Goal: Contribute content: Add original content to the website for others to see

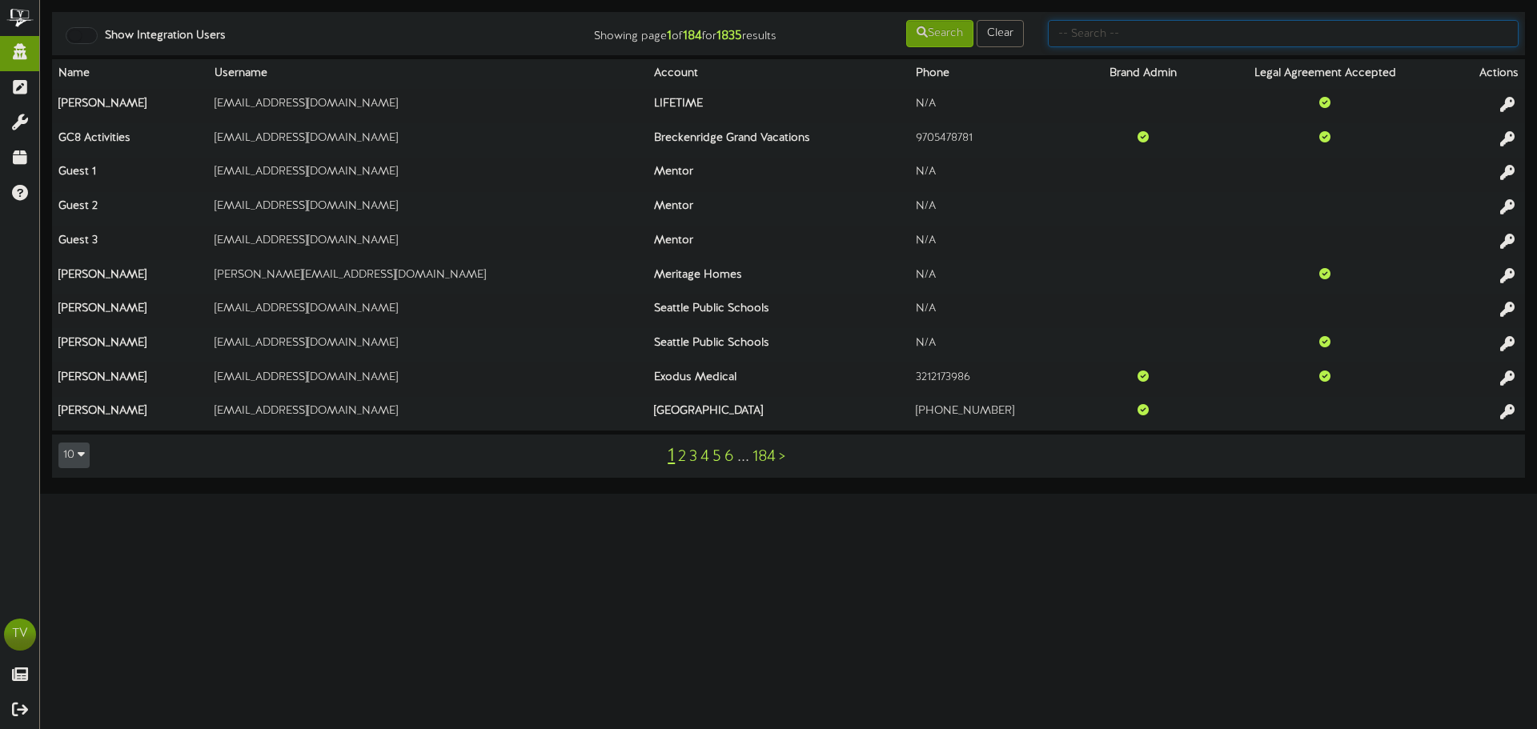
click at [1358, 32] on input "text" at bounding box center [1283, 33] width 471 height 27
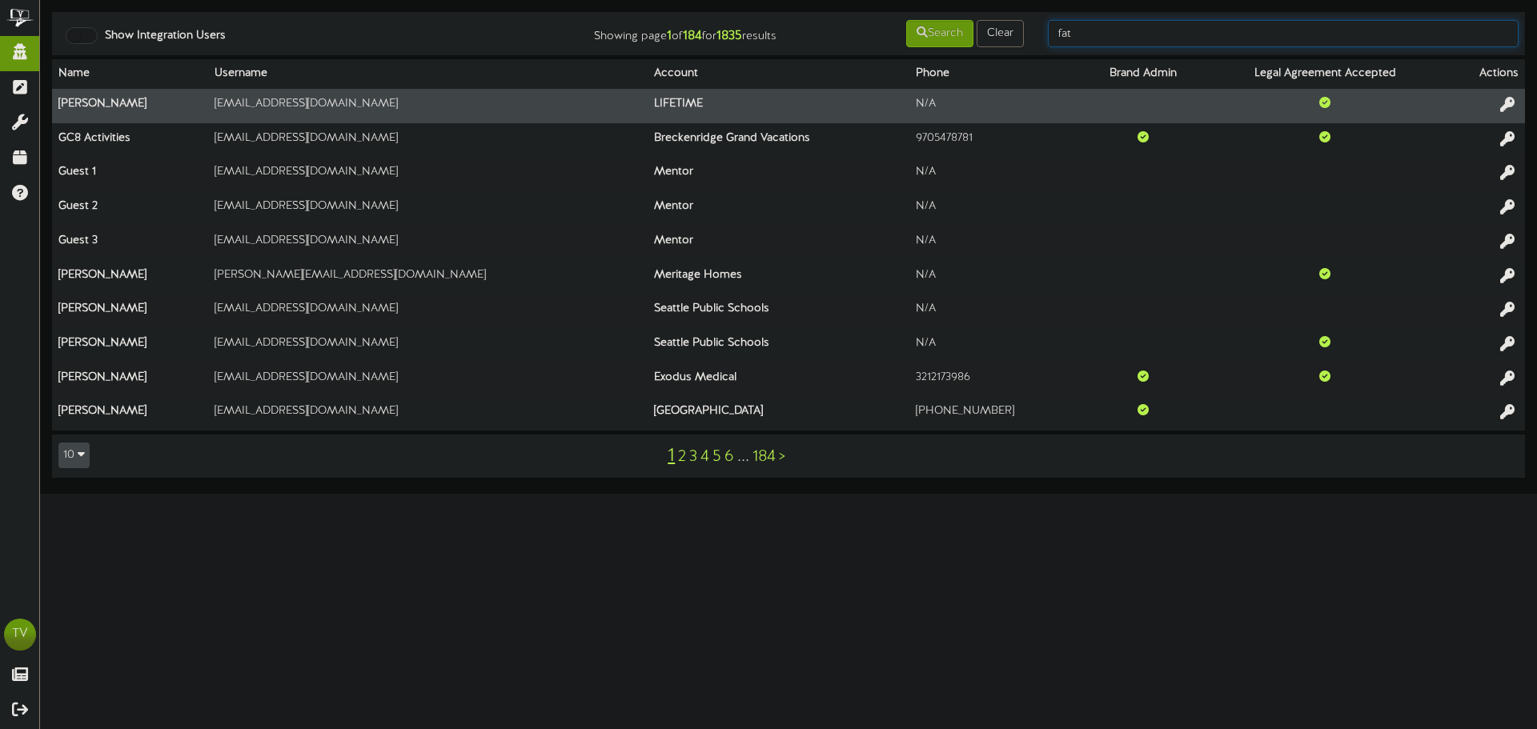
type input "fat"
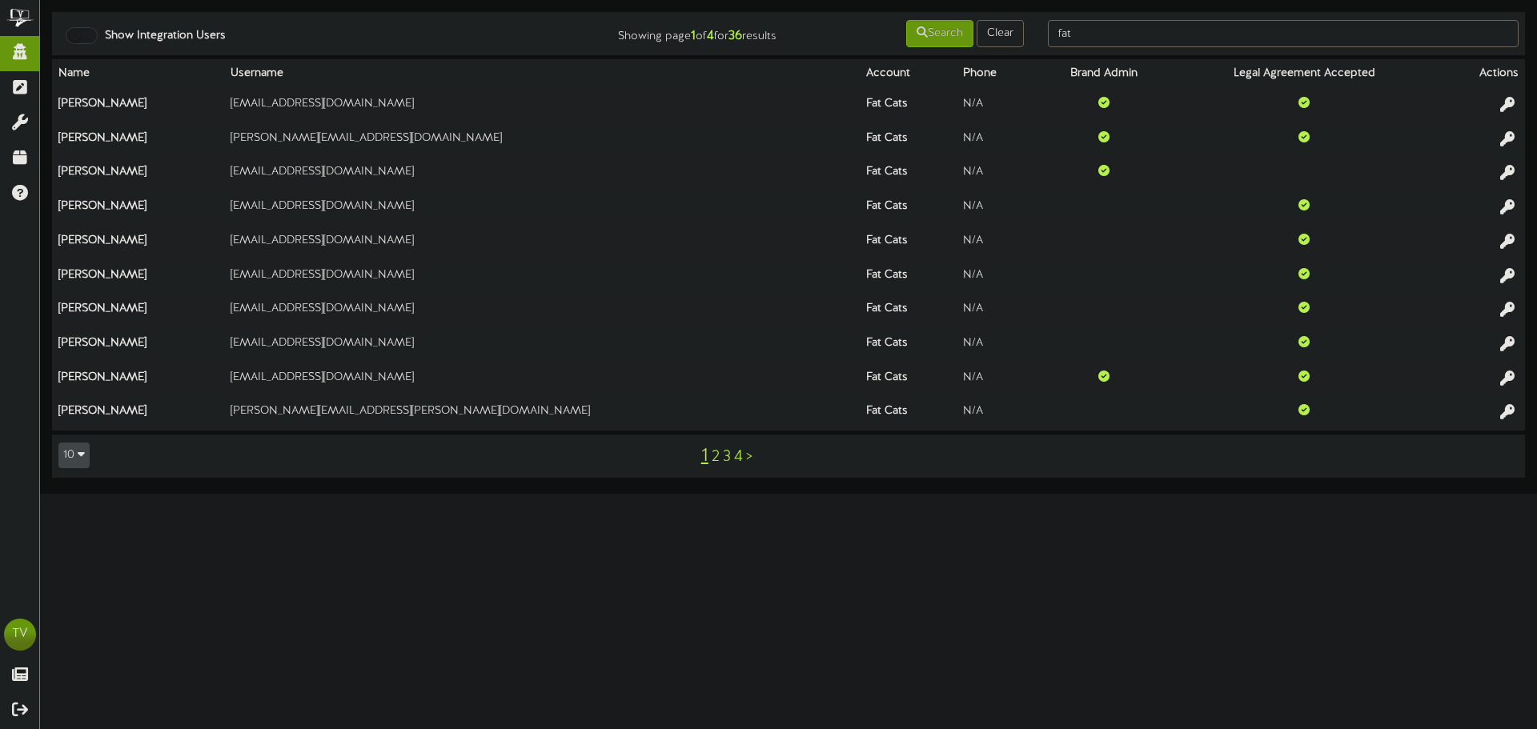
click at [712, 455] on link "2" at bounding box center [716, 457] width 8 height 18
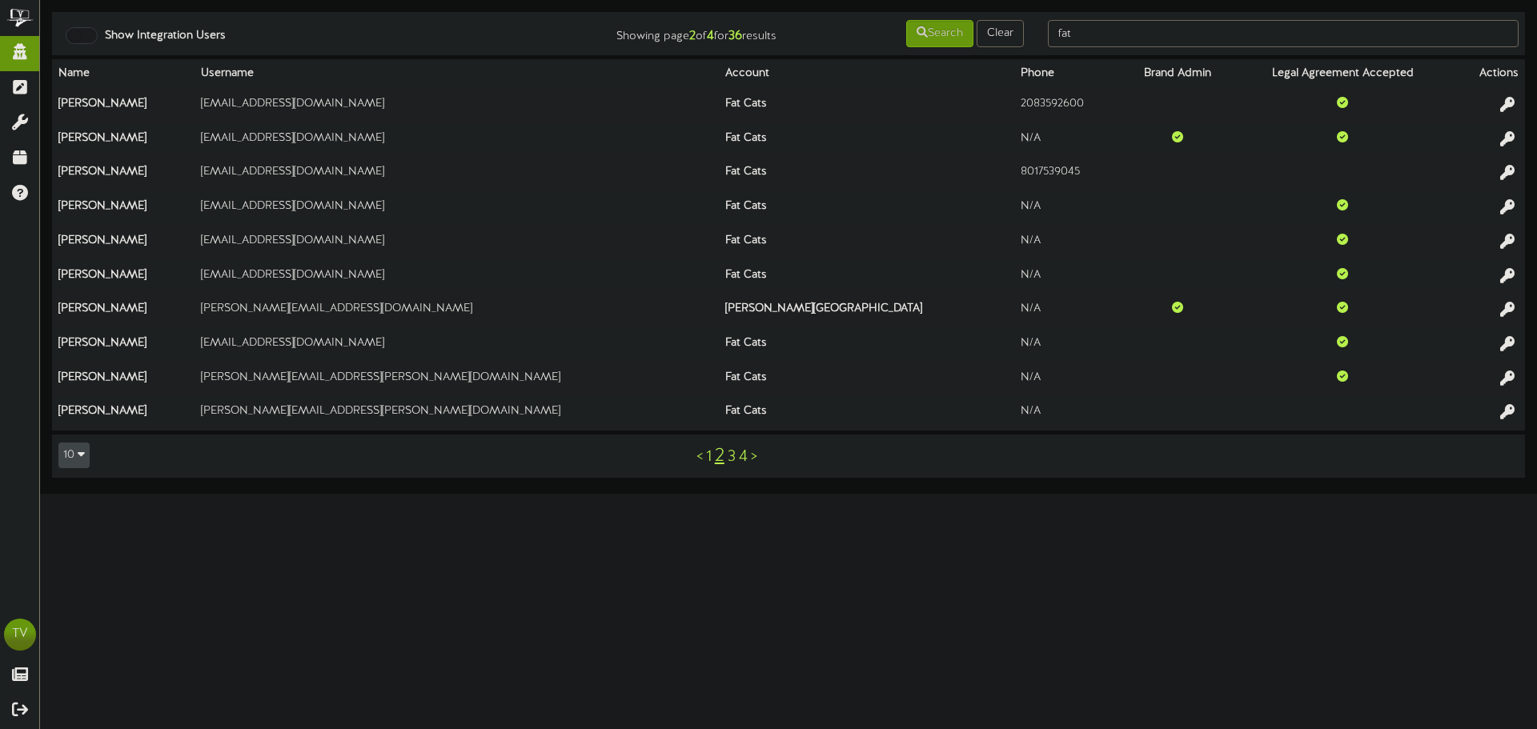
click at [727, 451] on div "< 1 2 3 4 >" at bounding box center [726, 456] width 371 height 30
click at [731, 455] on link "3" at bounding box center [732, 457] width 8 height 18
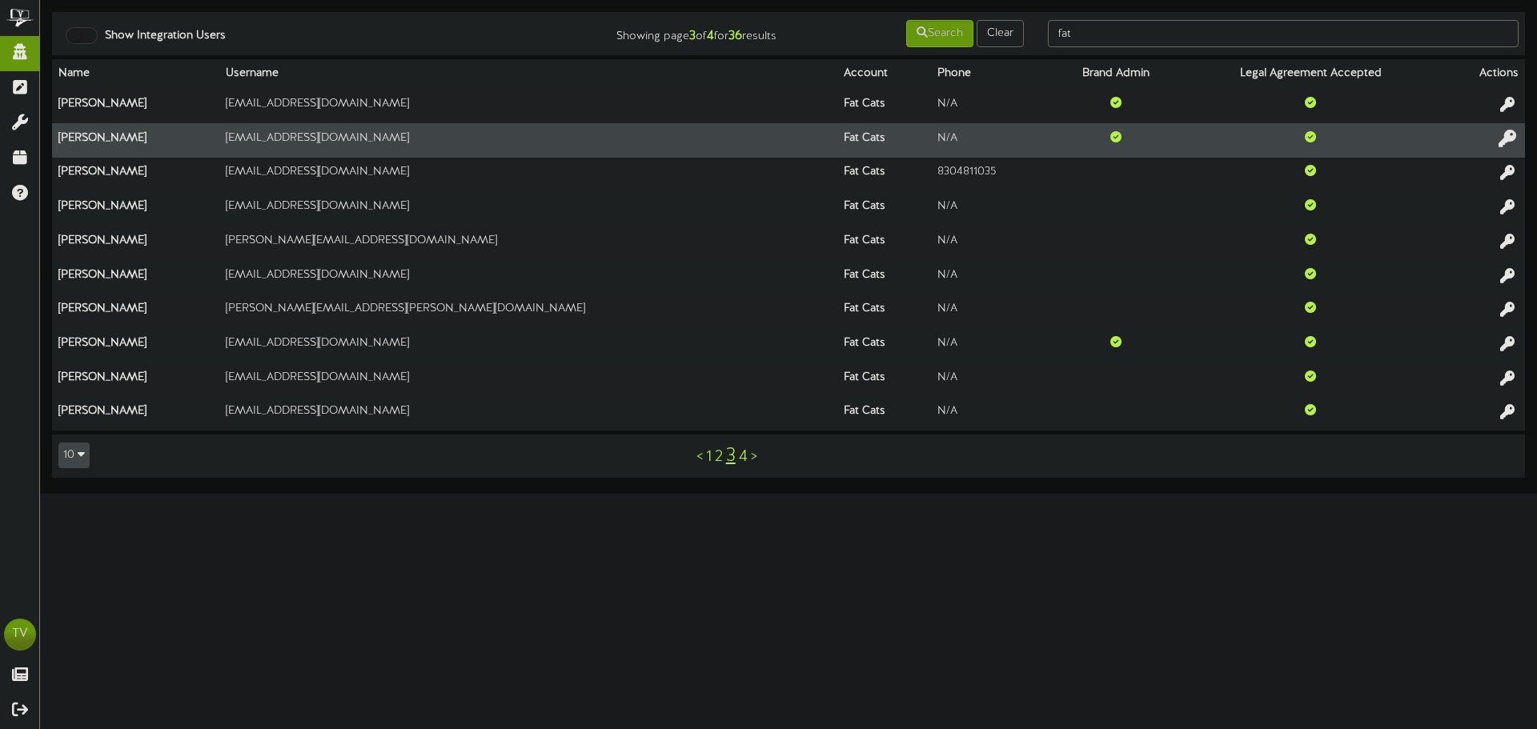
click at [1498, 141] on button at bounding box center [1507, 140] width 27 height 25
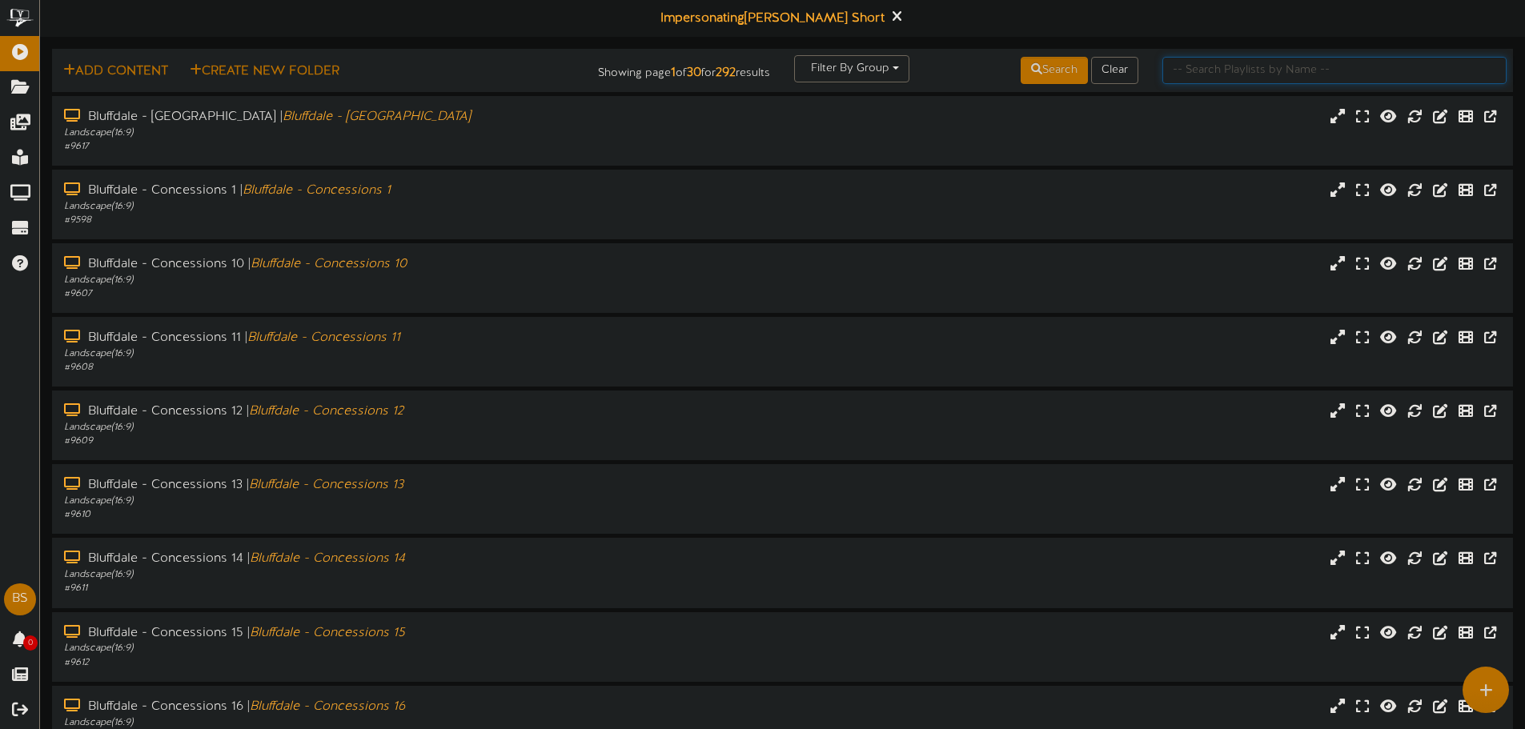
click at [1329, 70] on input "text" at bounding box center [1334, 70] width 344 height 27
type input "gilbert theater"
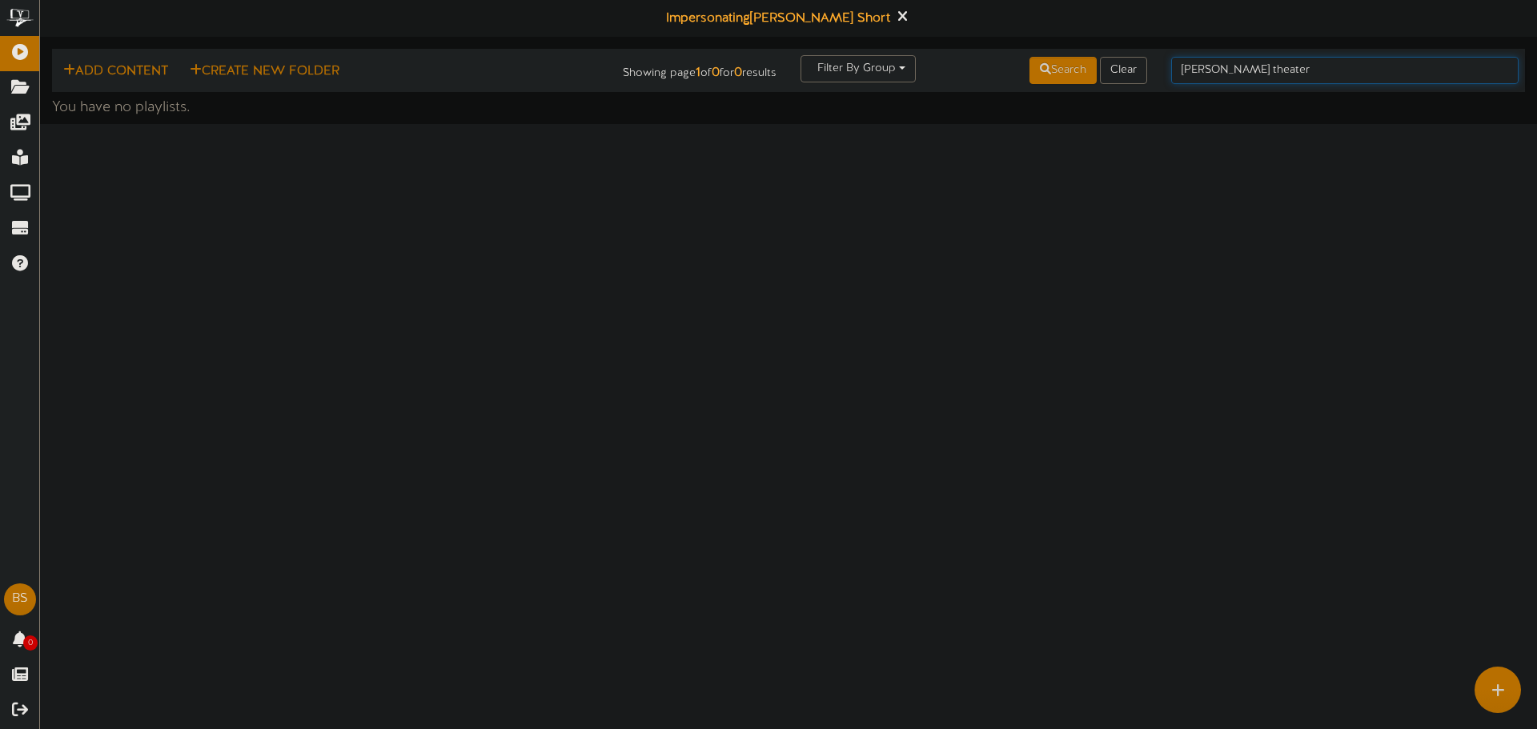
click at [1234, 74] on input "gilbert theater" at bounding box center [1344, 70] width 347 height 27
type input "gilbert"
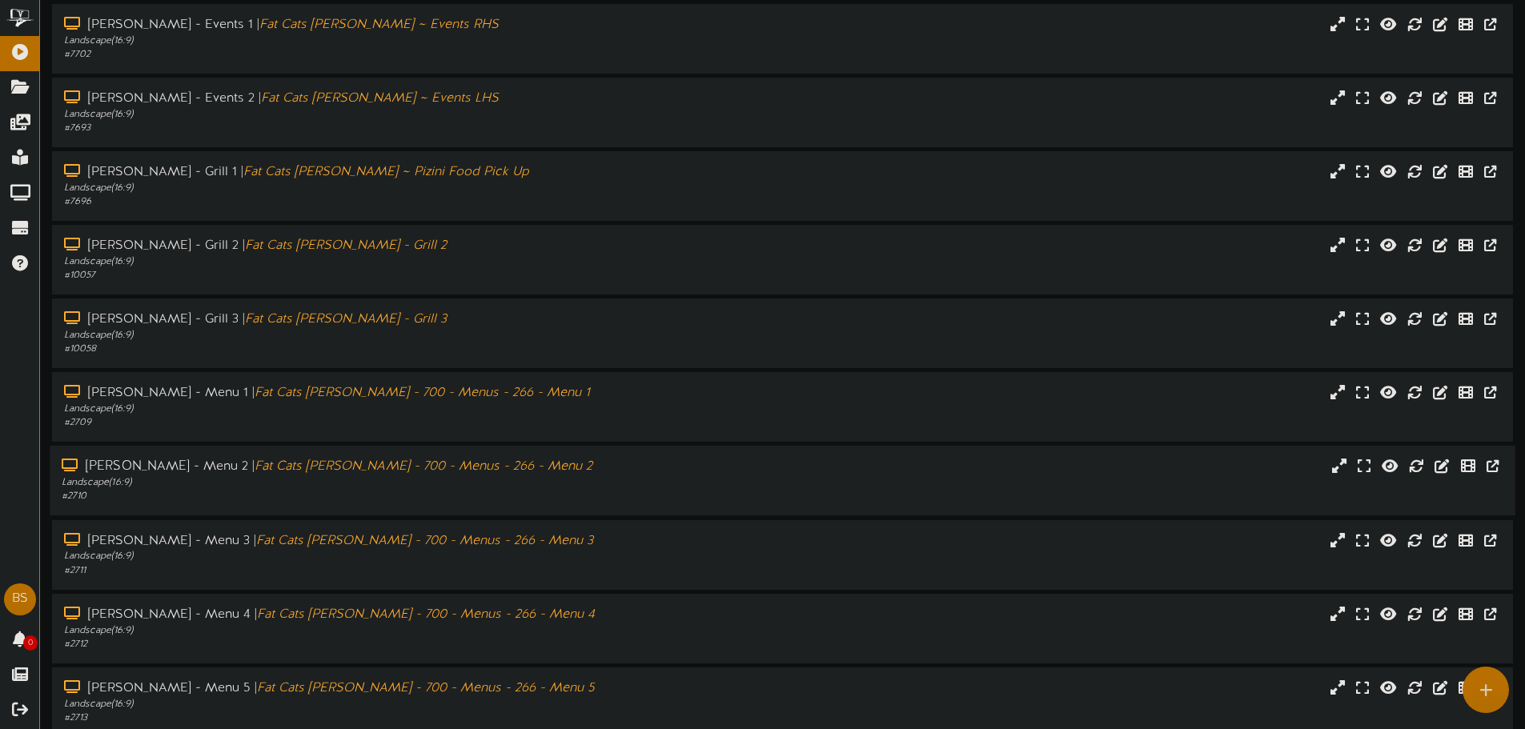
scroll to position [166, 0]
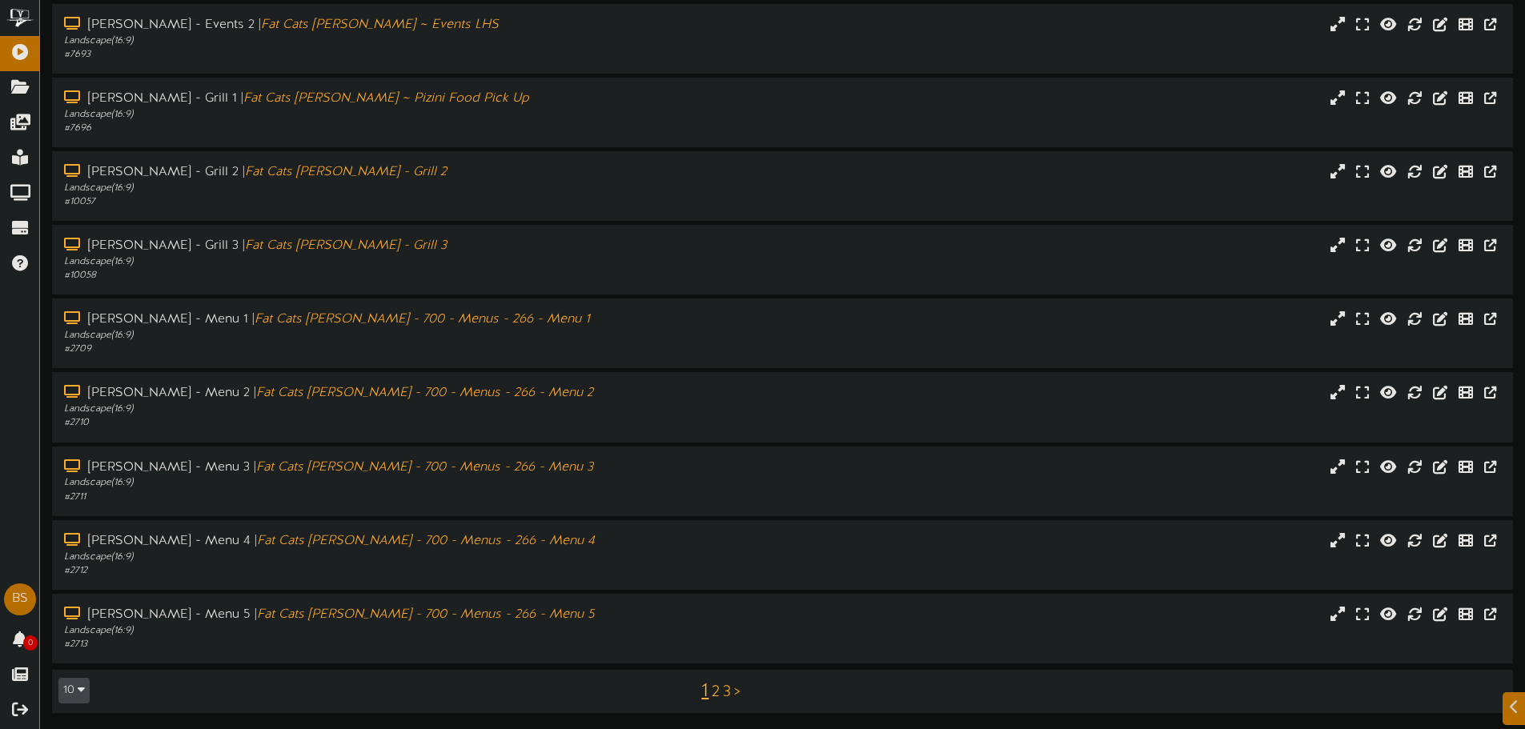
click at [715, 692] on link "2" at bounding box center [716, 693] width 8 height 18
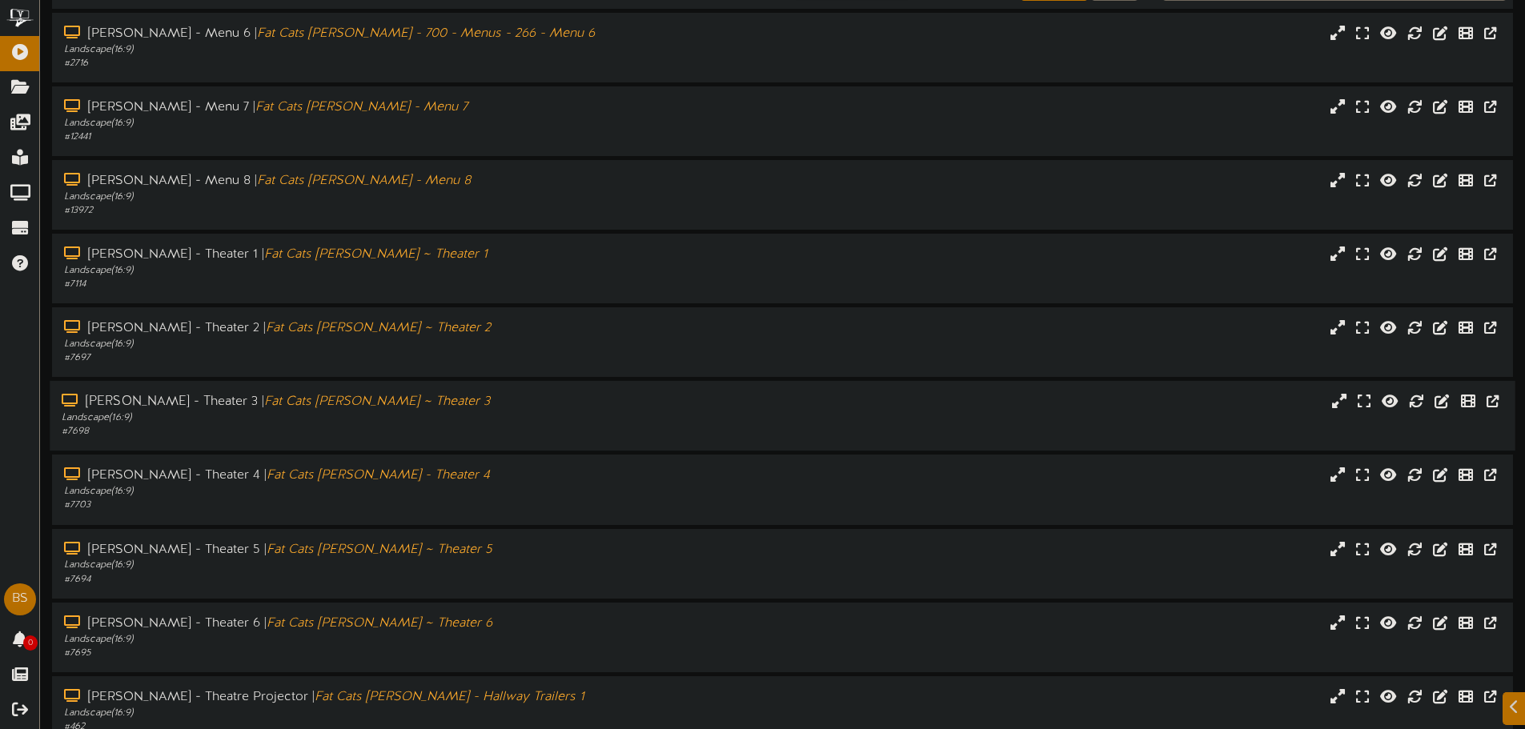
scroll to position [166, 0]
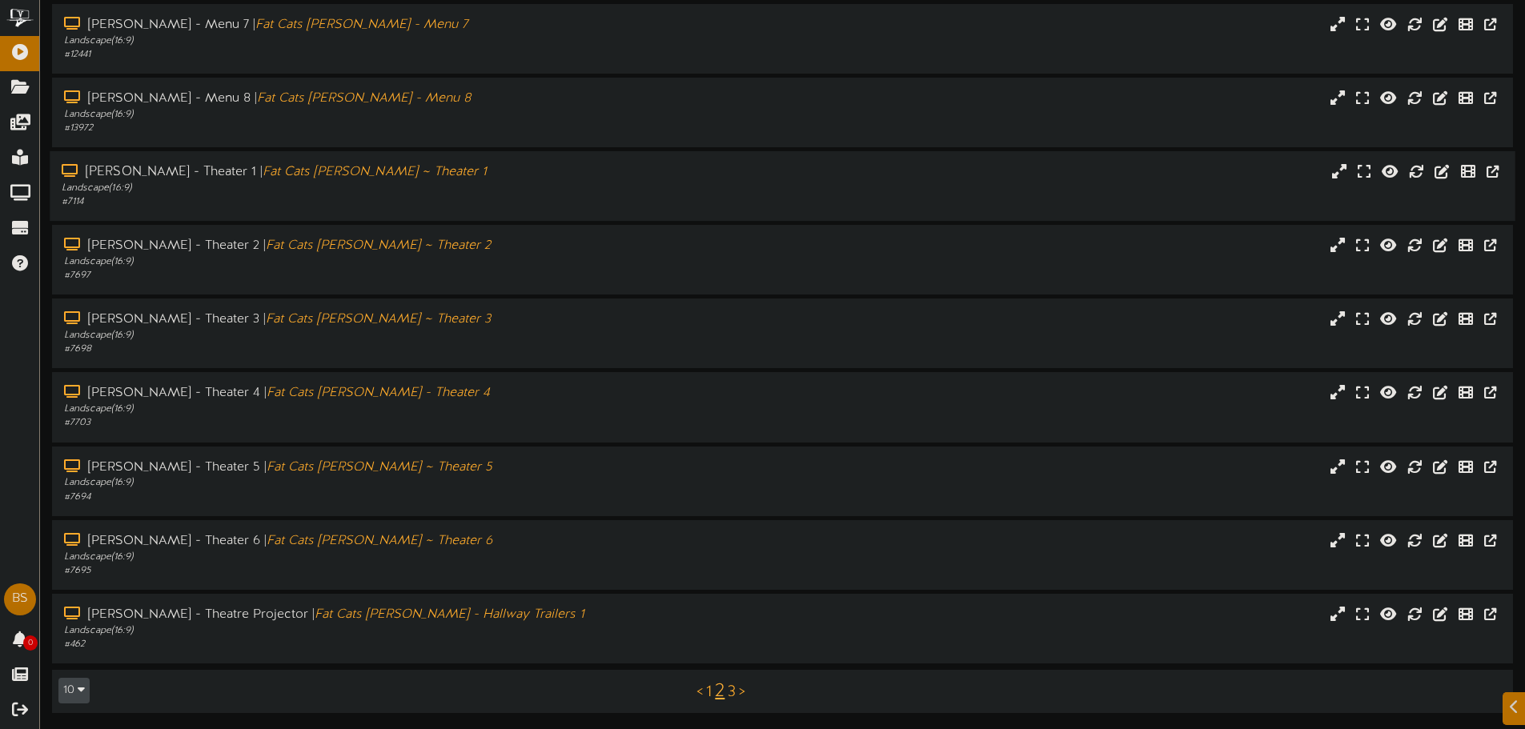
click at [393, 203] on div "# 7114" at bounding box center [355, 202] width 587 height 14
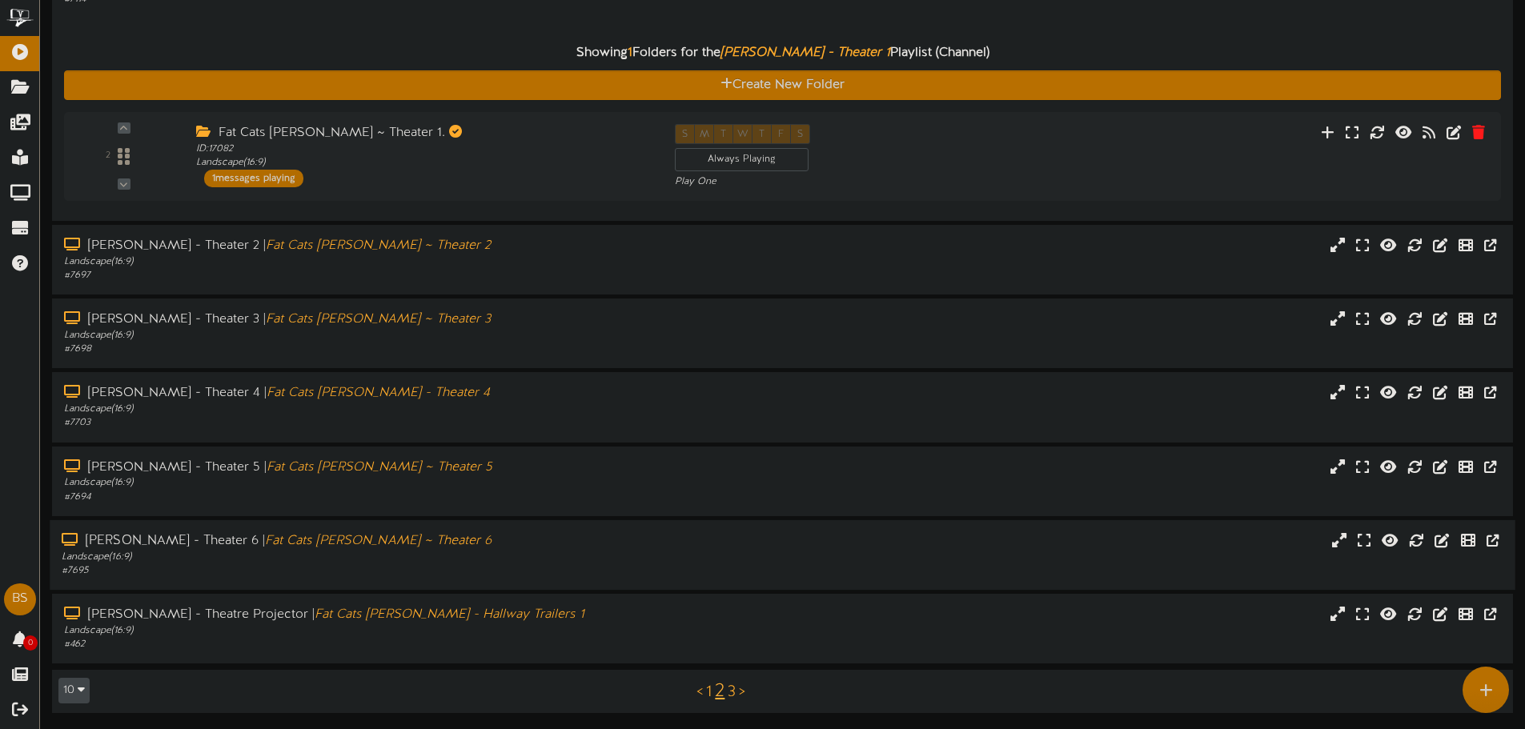
click at [384, 564] on div "# 7695" at bounding box center [355, 571] width 587 height 14
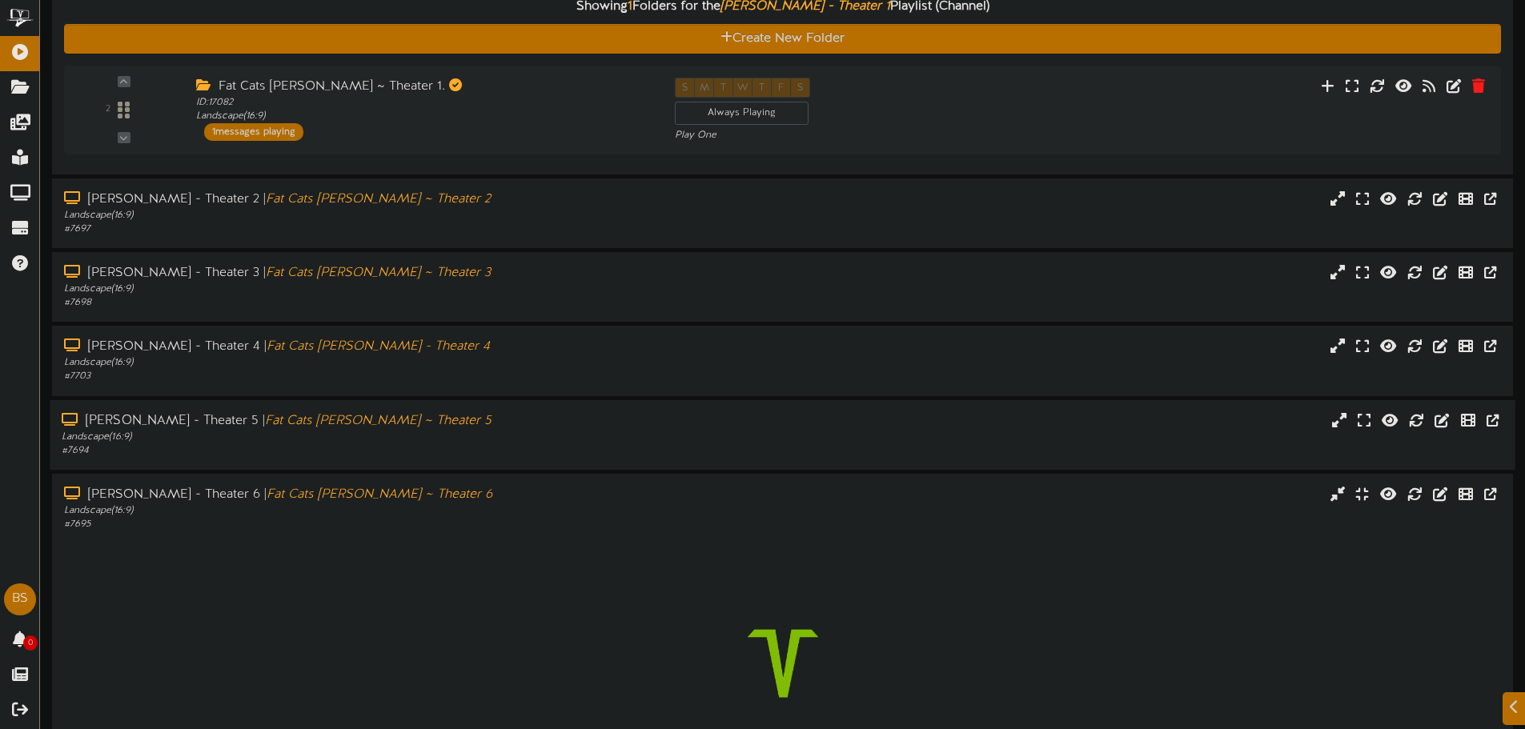
click at [401, 427] on div "Gilbert - Theater 5 | Fat Cats Gilbert ~ Theater 5" at bounding box center [355, 420] width 587 height 18
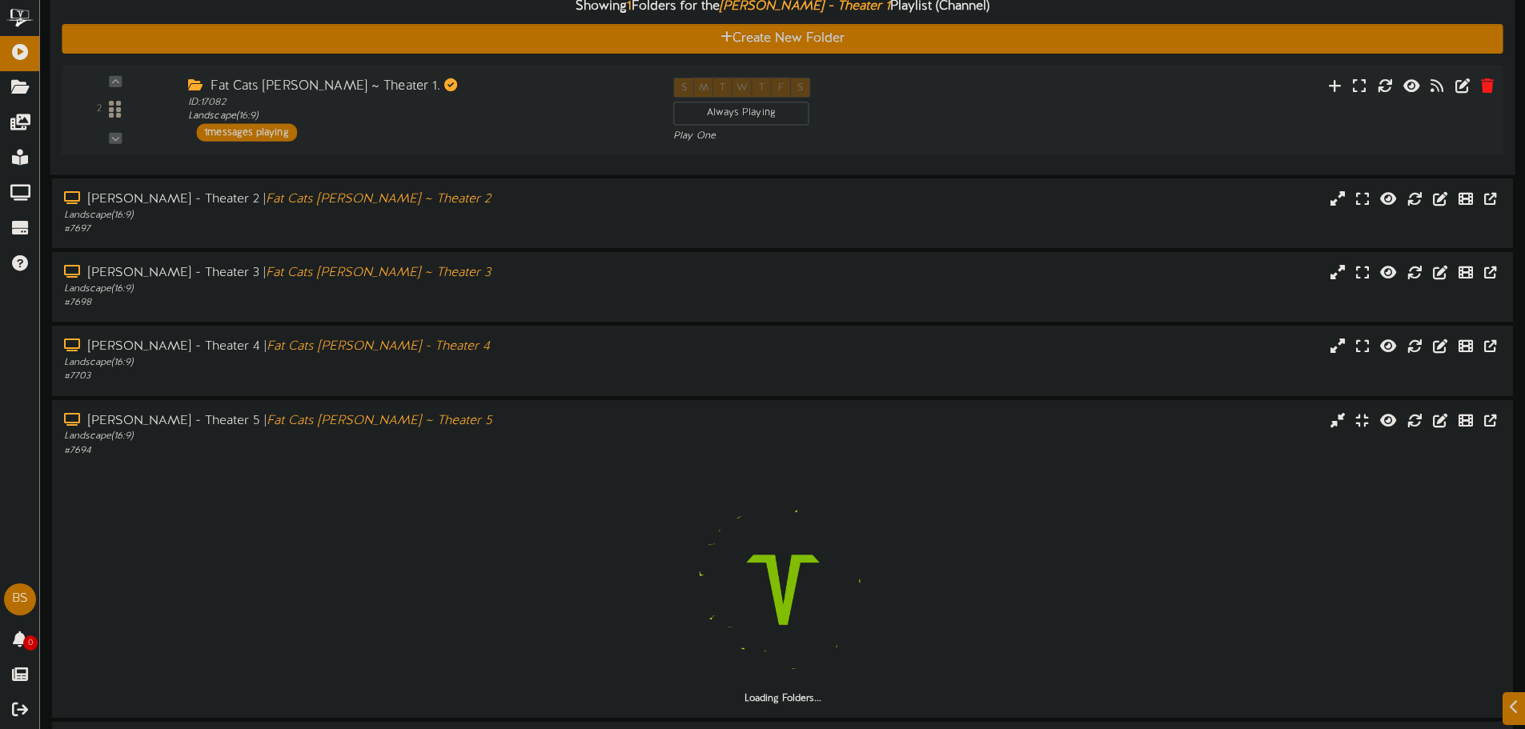
click at [351, 95] on div "Fat Cats Gilbert ~ Theater 1." at bounding box center [418, 87] width 461 height 18
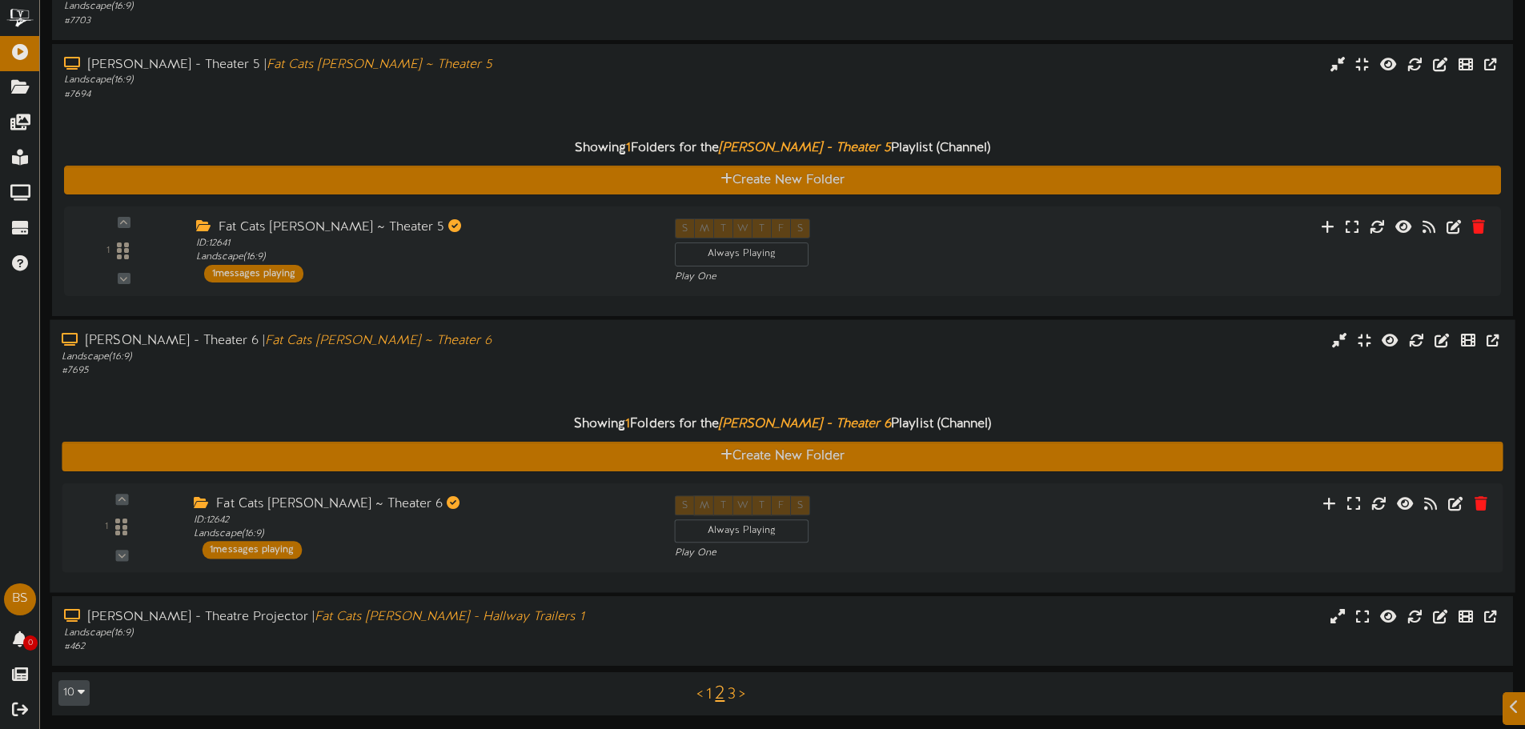
scroll to position [974, 0]
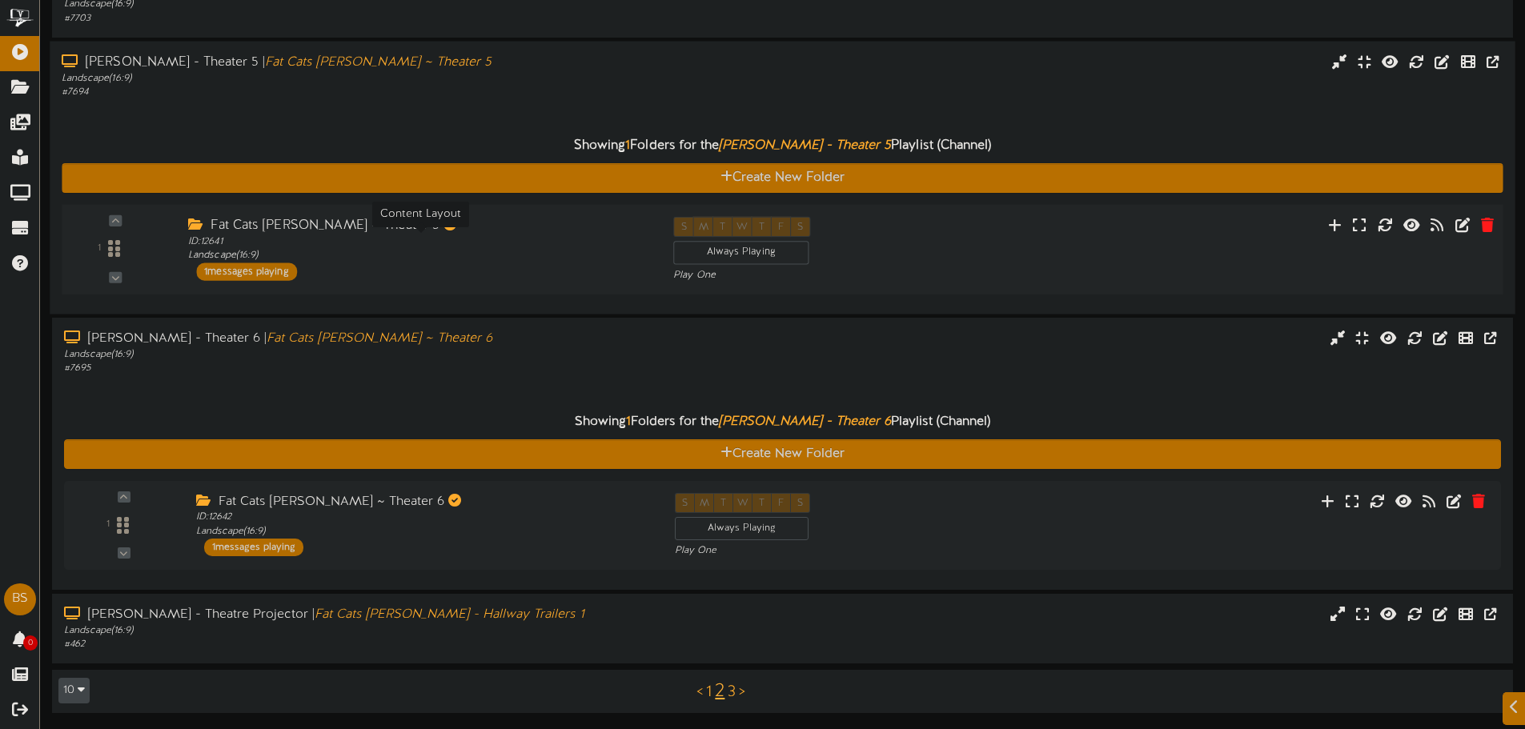
click at [430, 253] on div "ID: 12641 Landscape ( 16:9 )" at bounding box center [418, 249] width 461 height 28
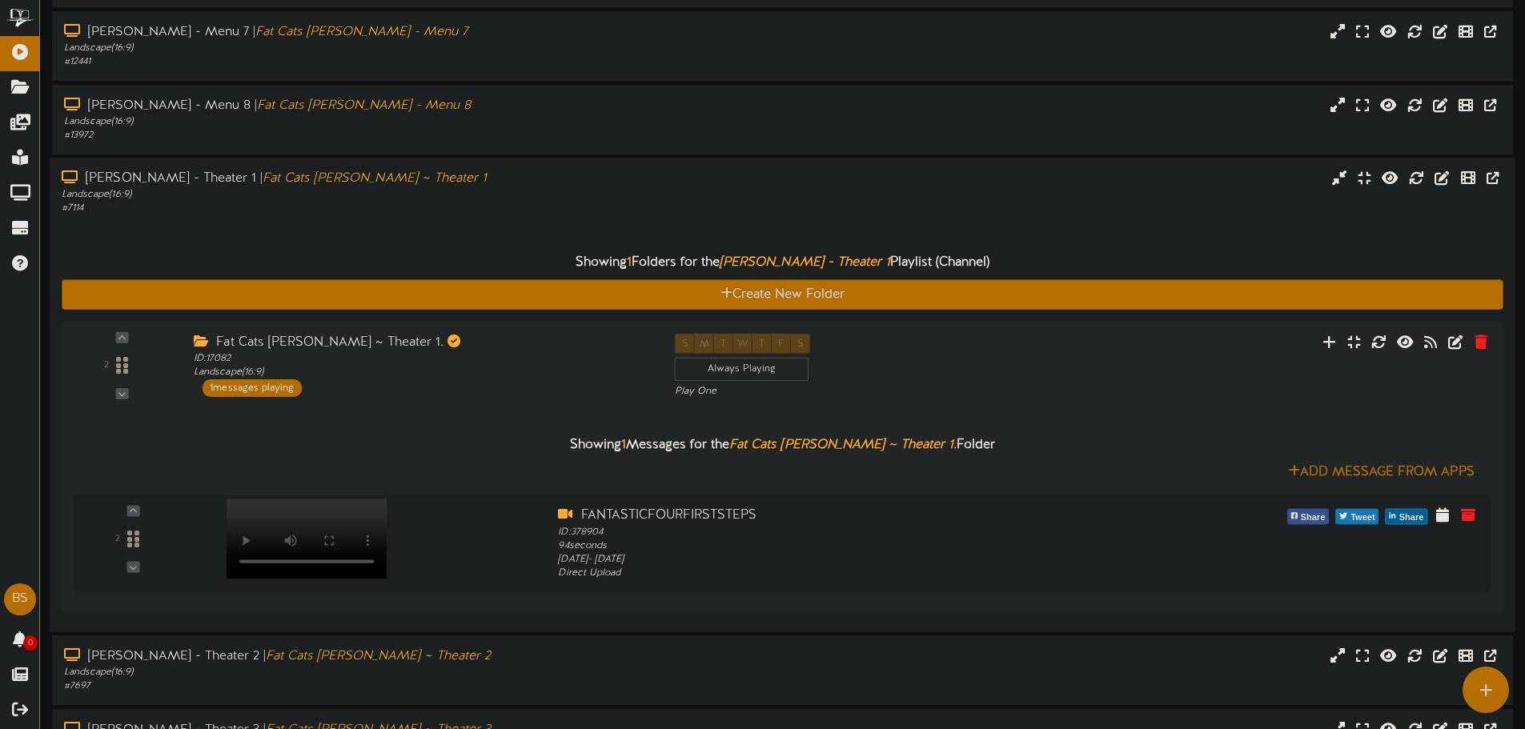
scroll to position [0, 0]
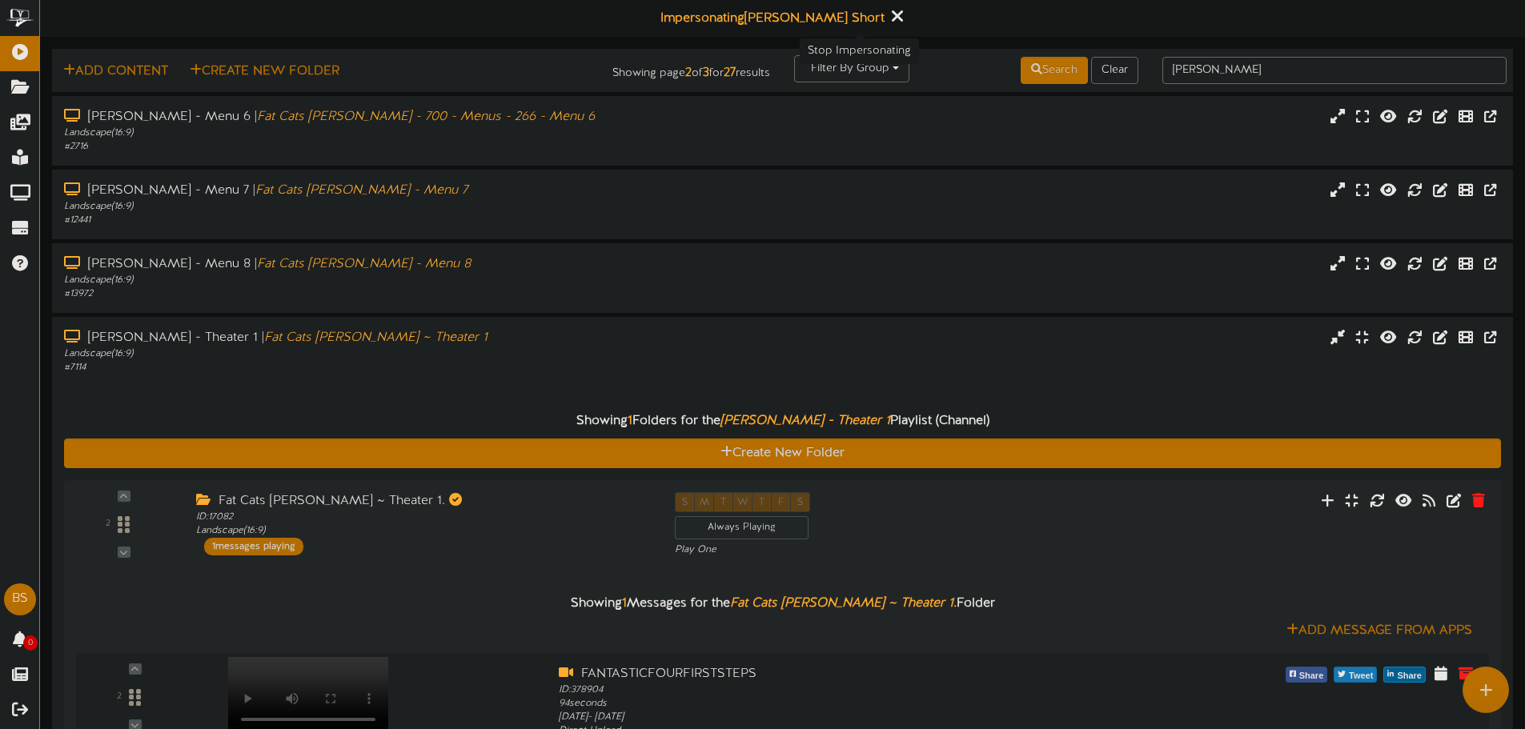
click at [886, 15] on button at bounding box center [896, 18] width 20 height 25
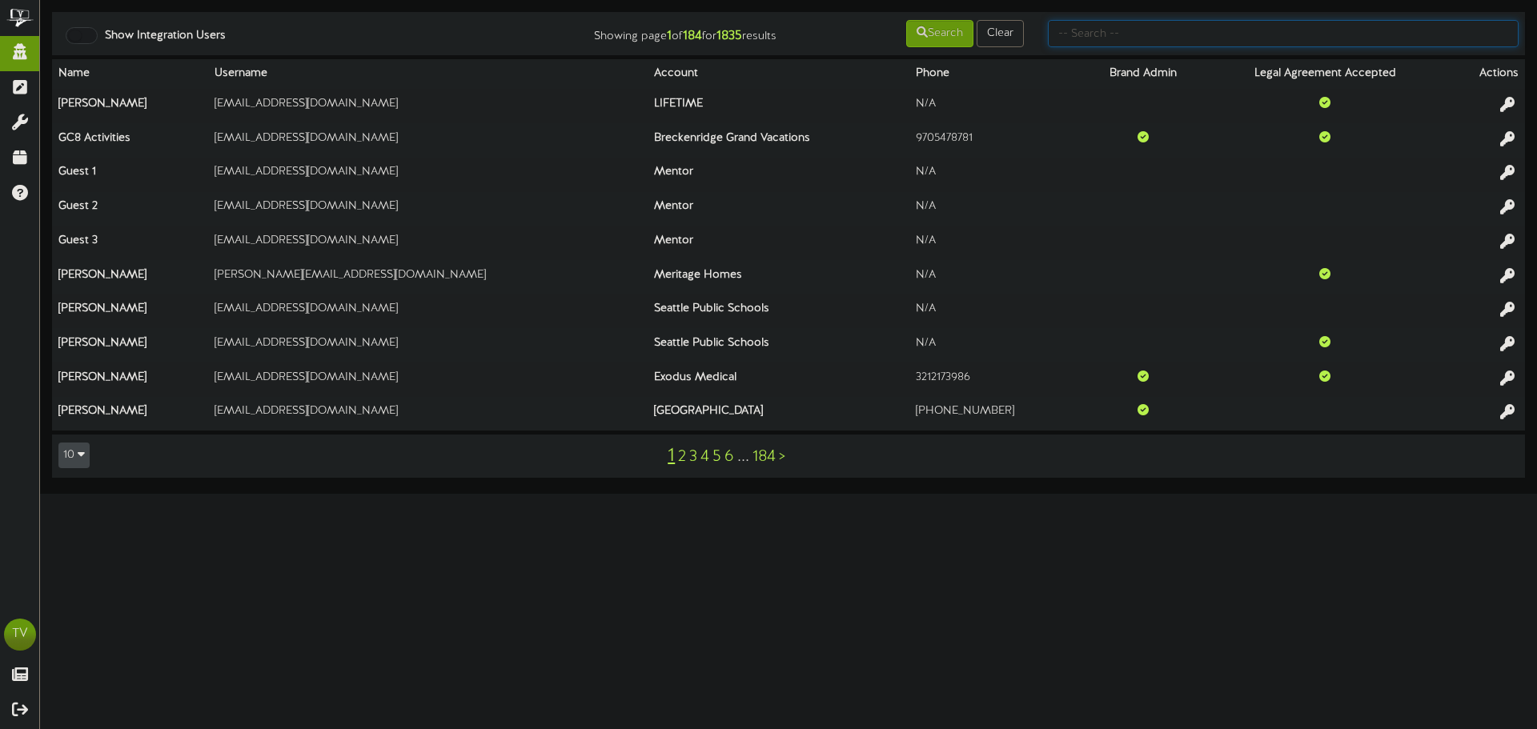
click at [1056, 40] on input "text" at bounding box center [1283, 33] width 471 height 27
type input "brown"
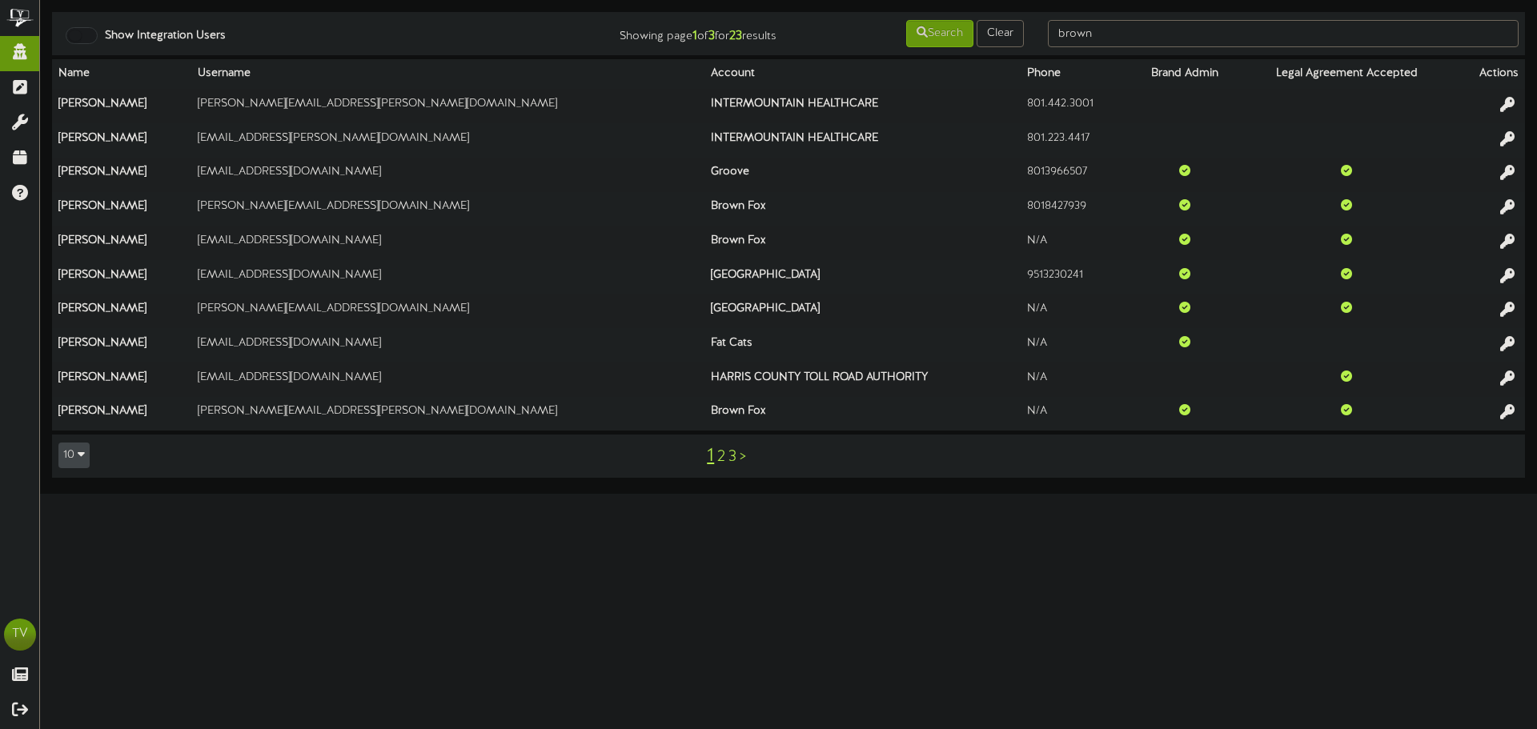
click at [1245, 49] on td "Show Integration Users Showing page 1 of 3 for 23 results Search Clear brown" at bounding box center [788, 33] width 1473 height 43
click at [1236, 34] on input "brown" at bounding box center [1283, 33] width 471 height 27
type input "client"
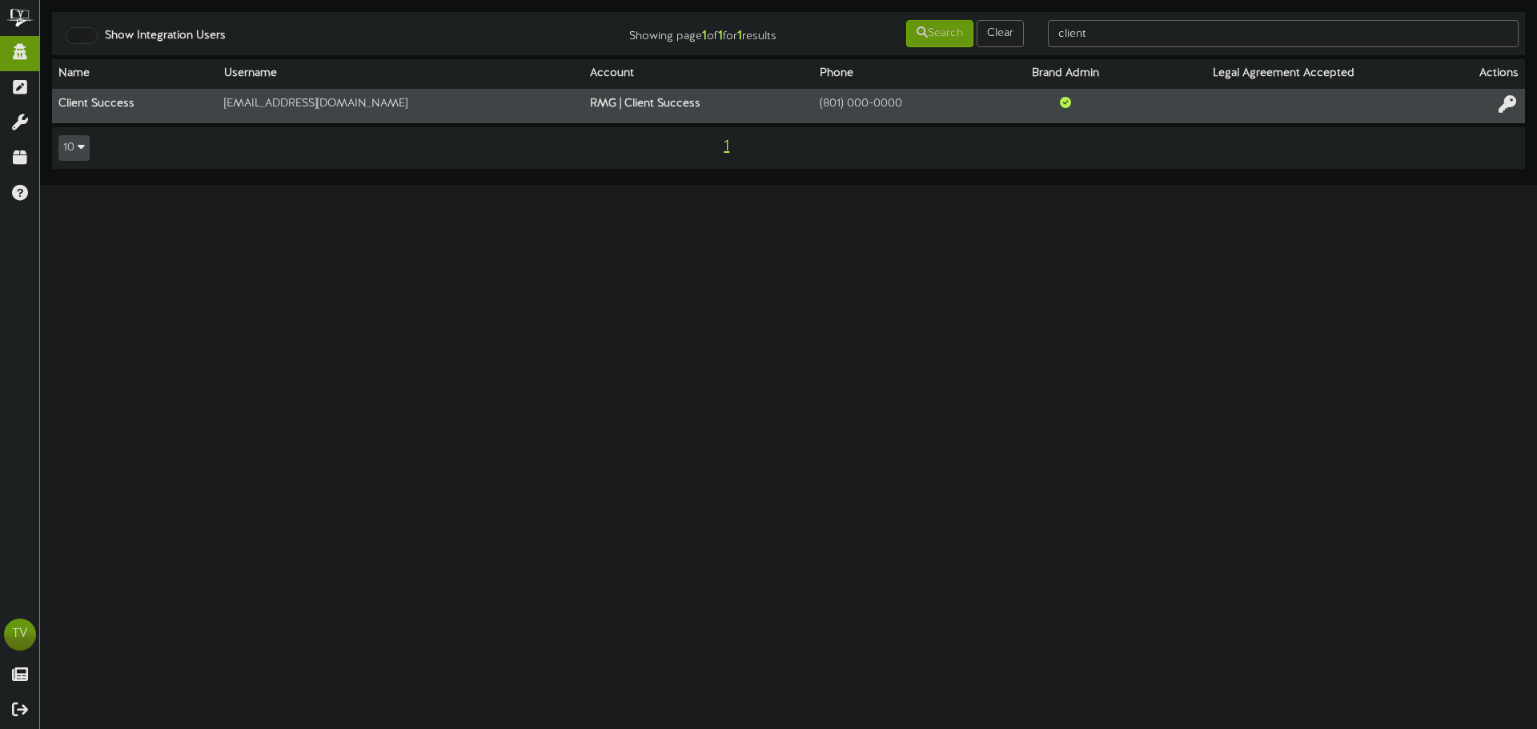
click at [1514, 107] on icon at bounding box center [1508, 104] width 18 height 18
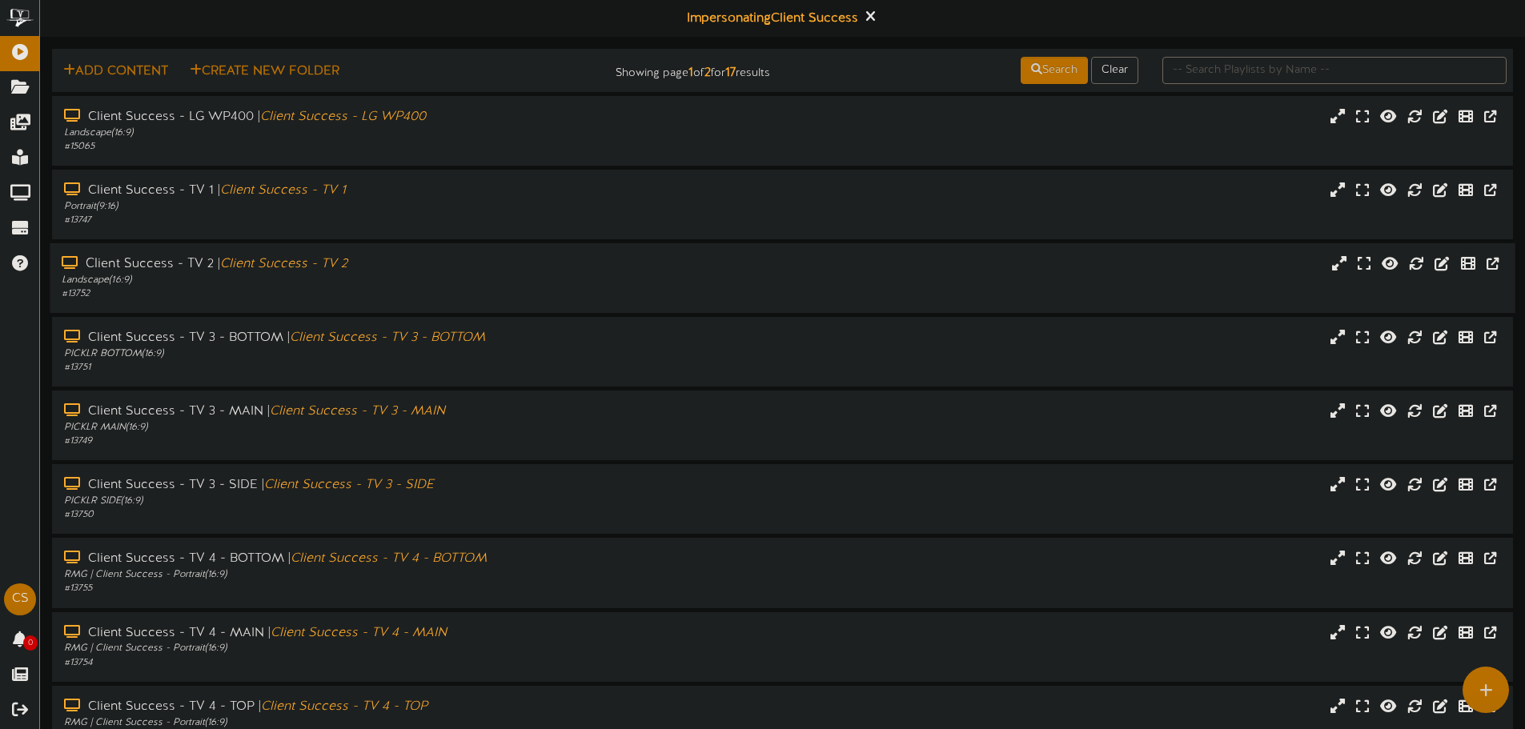
click at [397, 274] on div "Landscape ( 16:9 )" at bounding box center [355, 281] width 587 height 14
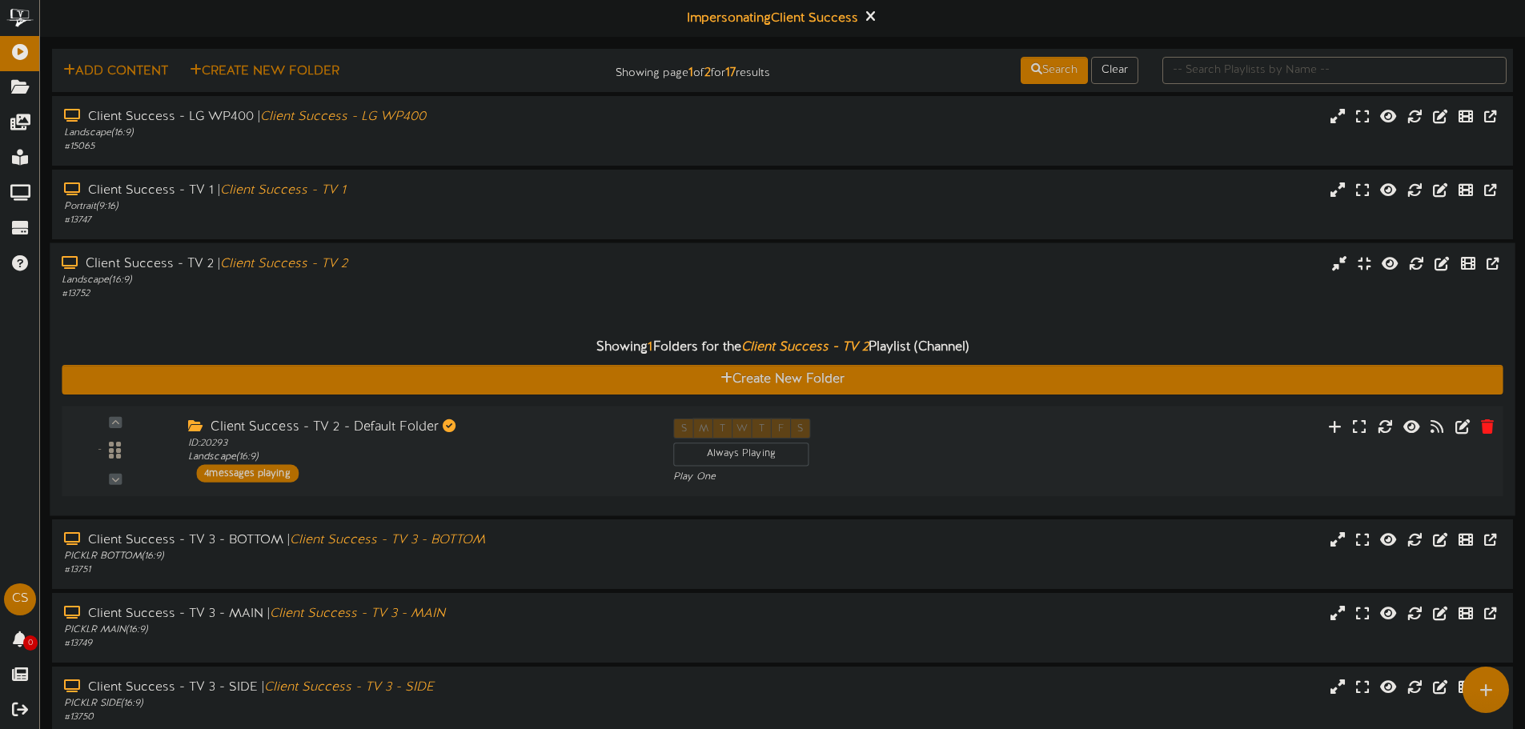
click at [408, 425] on div "Client Success - TV 2 - Default Folder" at bounding box center [418, 428] width 461 height 18
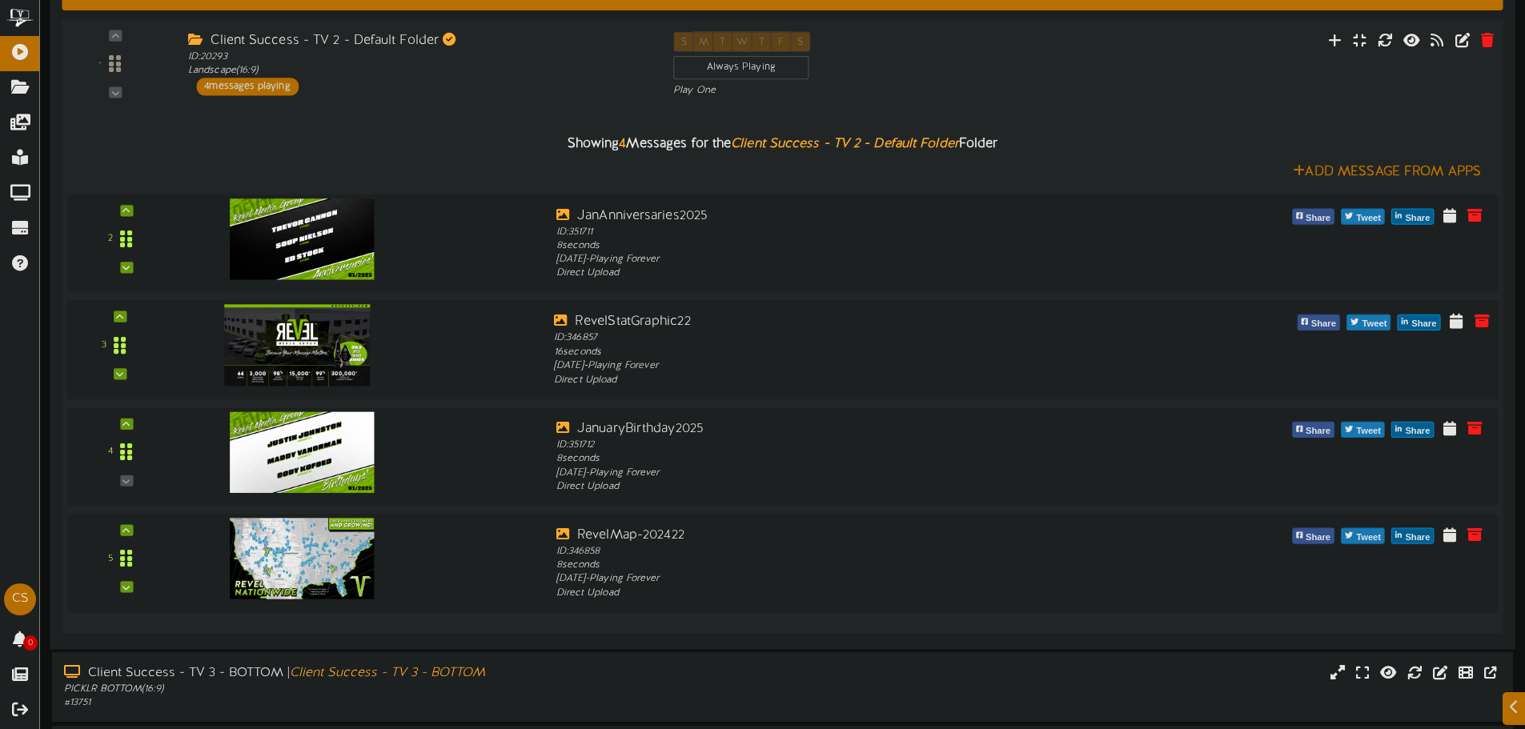
scroll to position [480, 0]
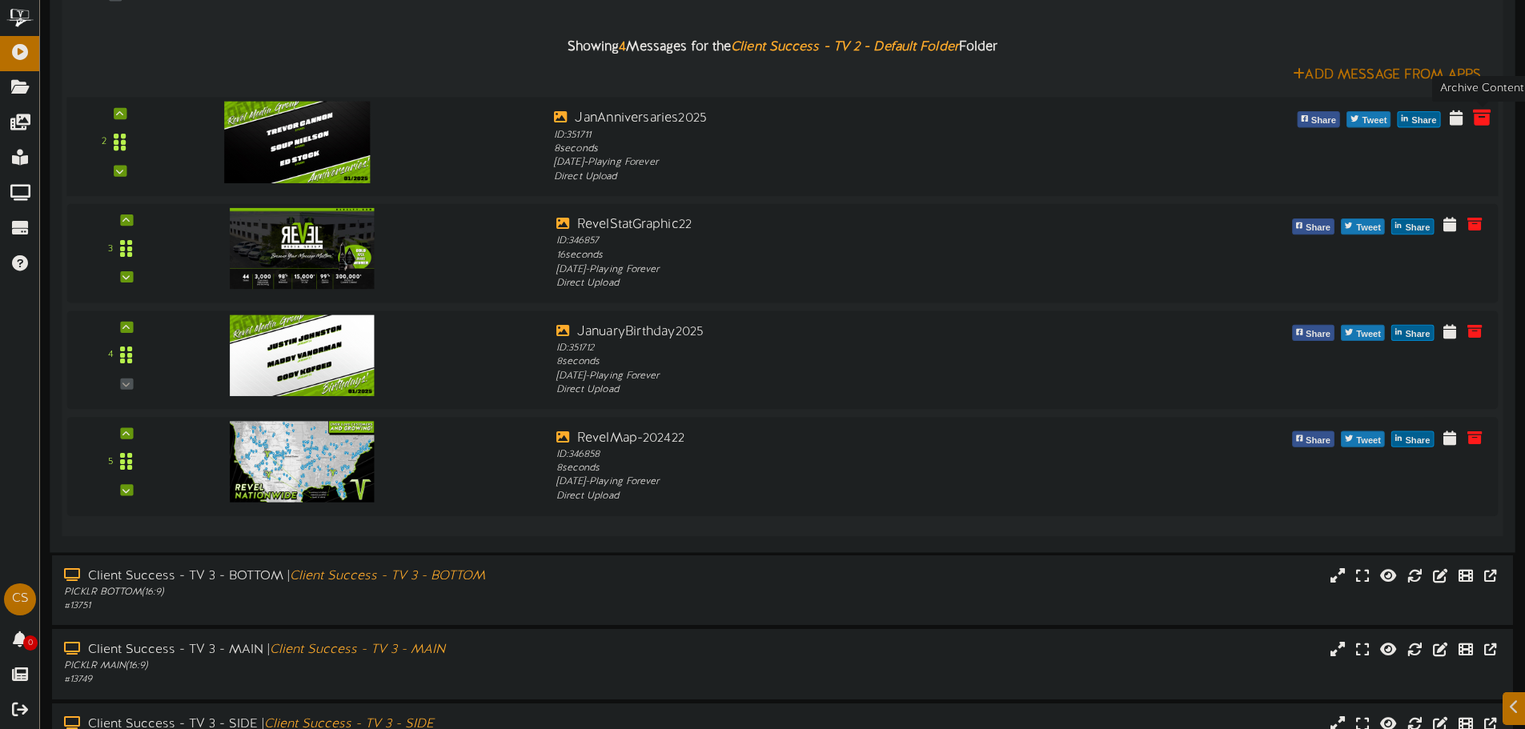
click at [1471, 114] on button at bounding box center [1481, 120] width 27 height 26
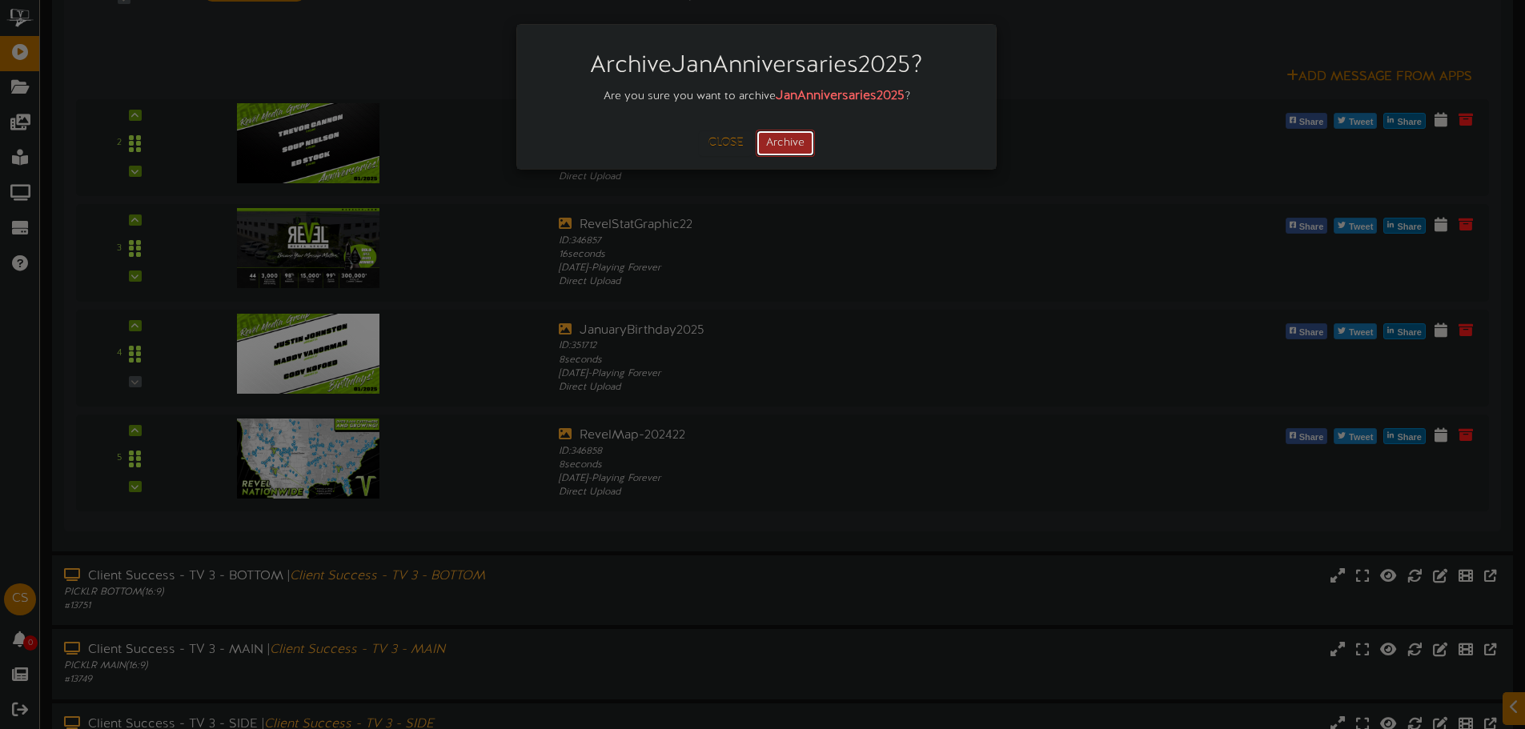
click at [789, 142] on button "Archive" at bounding box center [785, 143] width 59 height 27
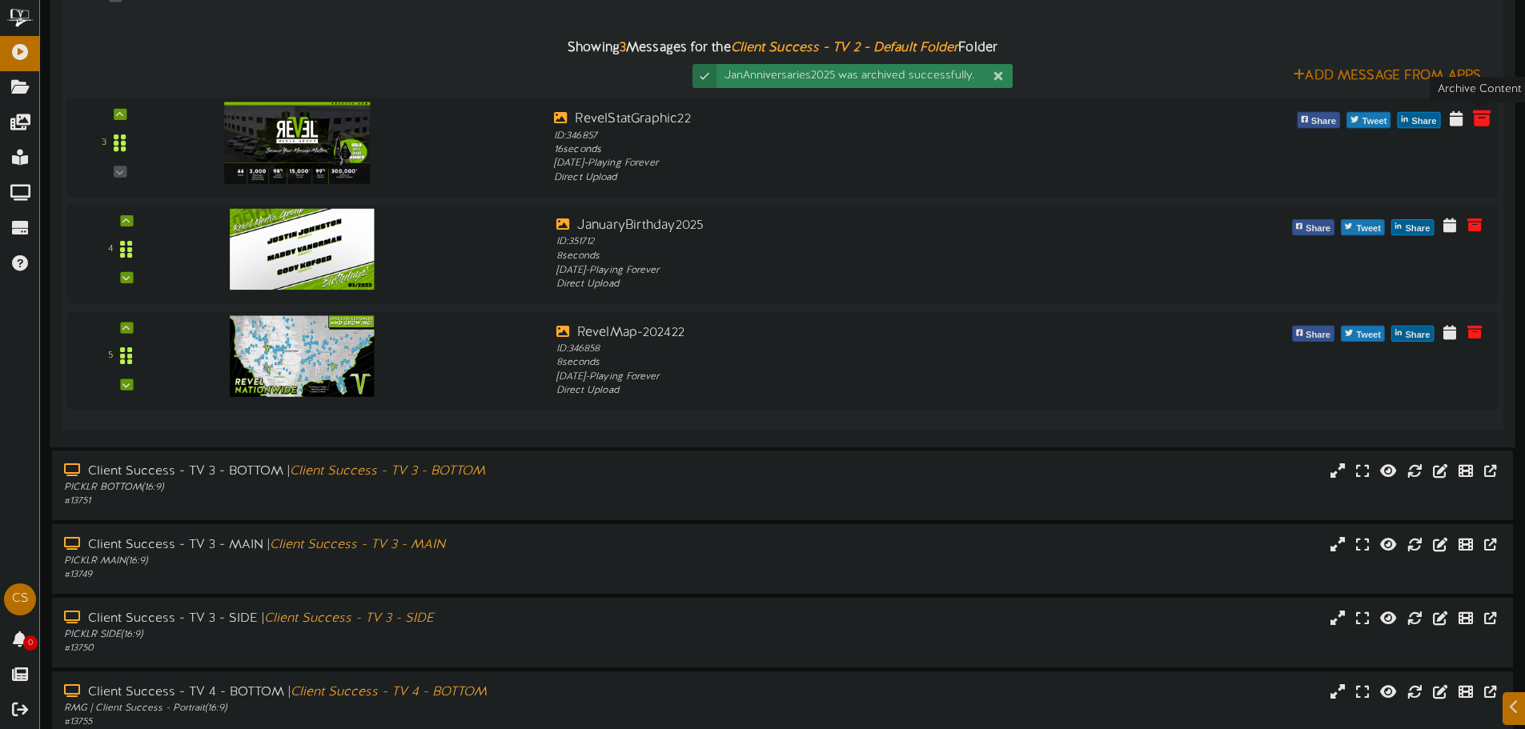
click at [1478, 114] on icon at bounding box center [1482, 118] width 18 height 18
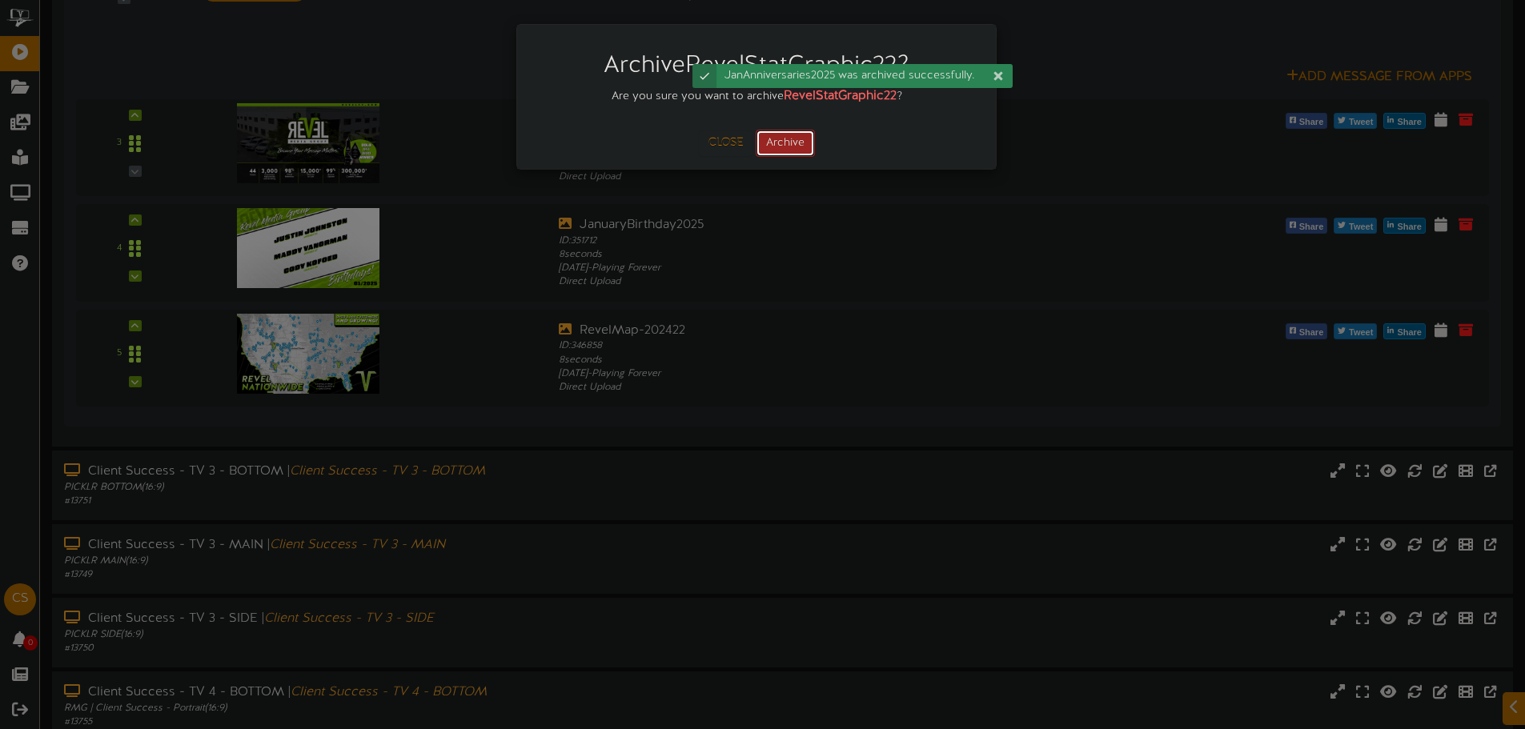
click at [799, 148] on button "Archive" at bounding box center [785, 143] width 59 height 27
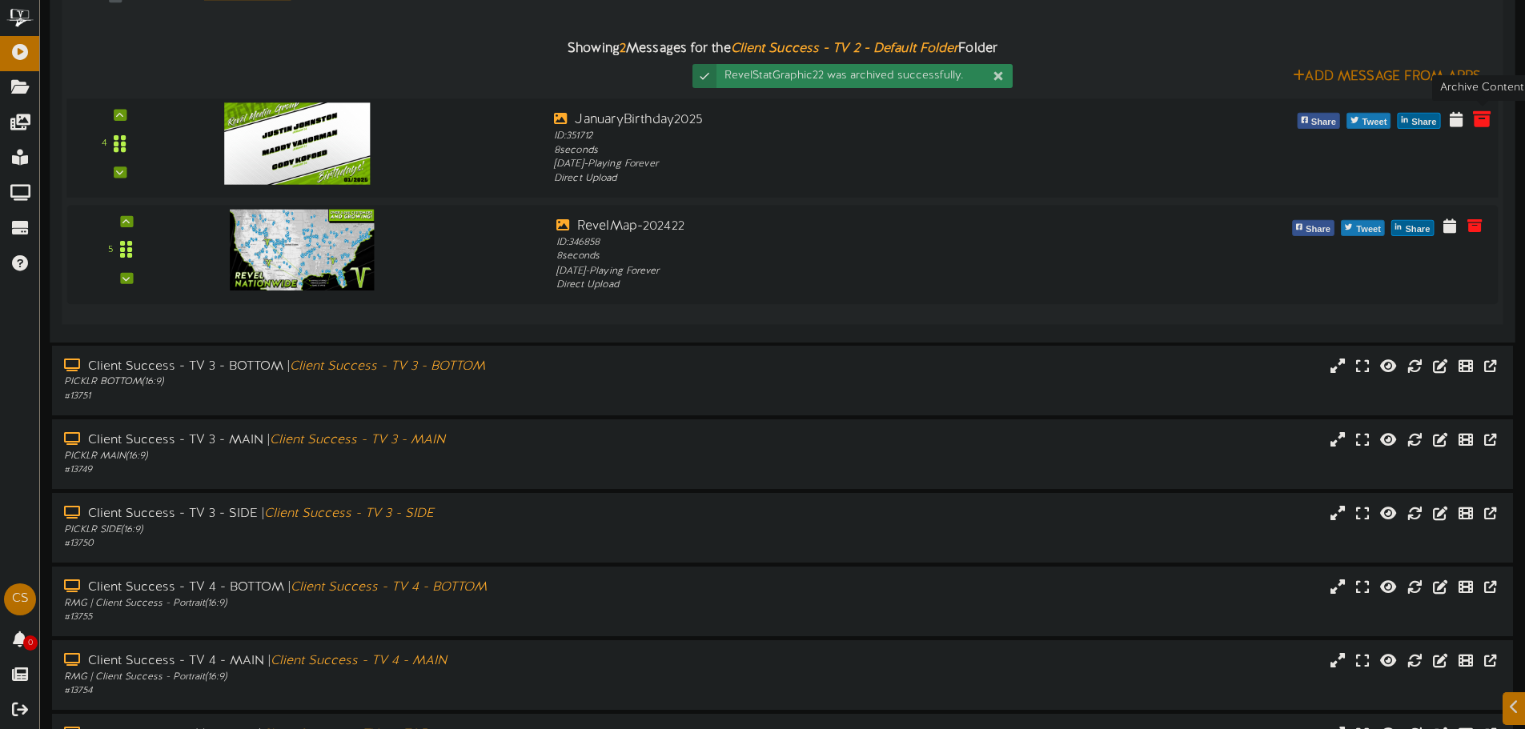
click at [1481, 121] on icon at bounding box center [1482, 119] width 18 height 18
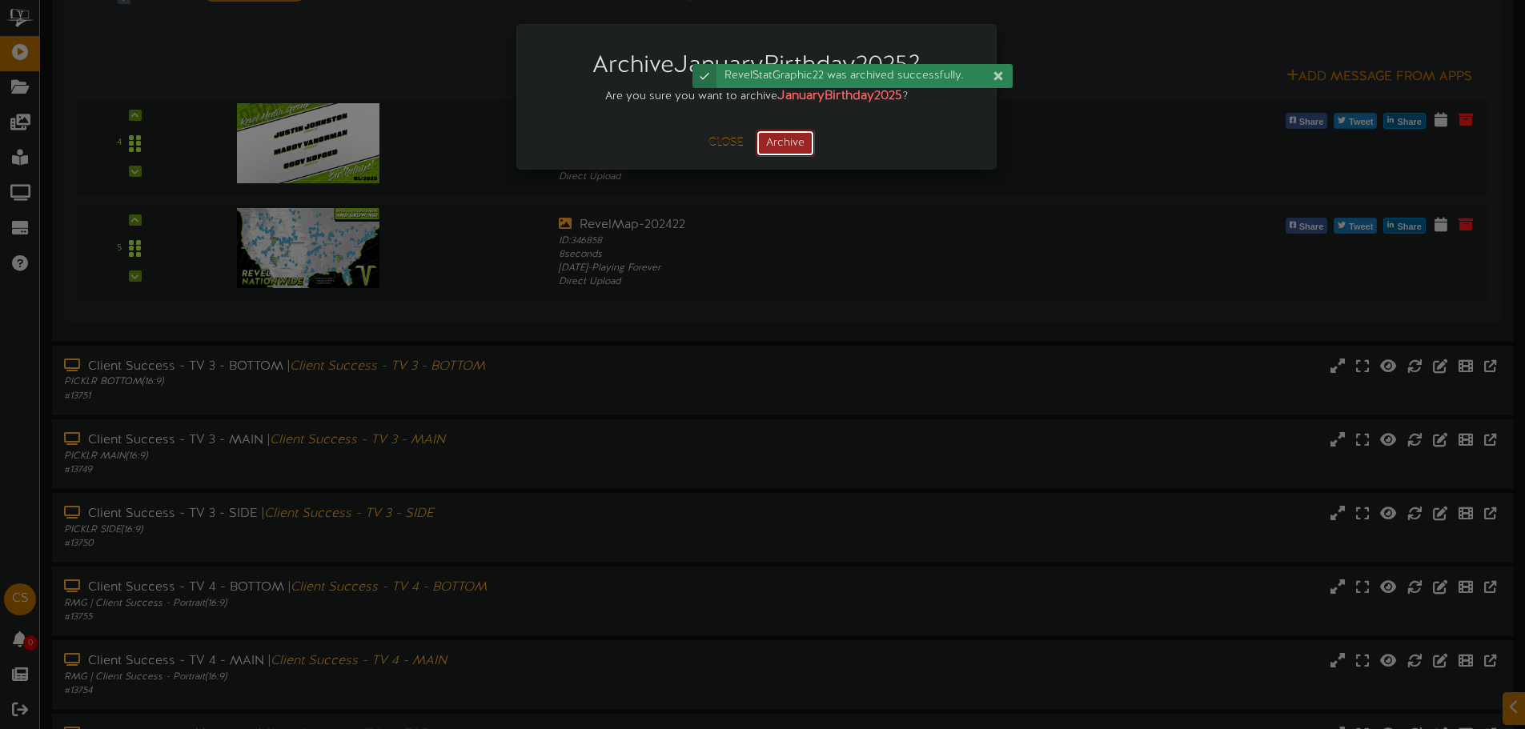
click at [800, 138] on button "Archive" at bounding box center [785, 143] width 59 height 27
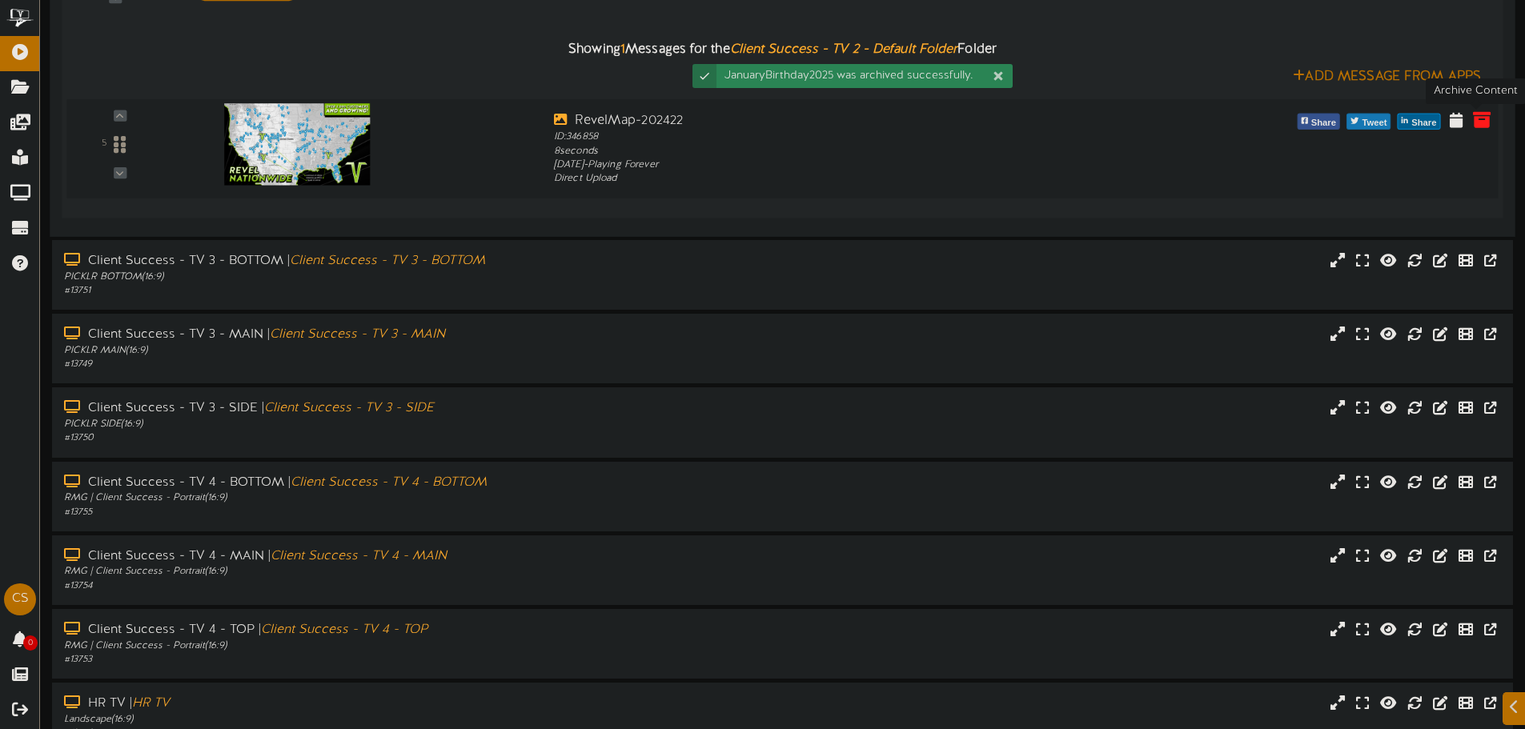
click at [1474, 118] on icon at bounding box center [1482, 119] width 18 height 18
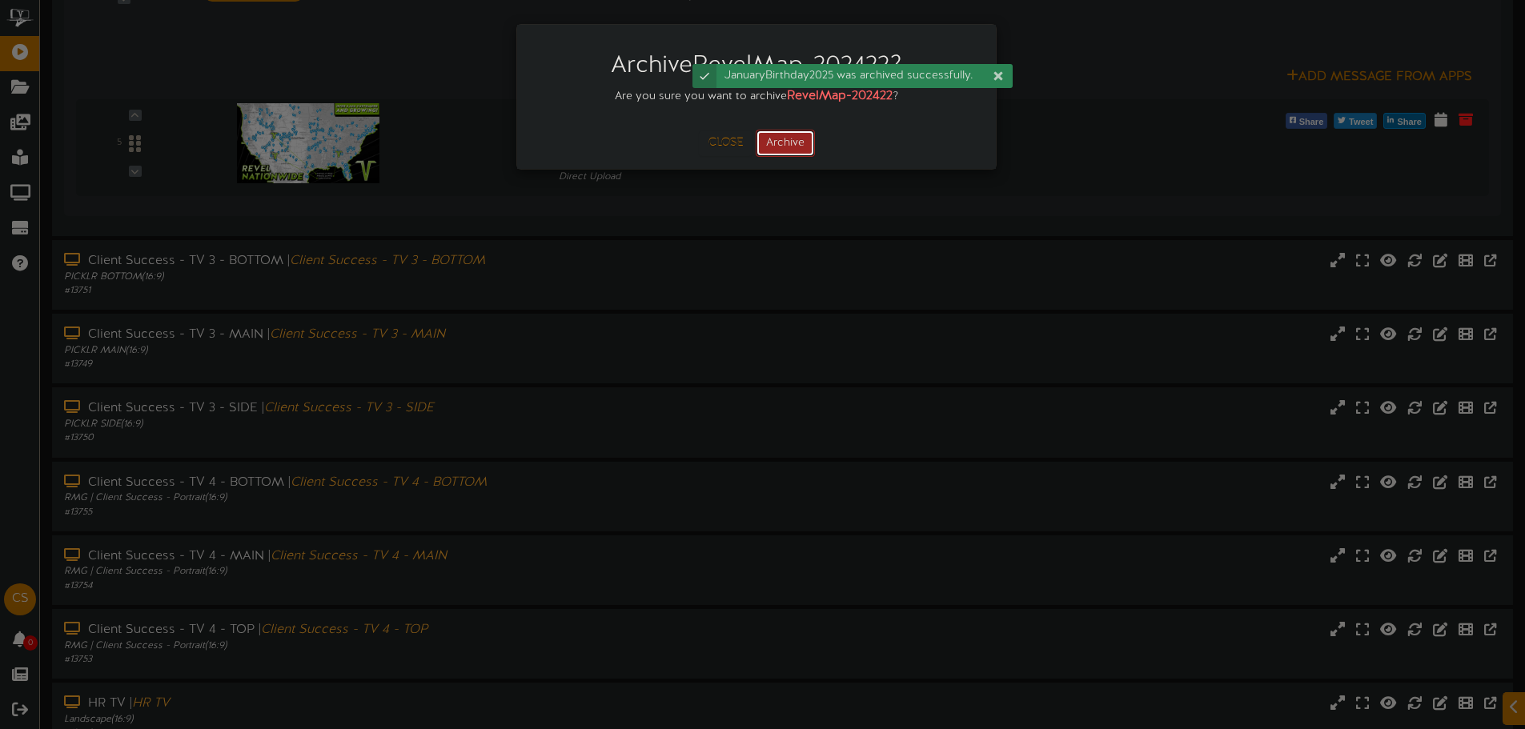
click at [786, 146] on button "Archive" at bounding box center [785, 143] width 59 height 27
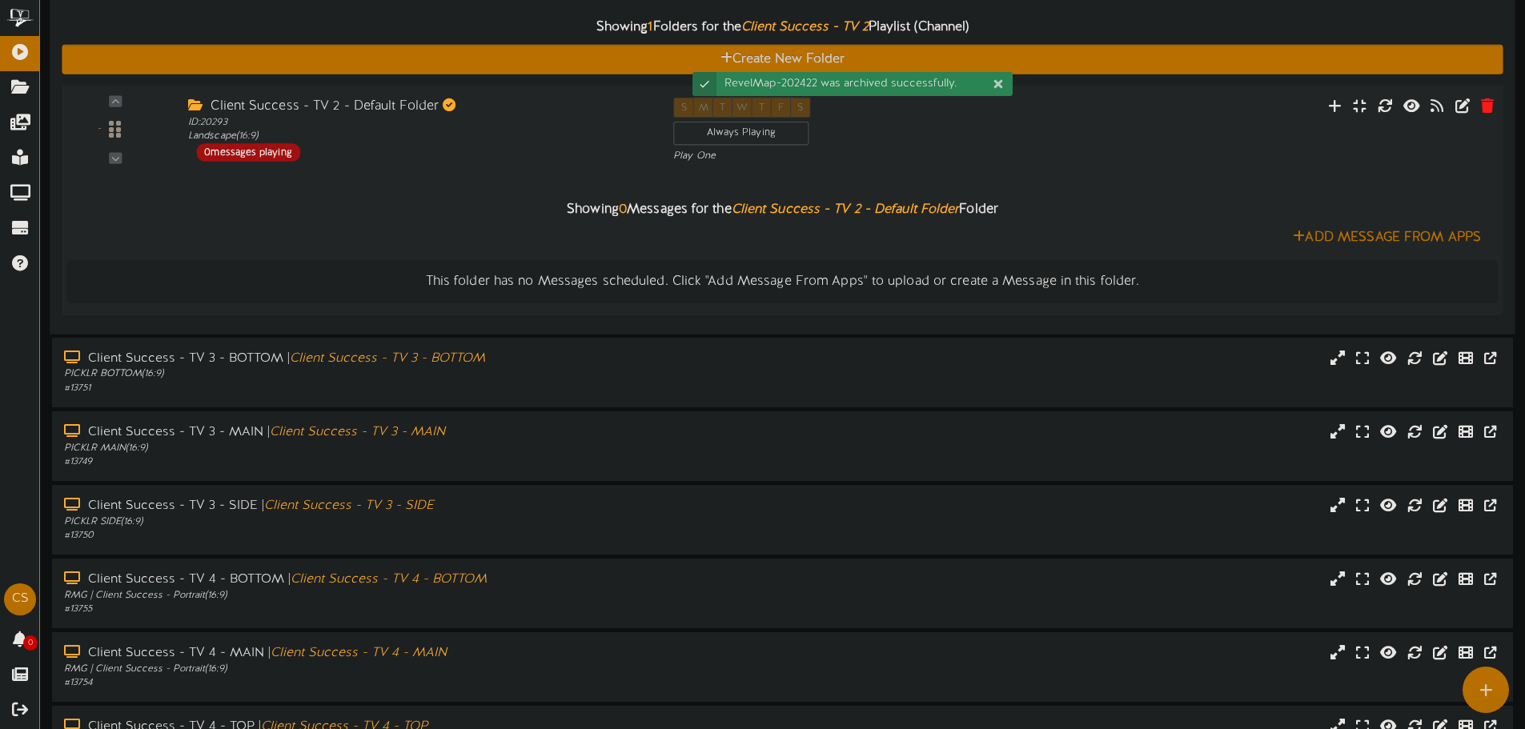
scroll to position [240, 0]
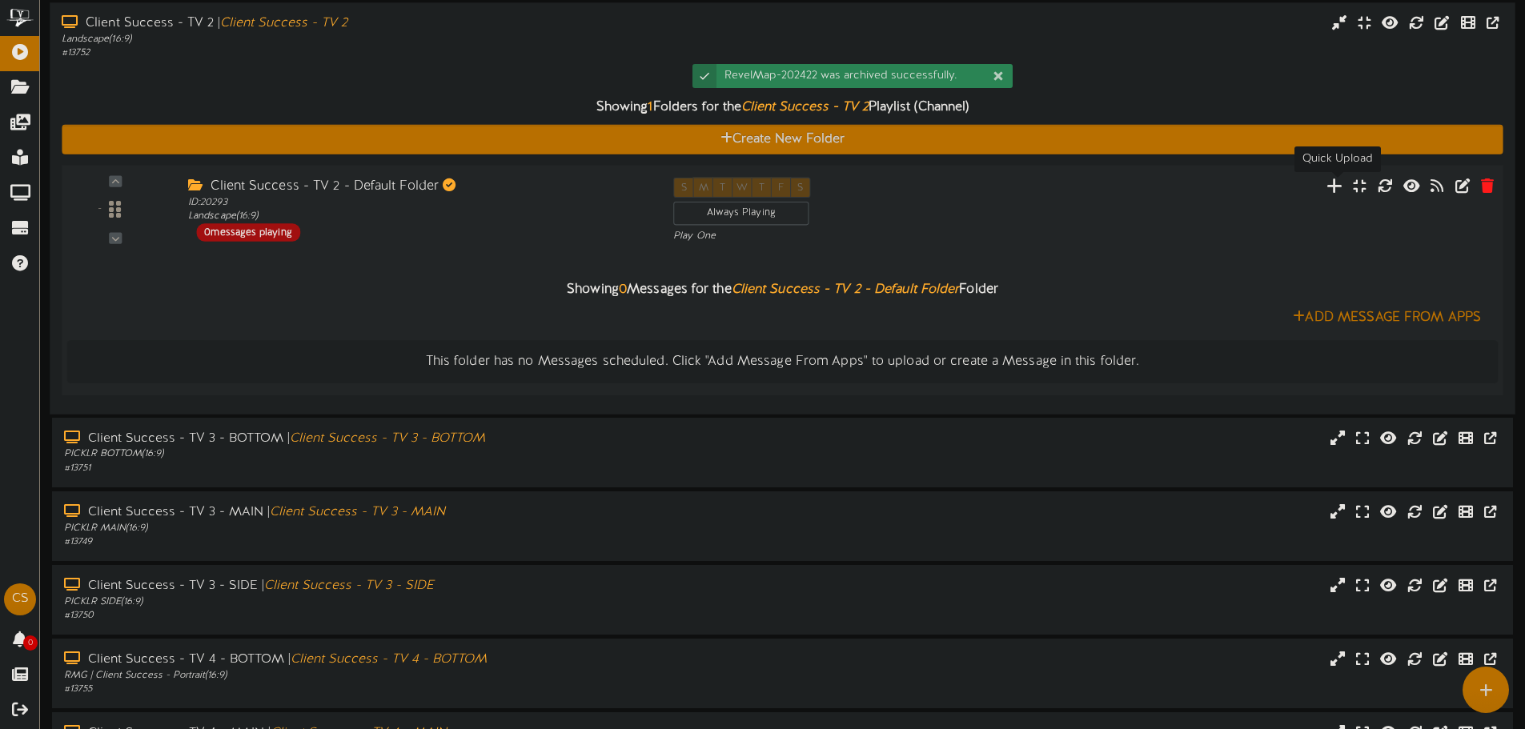
click at [1331, 181] on icon at bounding box center [1334, 185] width 17 height 18
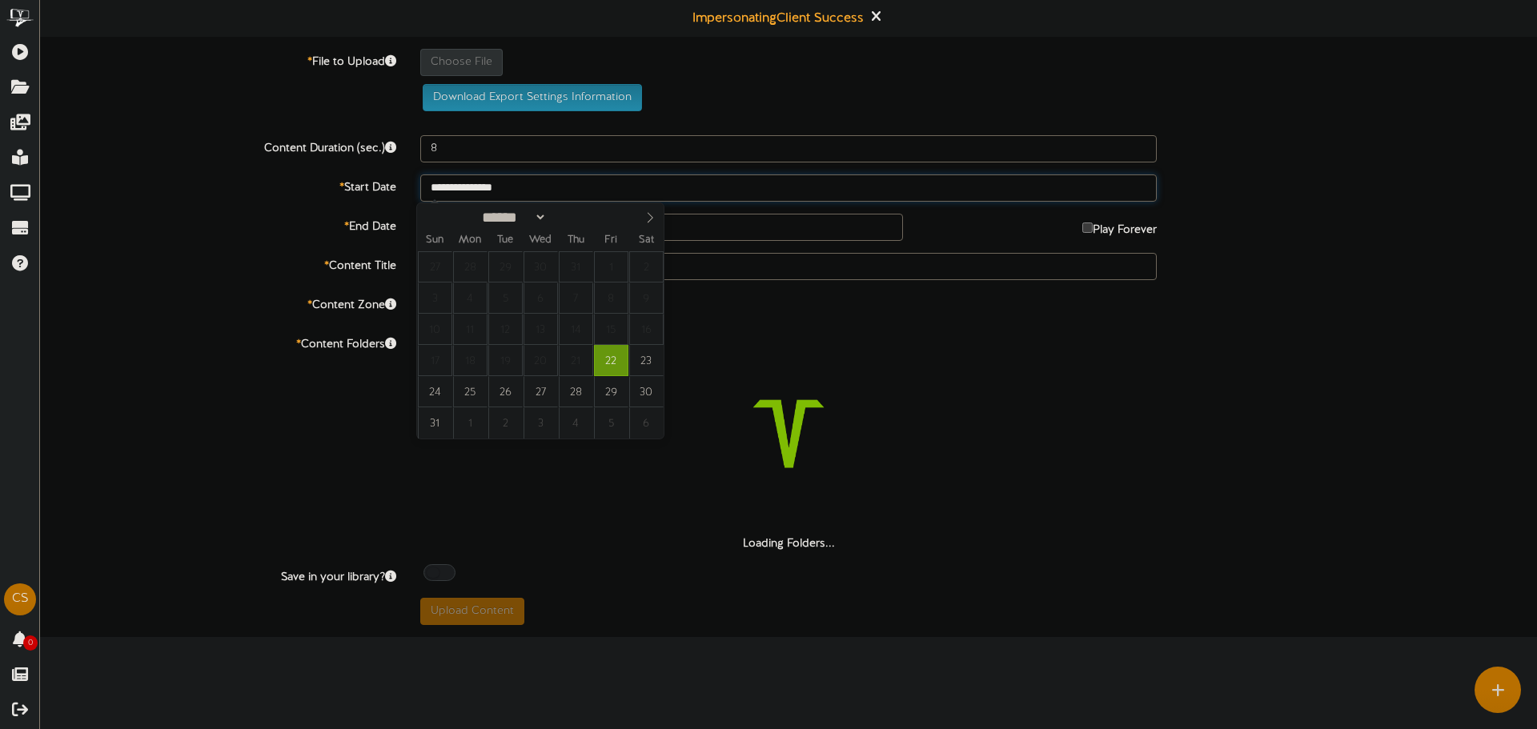
click at [505, 185] on input "**********" at bounding box center [788, 188] width 736 height 27
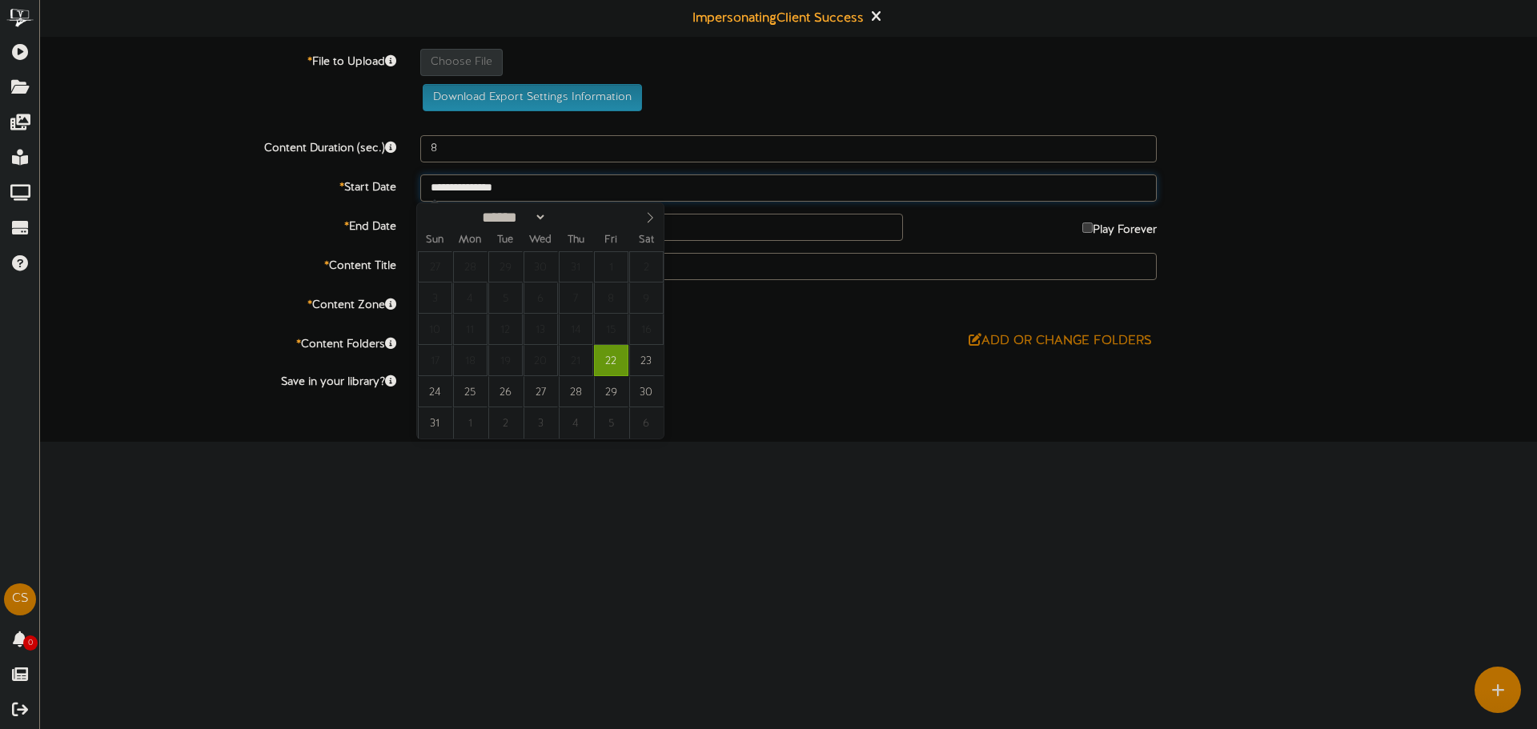
click at [518, 195] on input "**********" at bounding box center [788, 188] width 736 height 27
click at [574, 371] on span "21" at bounding box center [576, 360] width 34 height 31
click at [540, 221] on select "****** ********* ******* ******** ********" at bounding box center [511, 215] width 70 height 17
type input "**********"
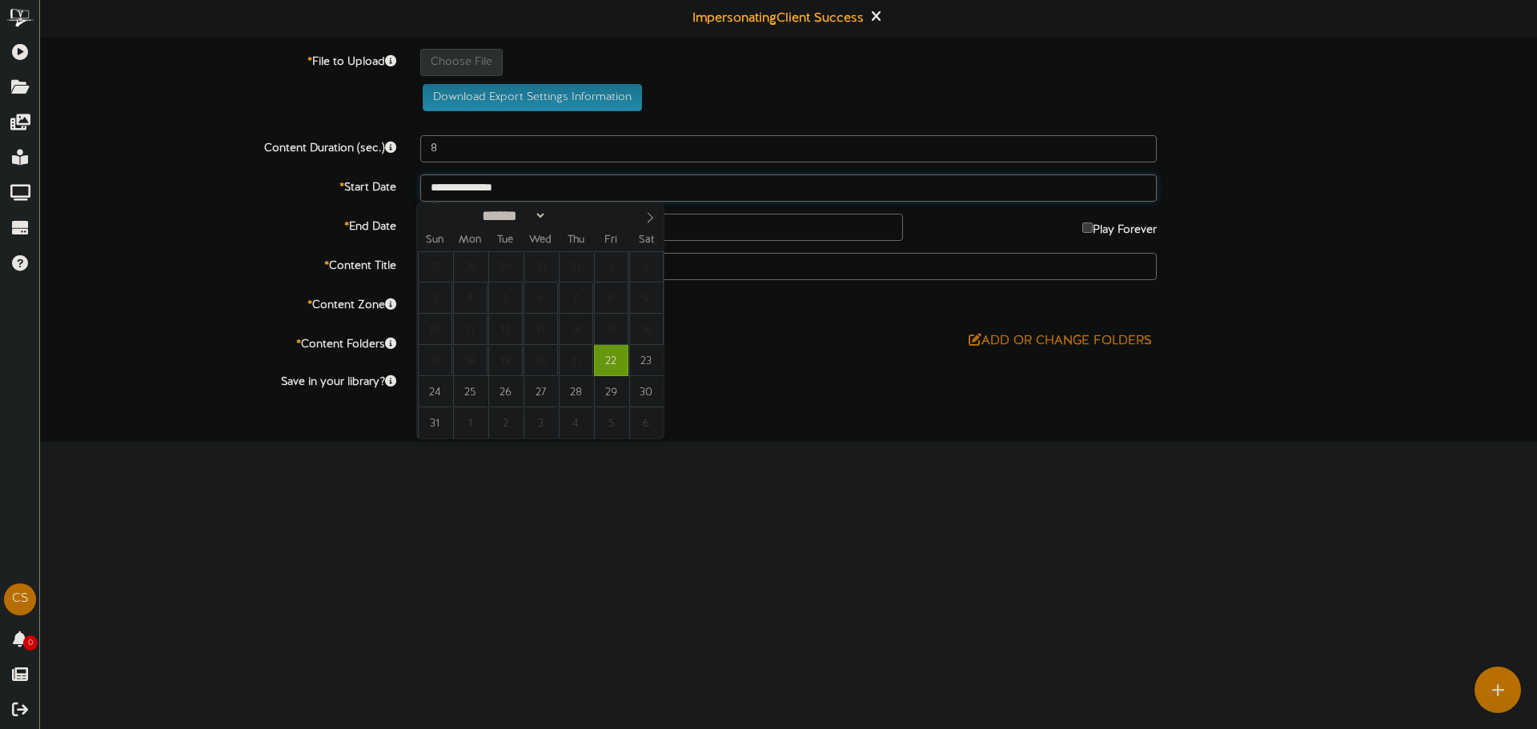
type input "**********"
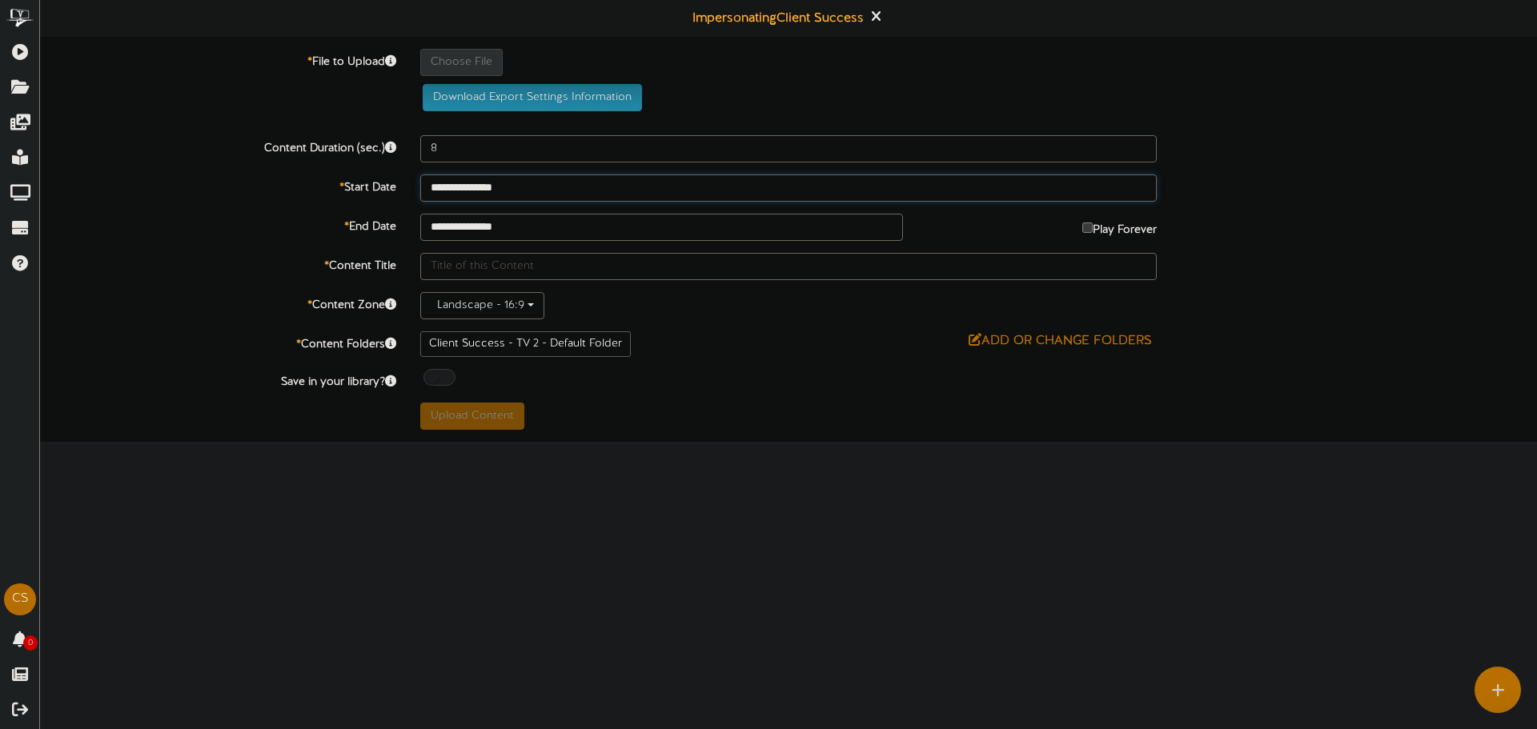
click at [471, 198] on input "**********" at bounding box center [788, 188] width 736 height 27
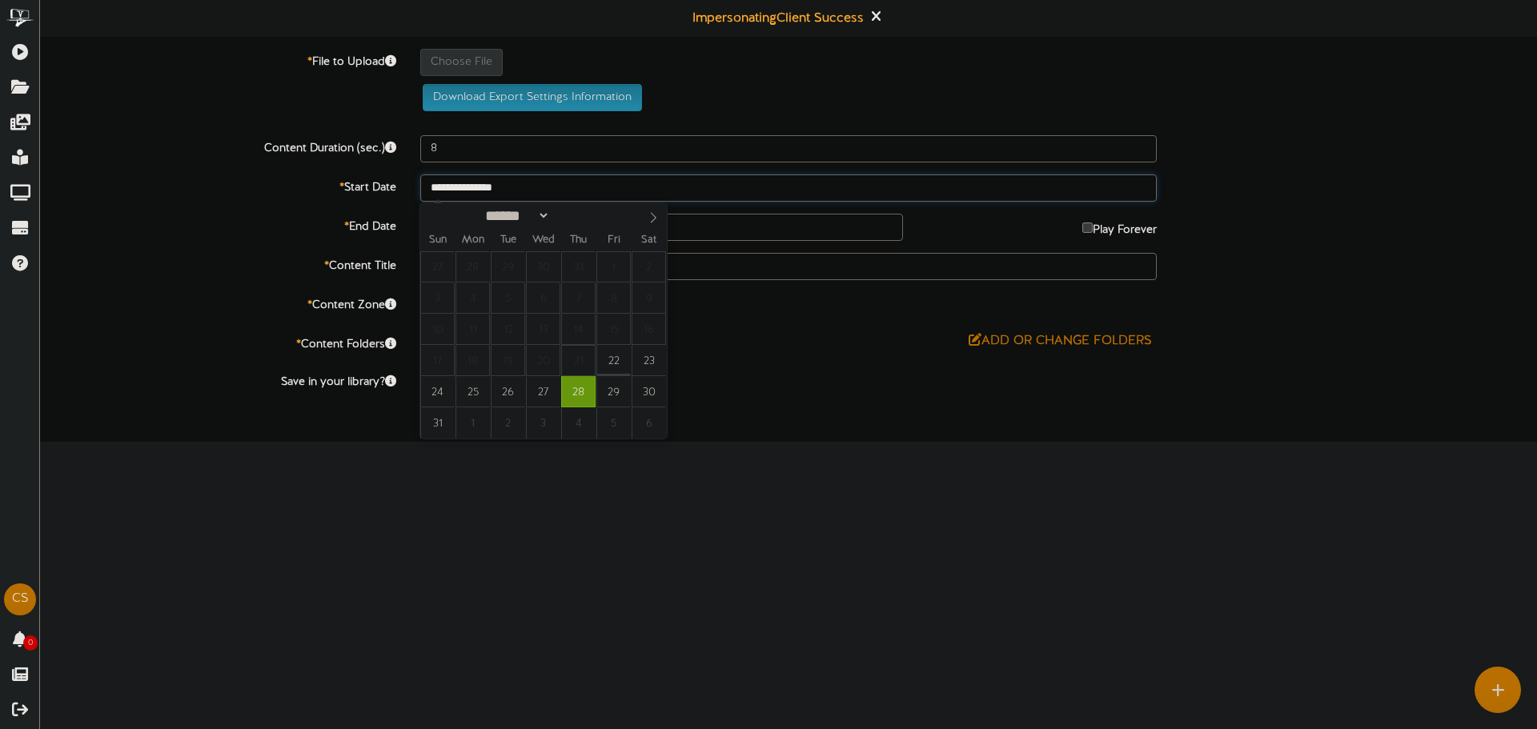
click at [566, 366] on span "21" at bounding box center [578, 360] width 34 height 31
type input "**********"
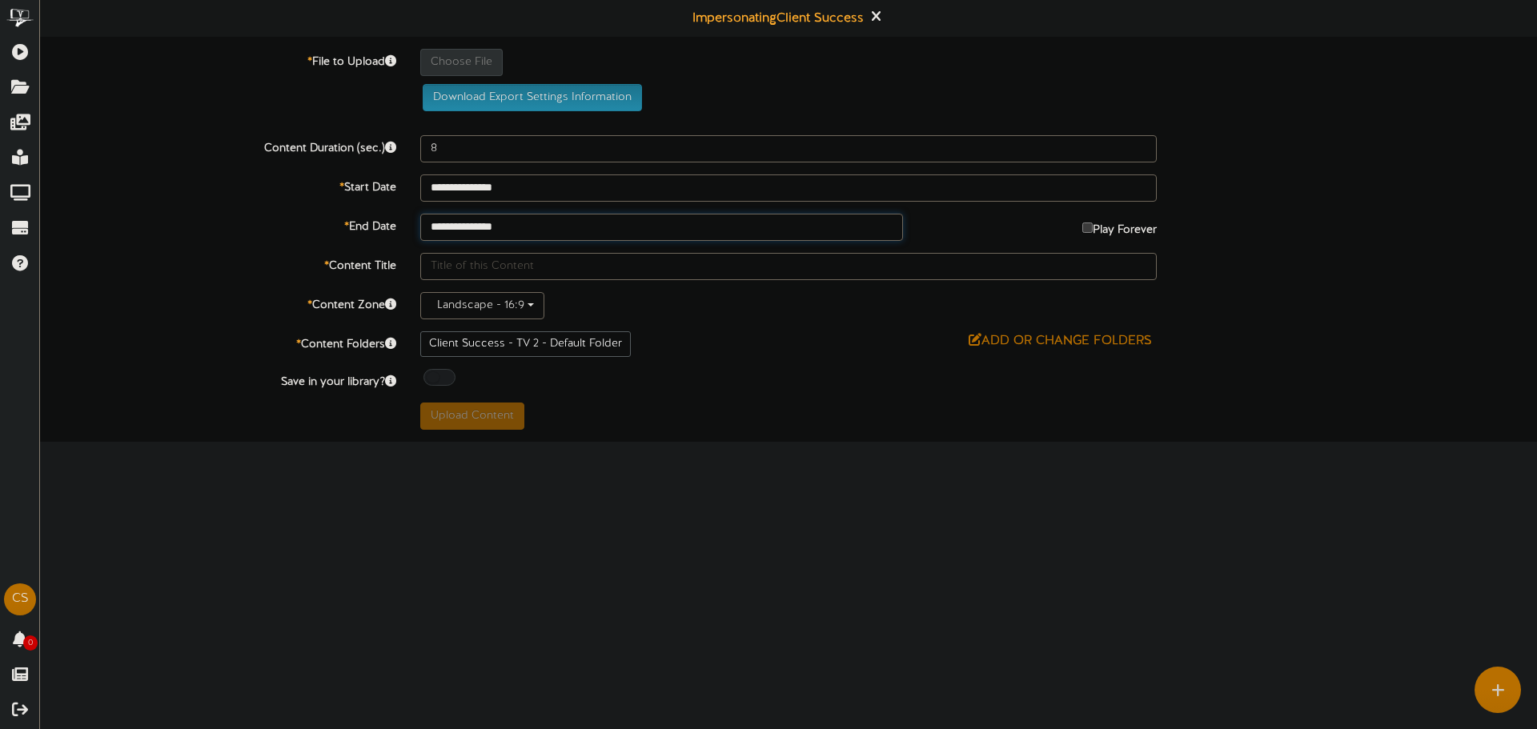
click at [524, 233] on input "**********" at bounding box center [661, 227] width 483 height 27
type input "**********"
click at [555, 188] on input "**********" at bounding box center [788, 188] width 736 height 27
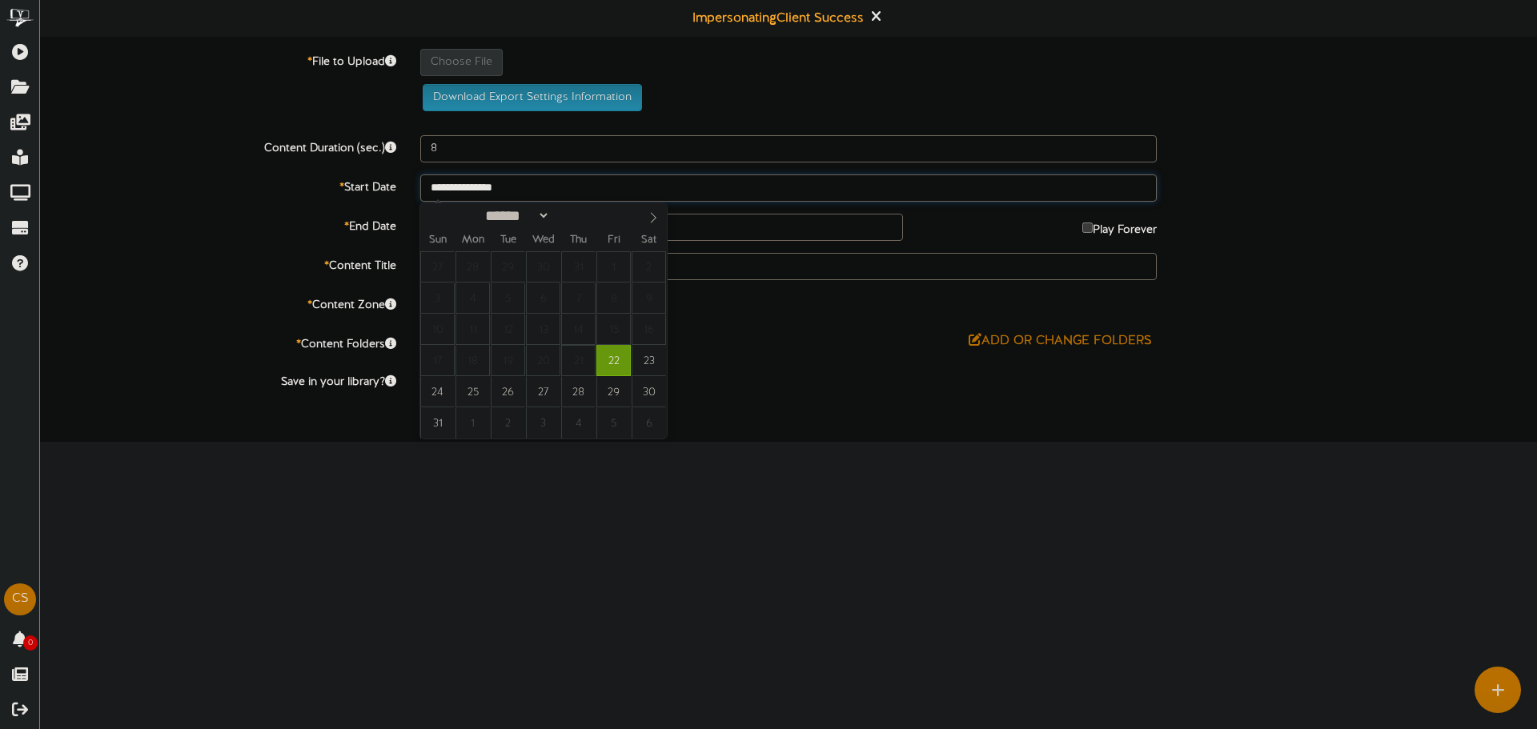
drag, startPoint x: 577, startPoint y: 344, endPoint x: 578, endPoint y: 355, distance: 11.2
click at [577, 351] on span "21" at bounding box center [578, 360] width 34 height 31
click at [583, 365] on span "21" at bounding box center [578, 360] width 34 height 31
drag, startPoint x: 851, startPoint y: 439, endPoint x: 845, endPoint y: 418, distance: 22.5
click at [848, 427] on div "ChannelValet Playlists Folders Messages My Library Groups Devices Help CS Clien…" at bounding box center [768, 221] width 1537 height 442
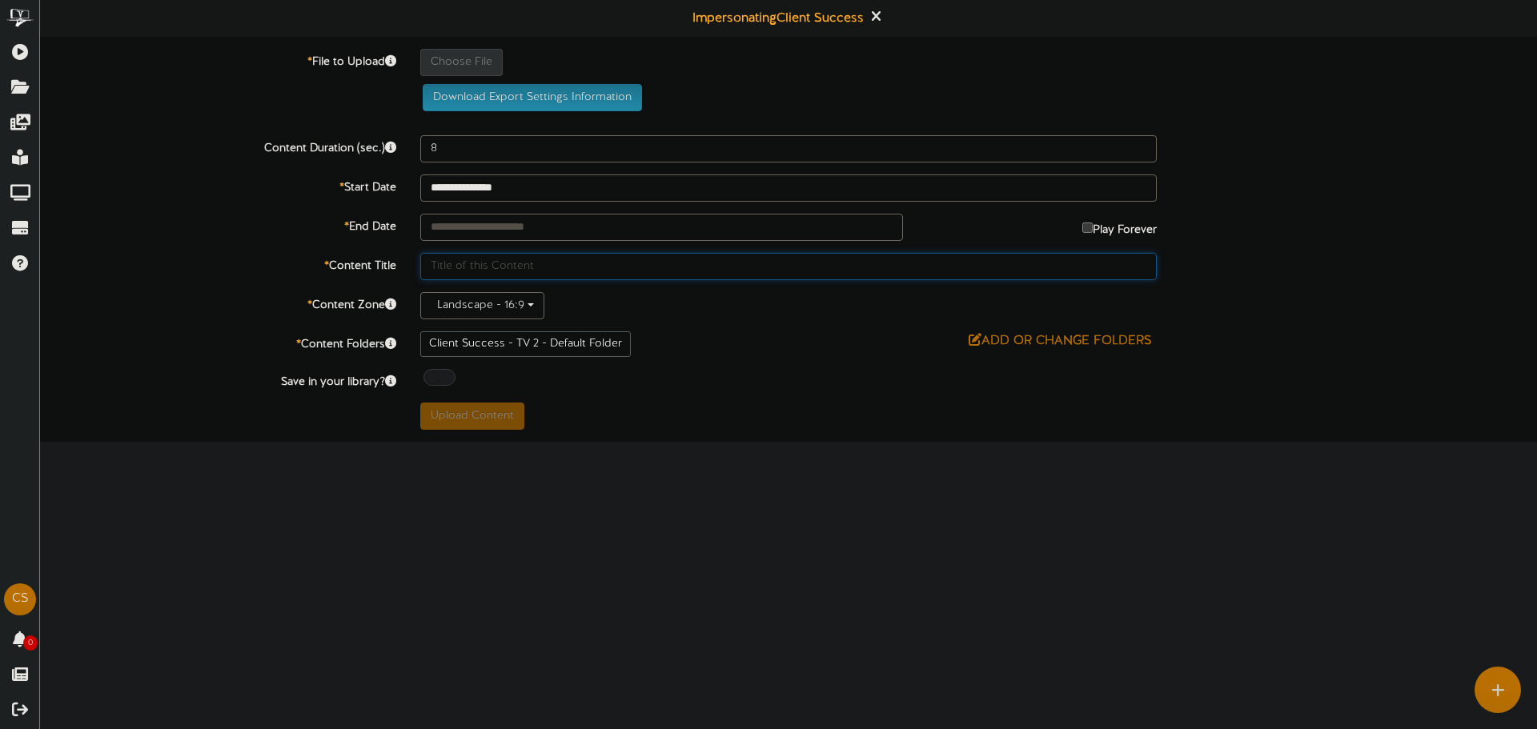
click at [523, 273] on input "text" at bounding box center [788, 266] width 736 height 27
type input "test"
click at [812, 442] on html "ChannelValet Playlists Folders Messages My Library Groups Devices Help CS Clien…" at bounding box center [768, 221] width 1537 height 442
type input "**********"
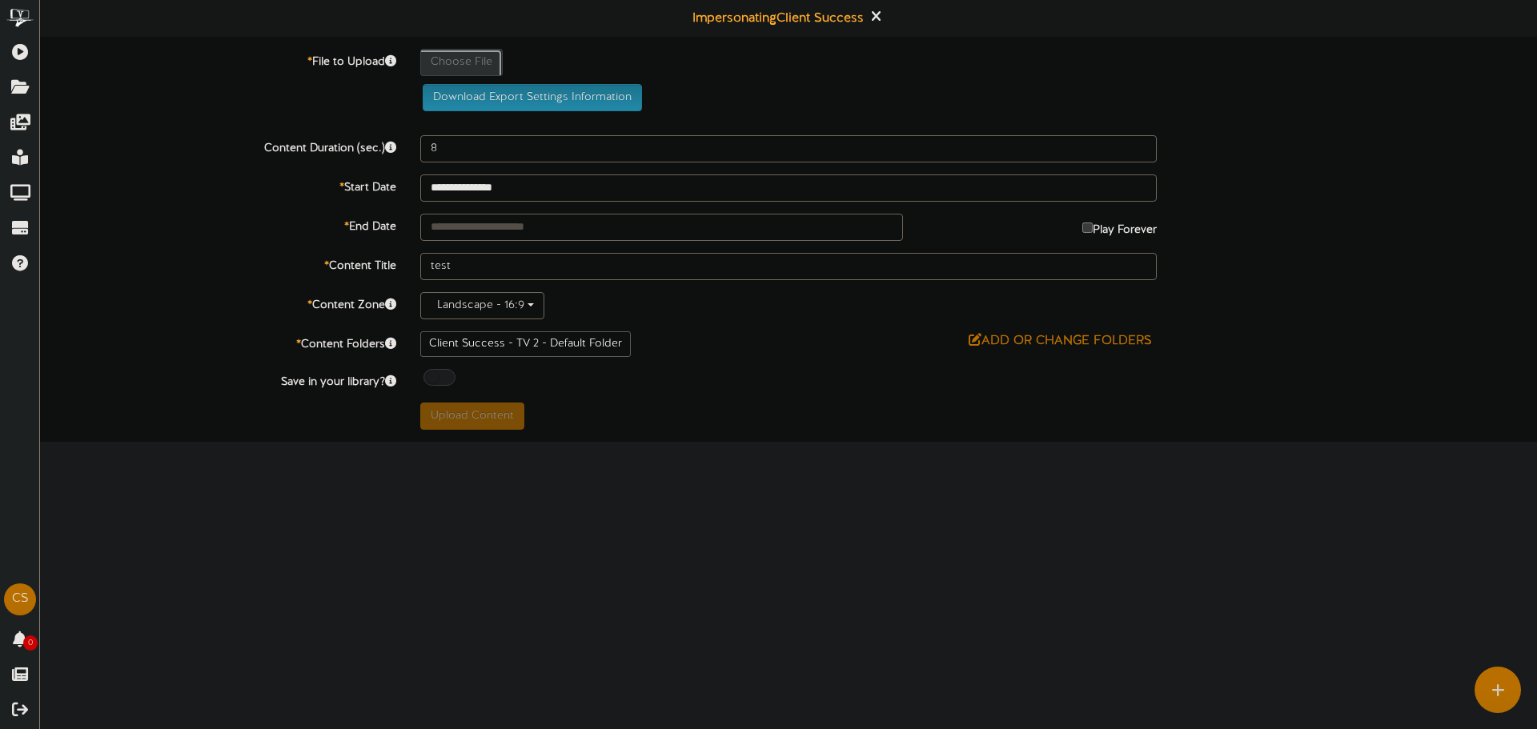
type input "03609795-9baf-441f-ad0b-5188d1a4ff341"
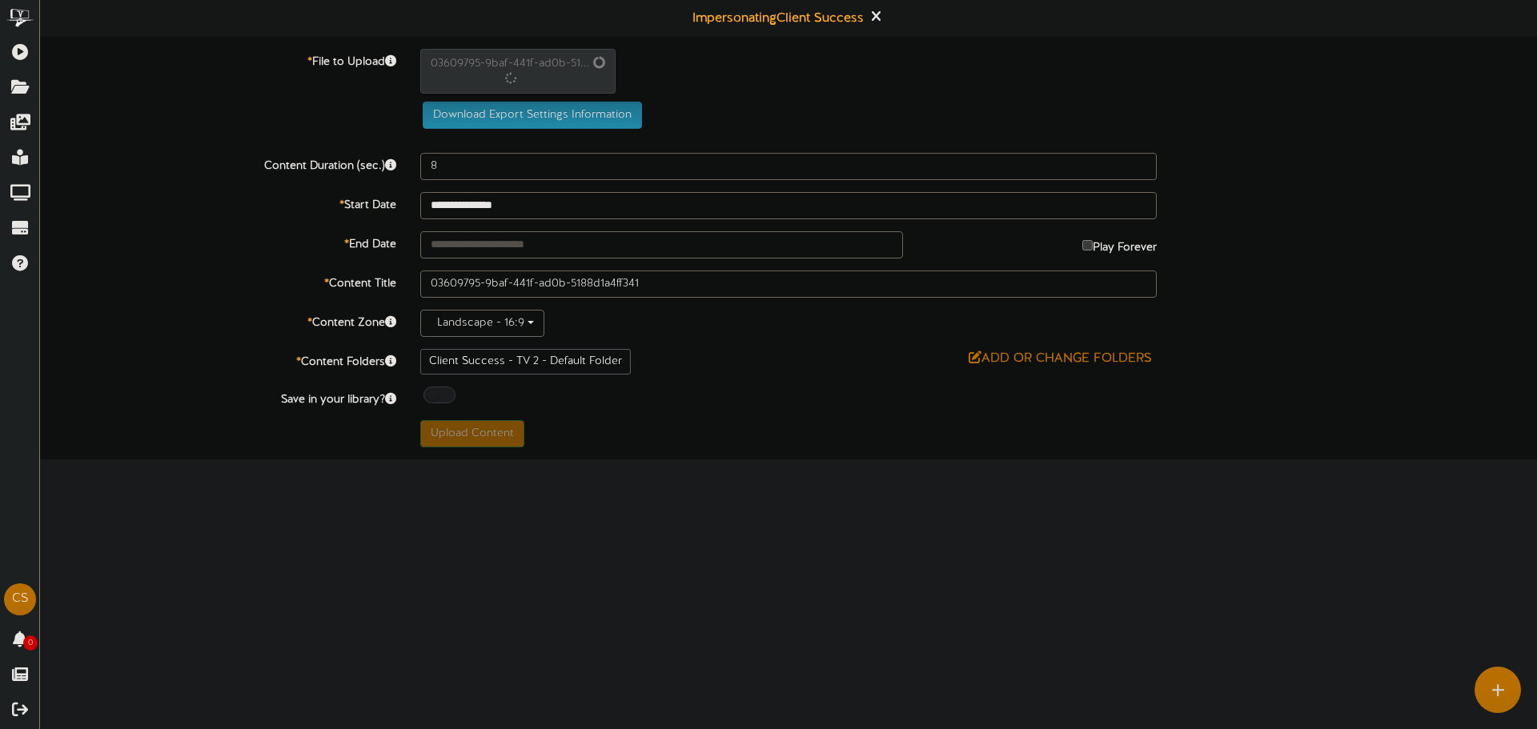
type input "84"
click at [468, 448] on div "ChannelValet Playlists Folders Messages My Library Groups Devices Help CS Clien…" at bounding box center [768, 229] width 1537 height 458
click at [469, 428] on button "Upload Content" at bounding box center [472, 432] width 104 height 27
type input "**********"
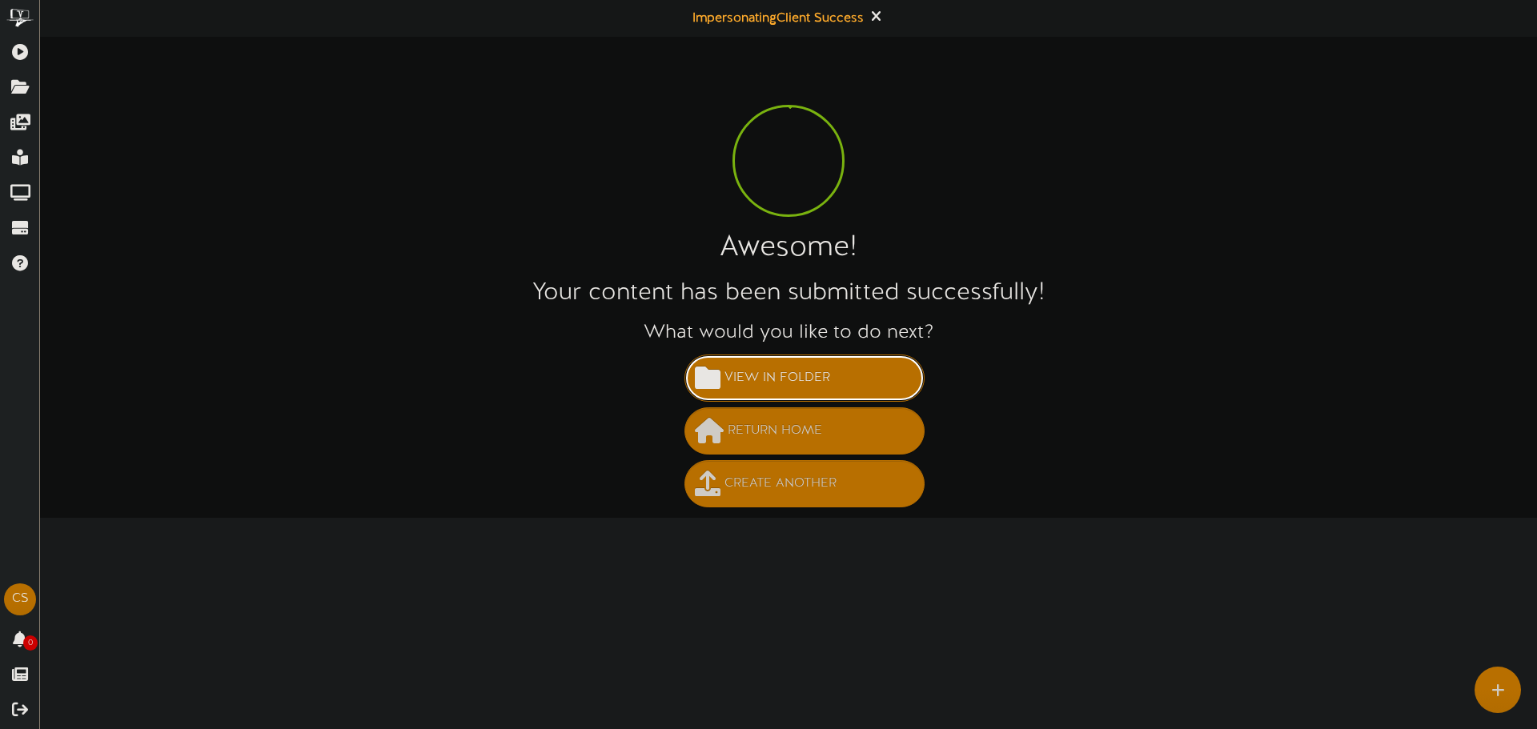
click at [790, 381] on span "View in Folder" at bounding box center [777, 378] width 114 height 26
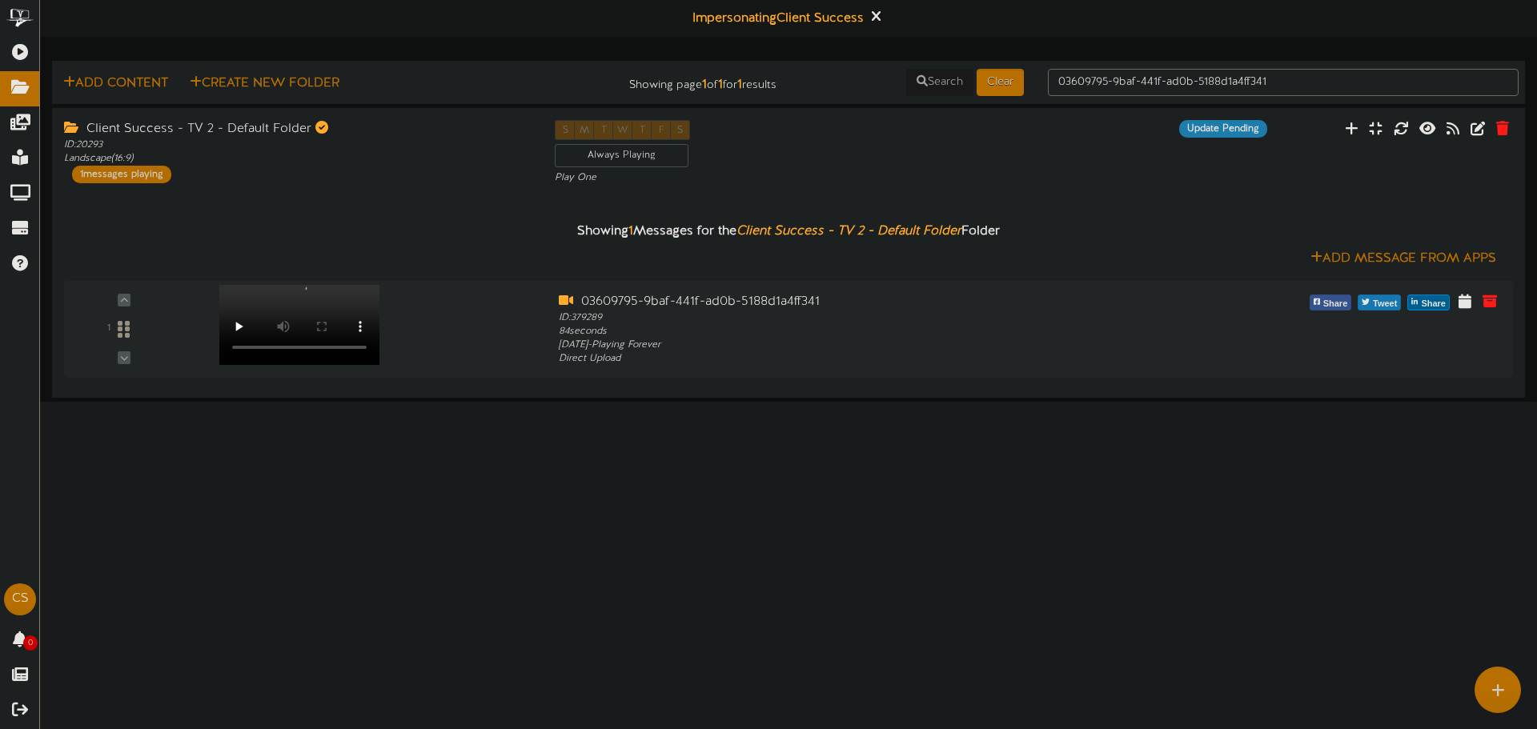
click at [425, 402] on html "ChannelValet Playlists Folders Messages My Library Groups Devices Help CS Clien…" at bounding box center [768, 201] width 1537 height 402
click at [290, 321] on div at bounding box center [291, 308] width 187 height 81
click at [251, 352] on div "1 ID: 379289 84" at bounding box center [788, 329] width 1468 height 74
click at [873, 22] on icon at bounding box center [876, 16] width 10 height 18
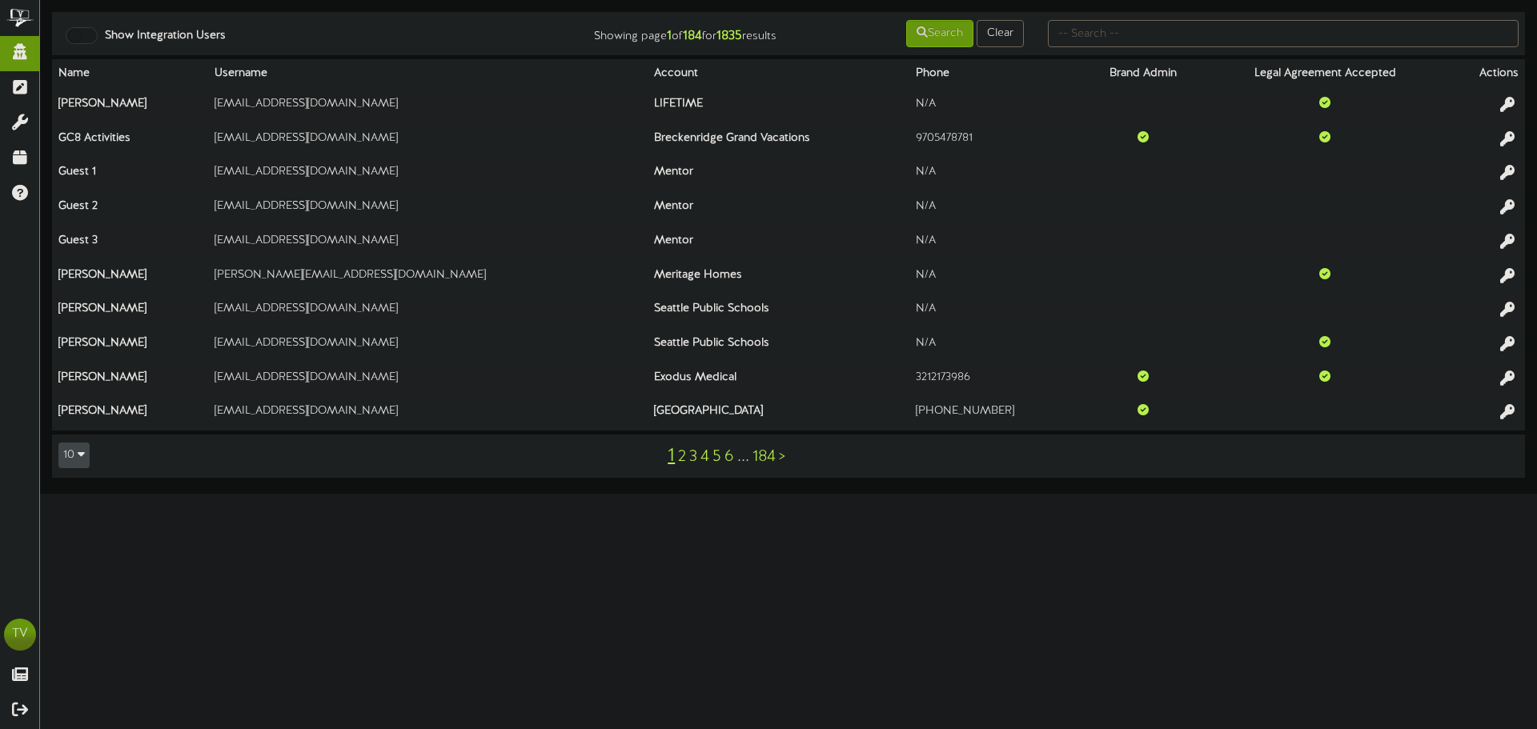
click at [1202, 0] on div "Show Integration Users Showing page 1 of 184 for 1835 results Search Clear Name…" at bounding box center [788, 247] width 1497 height 494
click at [1186, 38] on input "text" at bounding box center [1283, 33] width 471 height 27
type input "fat cats"
click at [904, 48] on div "Search Clear" at bounding box center [911, 33] width 247 height 30
click at [908, 41] on div "Search Clear" at bounding box center [911, 33] width 247 height 30
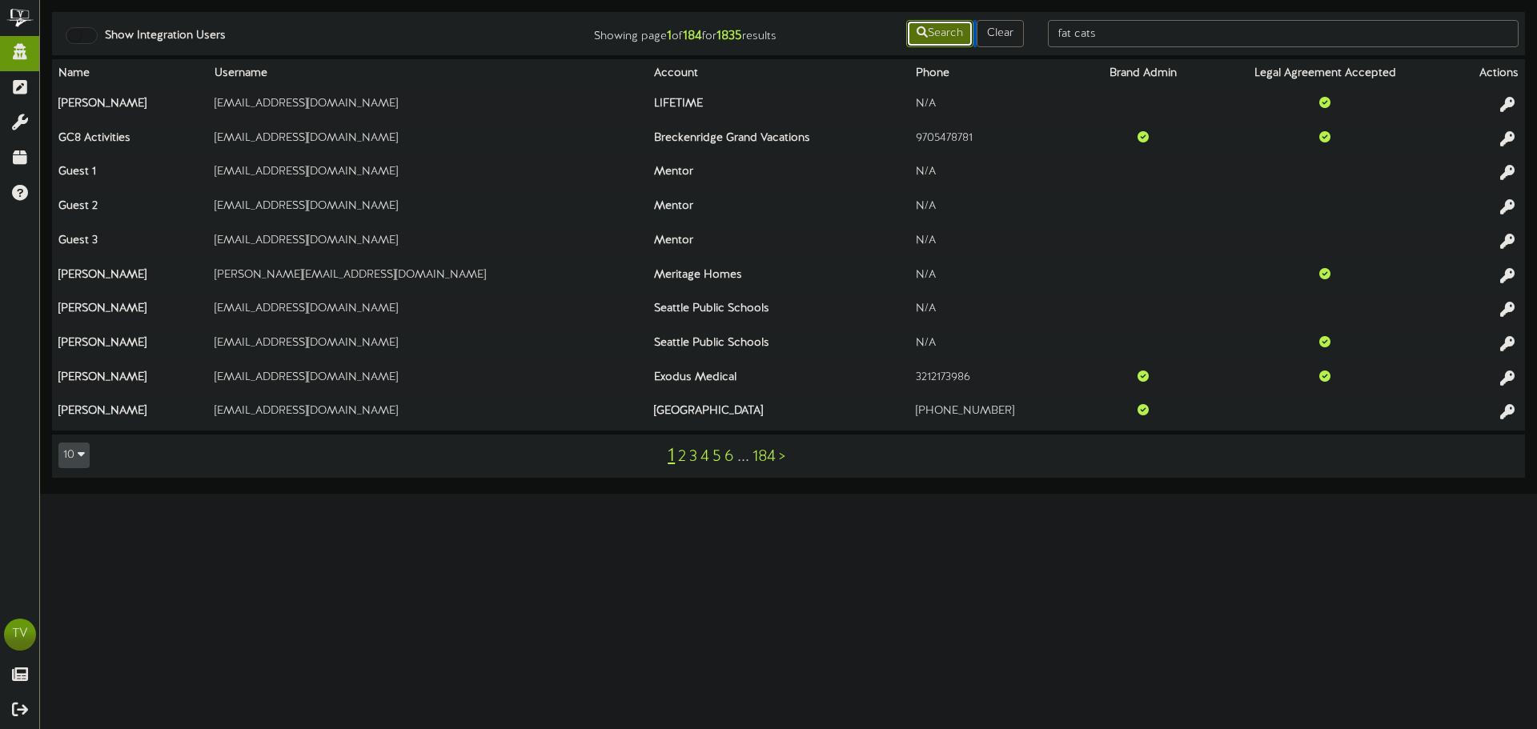
click at [908, 41] on button "Search" at bounding box center [939, 33] width 67 height 27
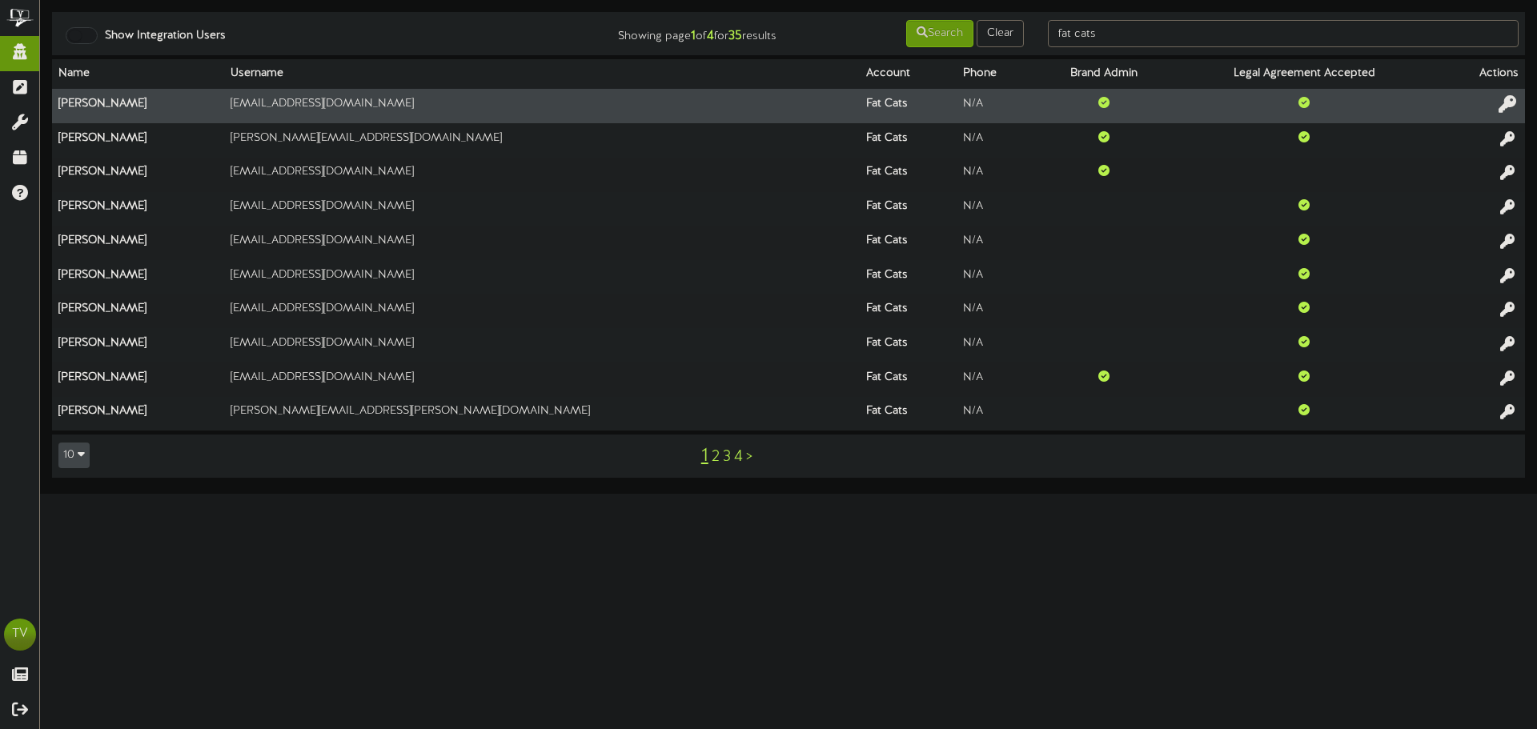
click at [1514, 98] on icon at bounding box center [1508, 104] width 18 height 18
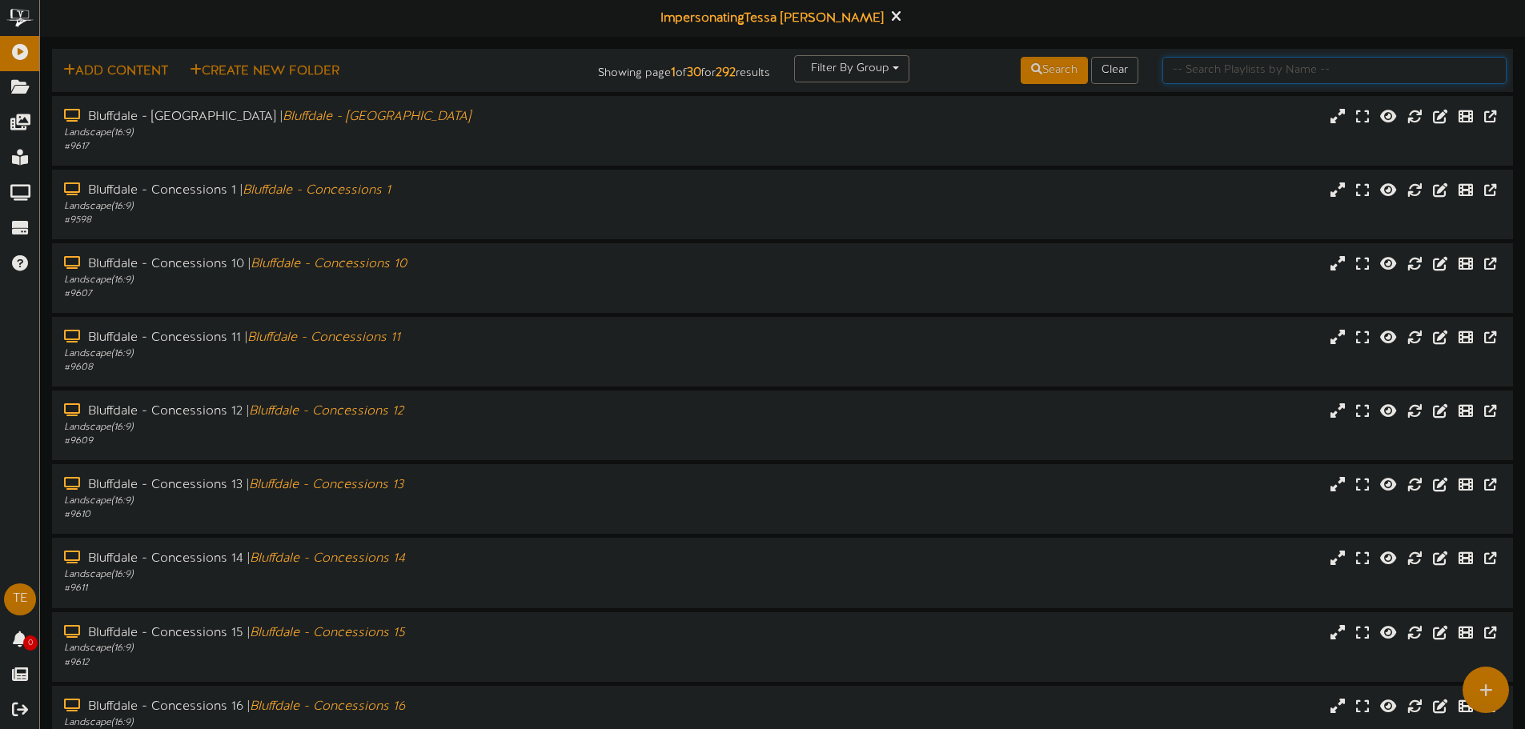
click at [1186, 74] on input "text" at bounding box center [1334, 70] width 344 height 27
type input "[PERSON_NAME]"
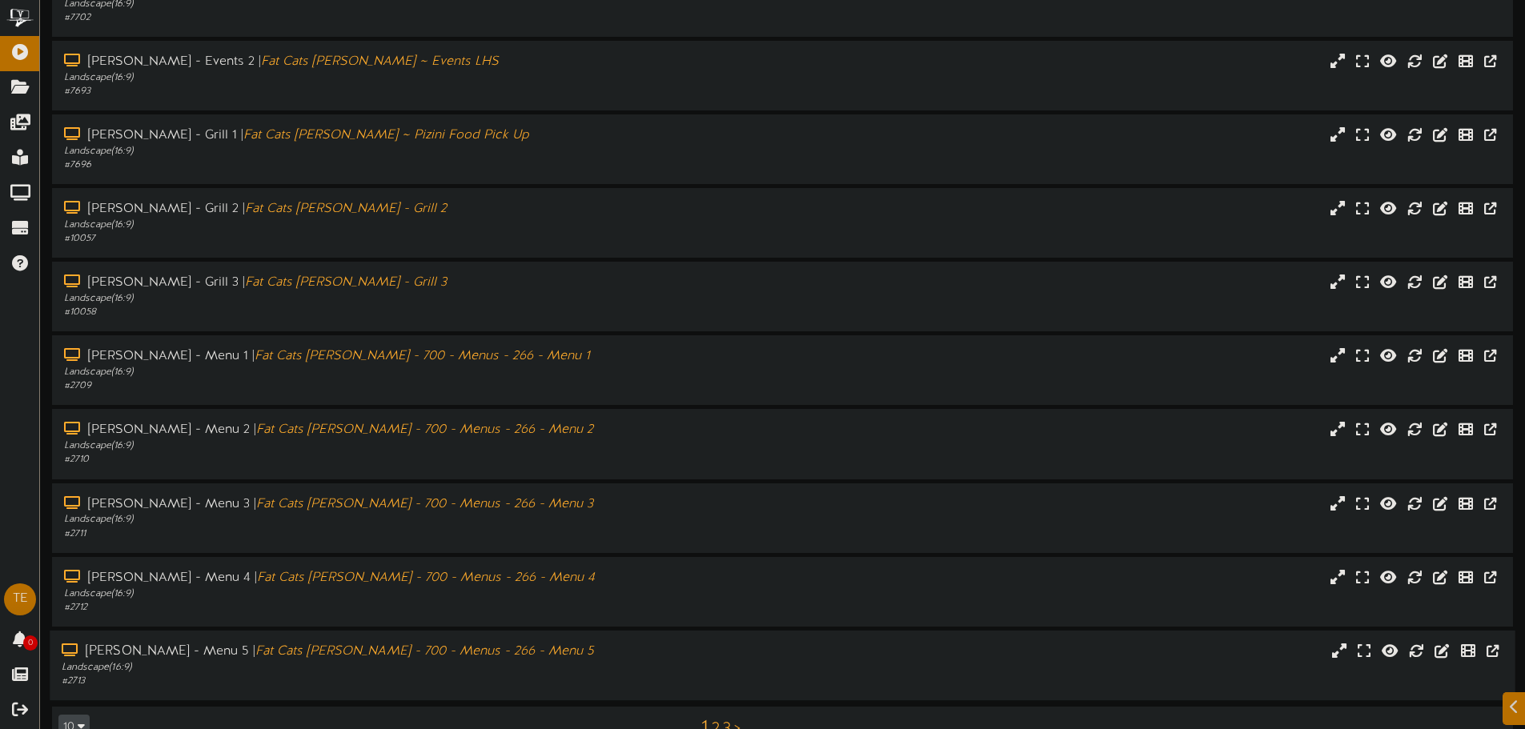
scroll to position [166, 0]
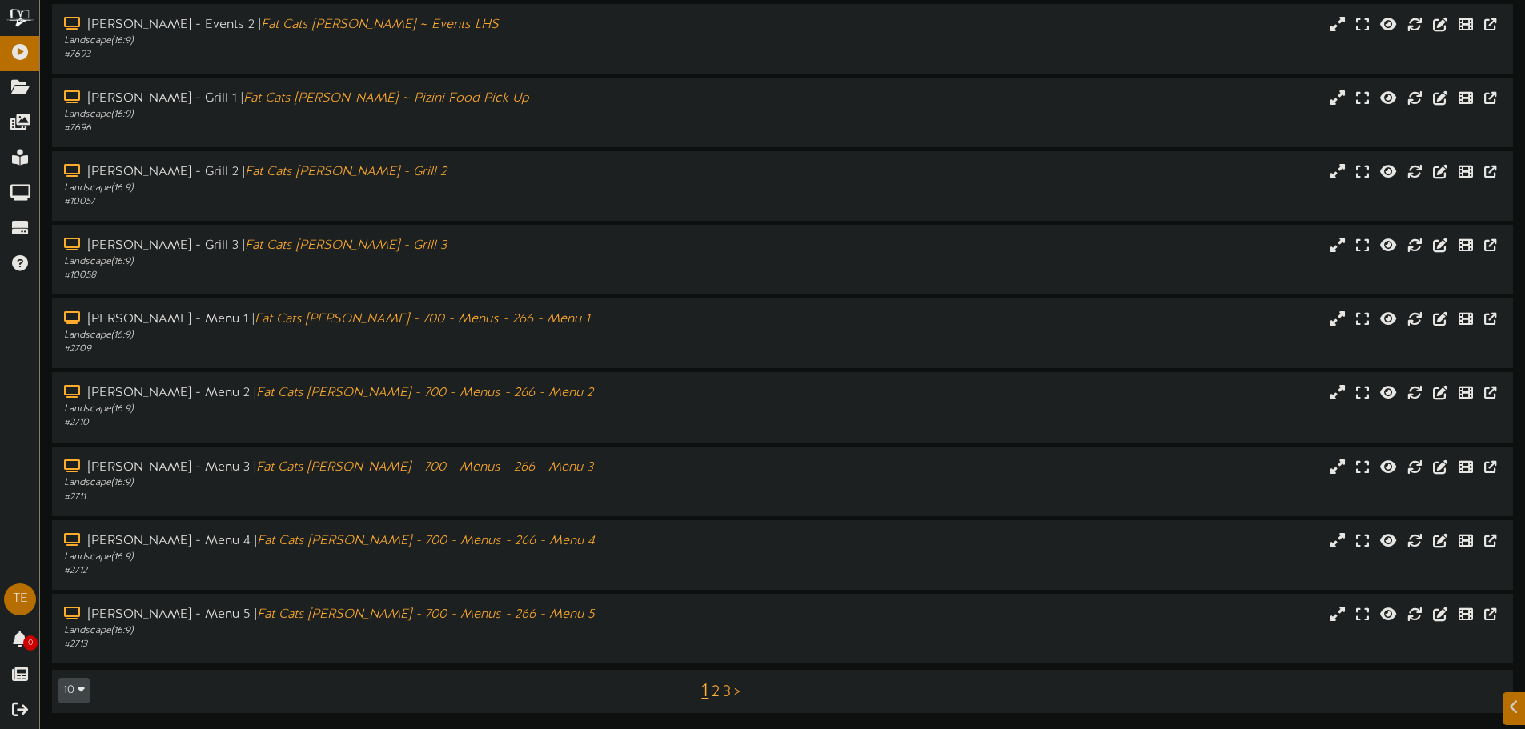
click at [715, 692] on link "2" at bounding box center [716, 693] width 8 height 18
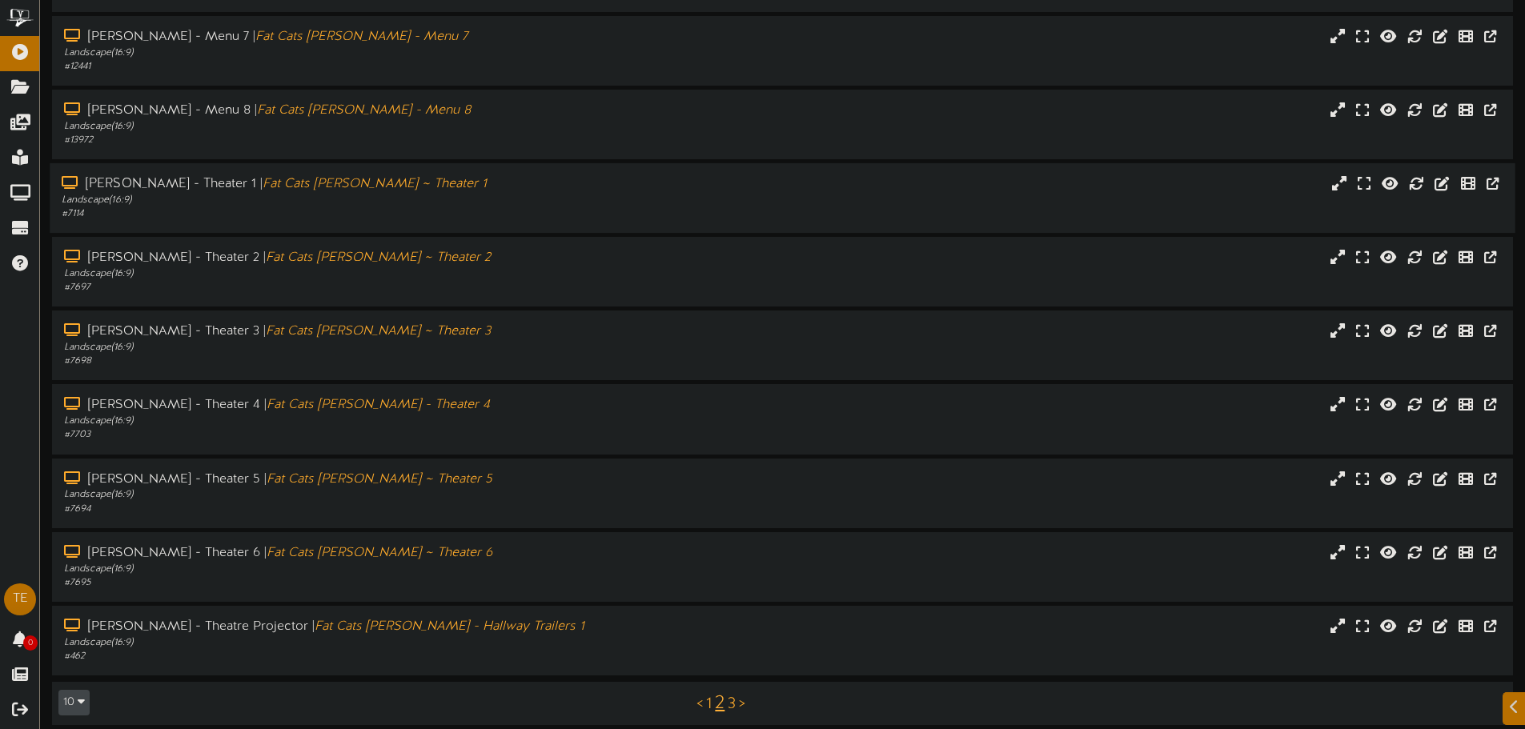
scroll to position [166, 0]
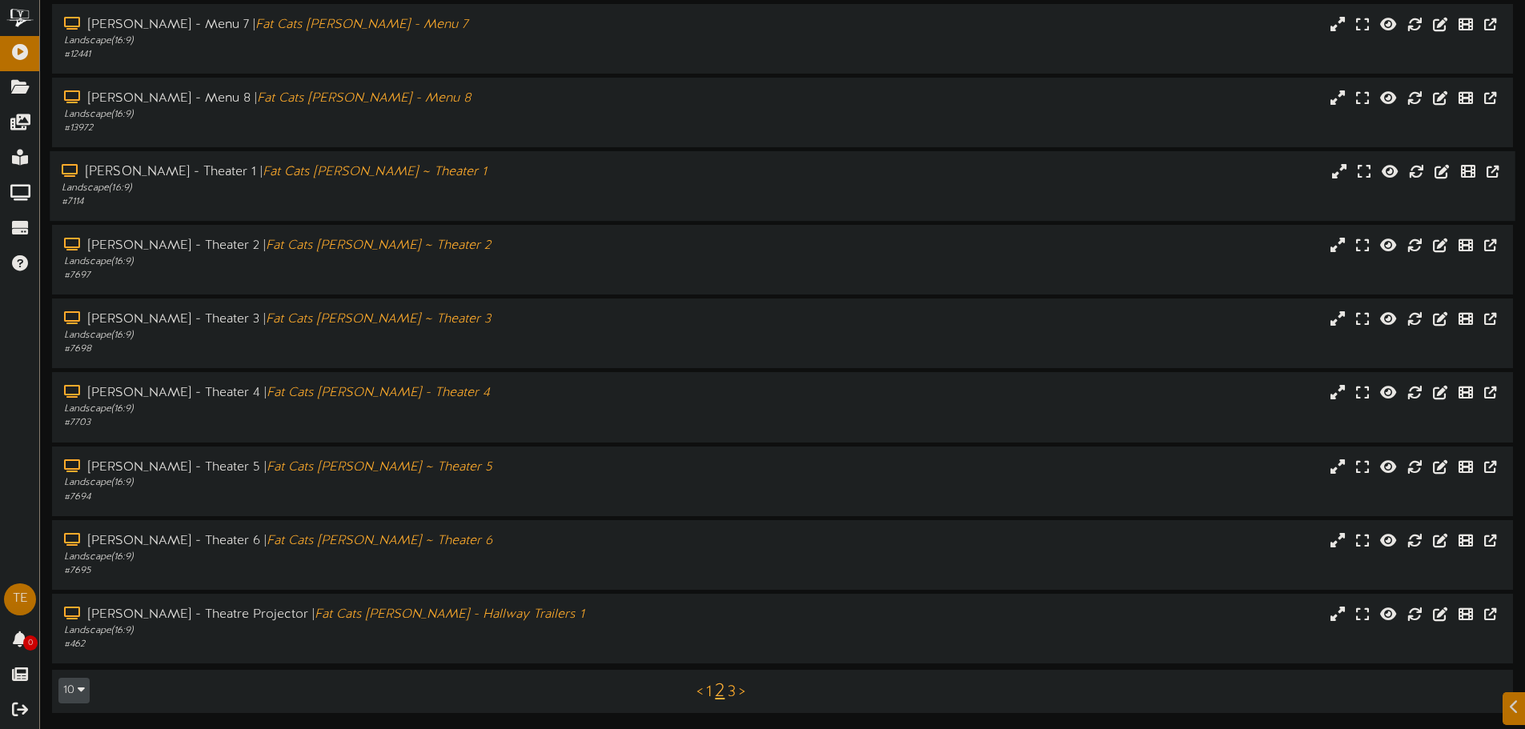
click at [379, 203] on div "# 7114" at bounding box center [355, 202] width 587 height 14
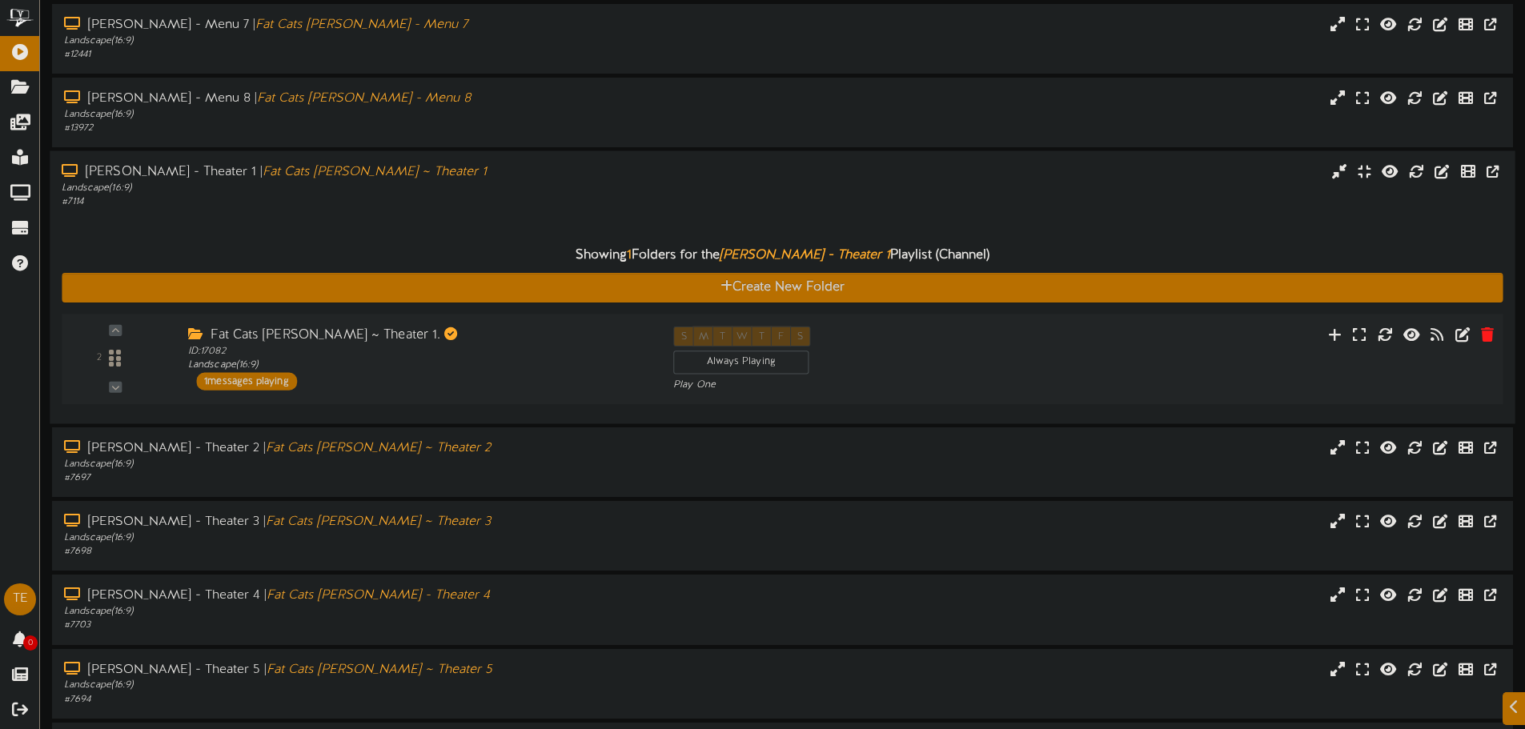
click at [326, 396] on div "2 ID: 17082" at bounding box center [781, 359] width 1455 height 90
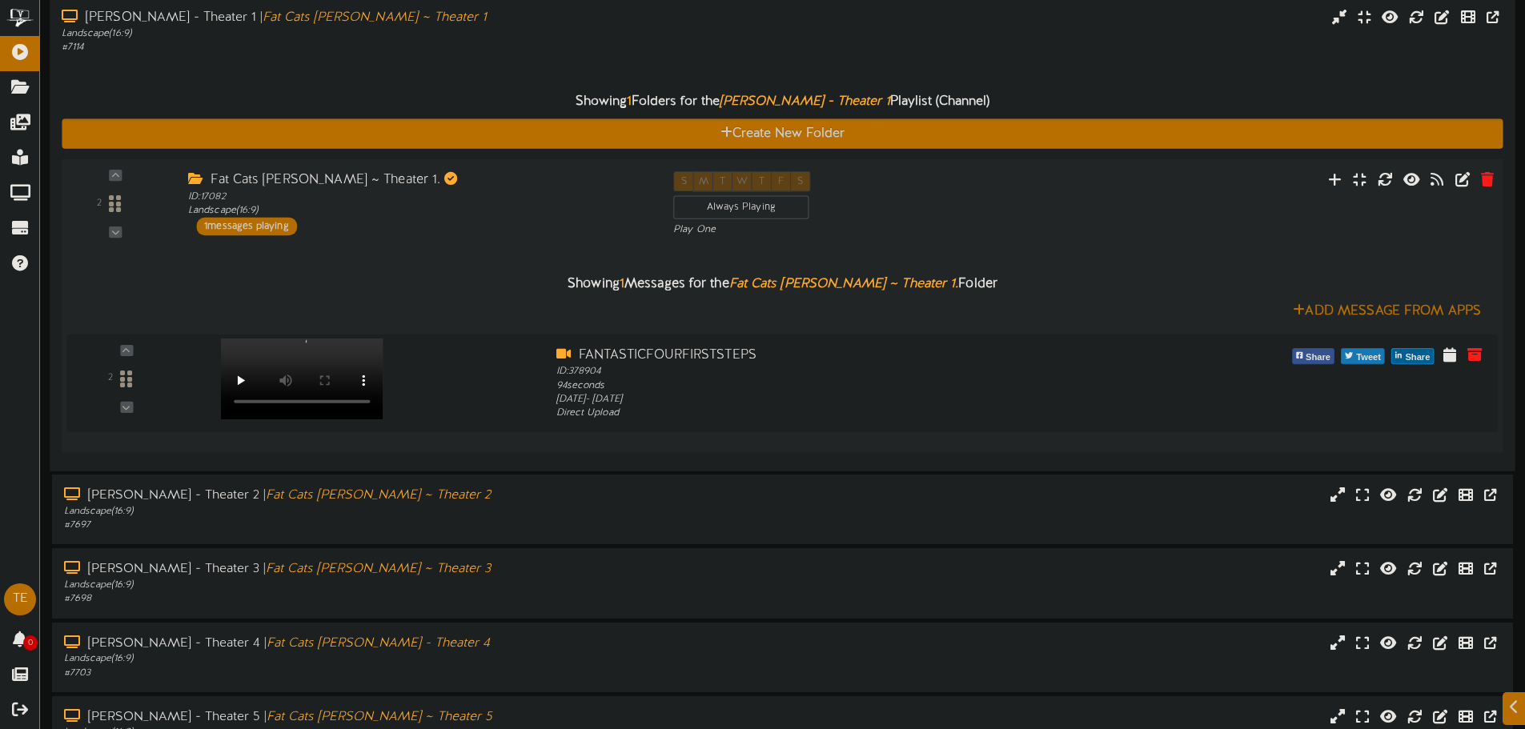
scroll to position [326, 0]
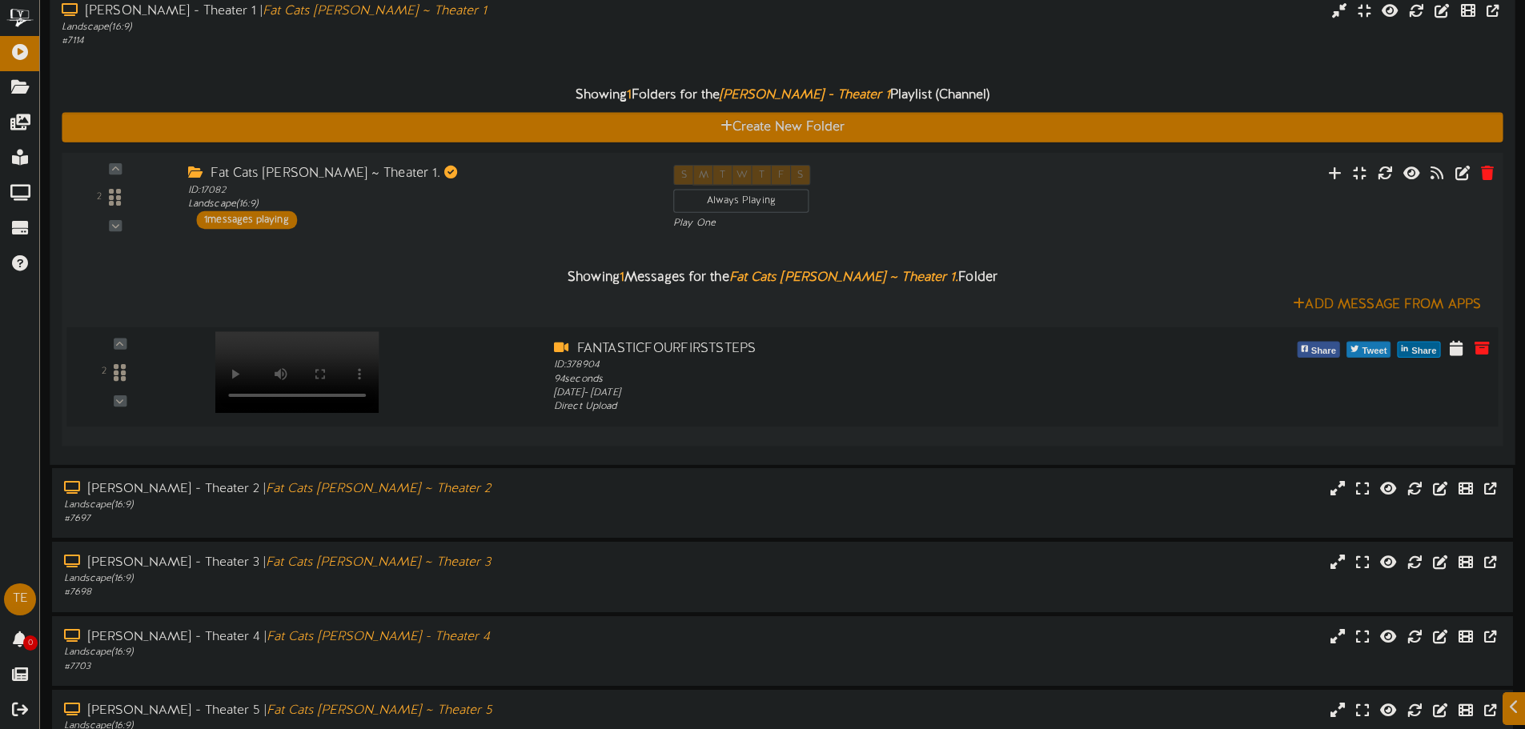
click at [294, 332] on div at bounding box center [296, 356] width 188 height 82
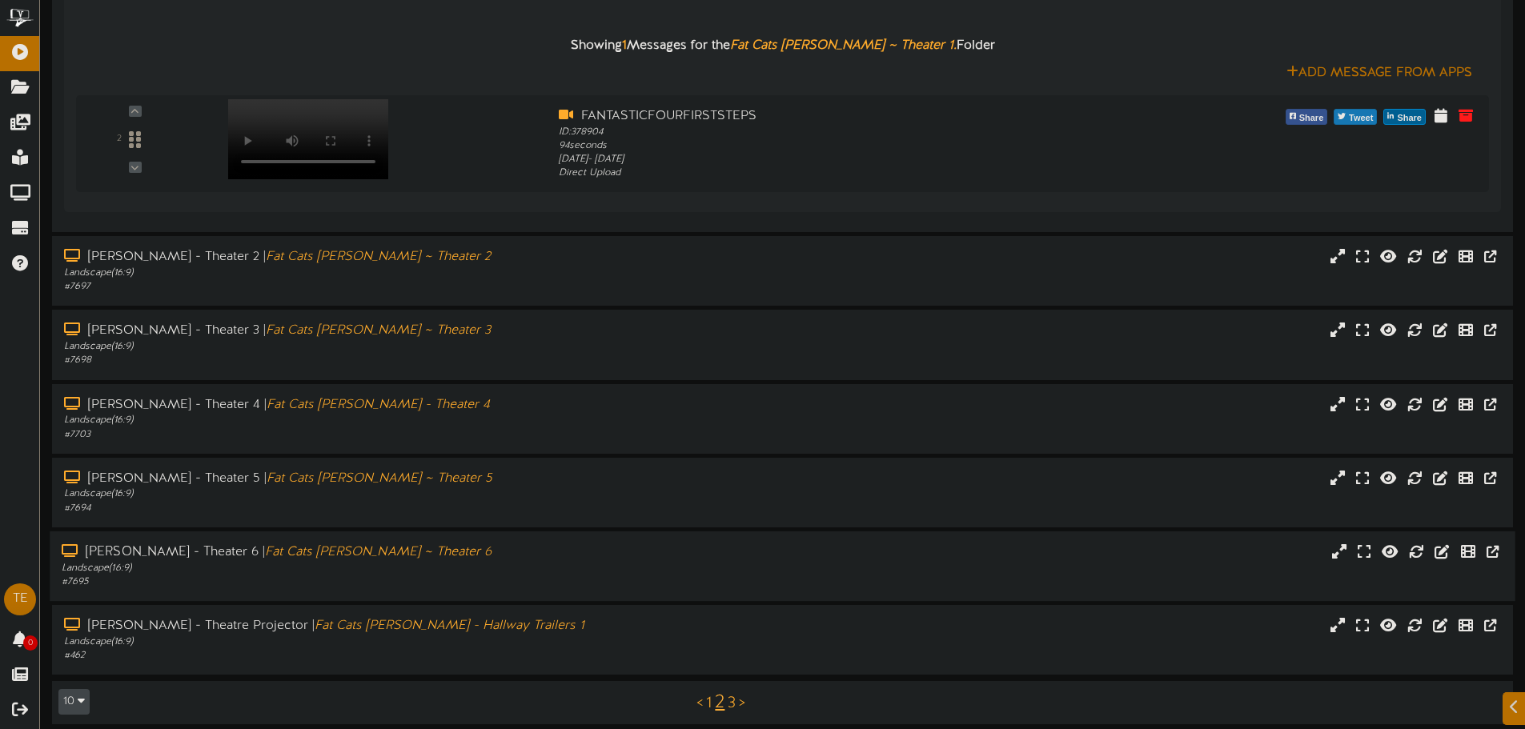
scroll to position [569, 0]
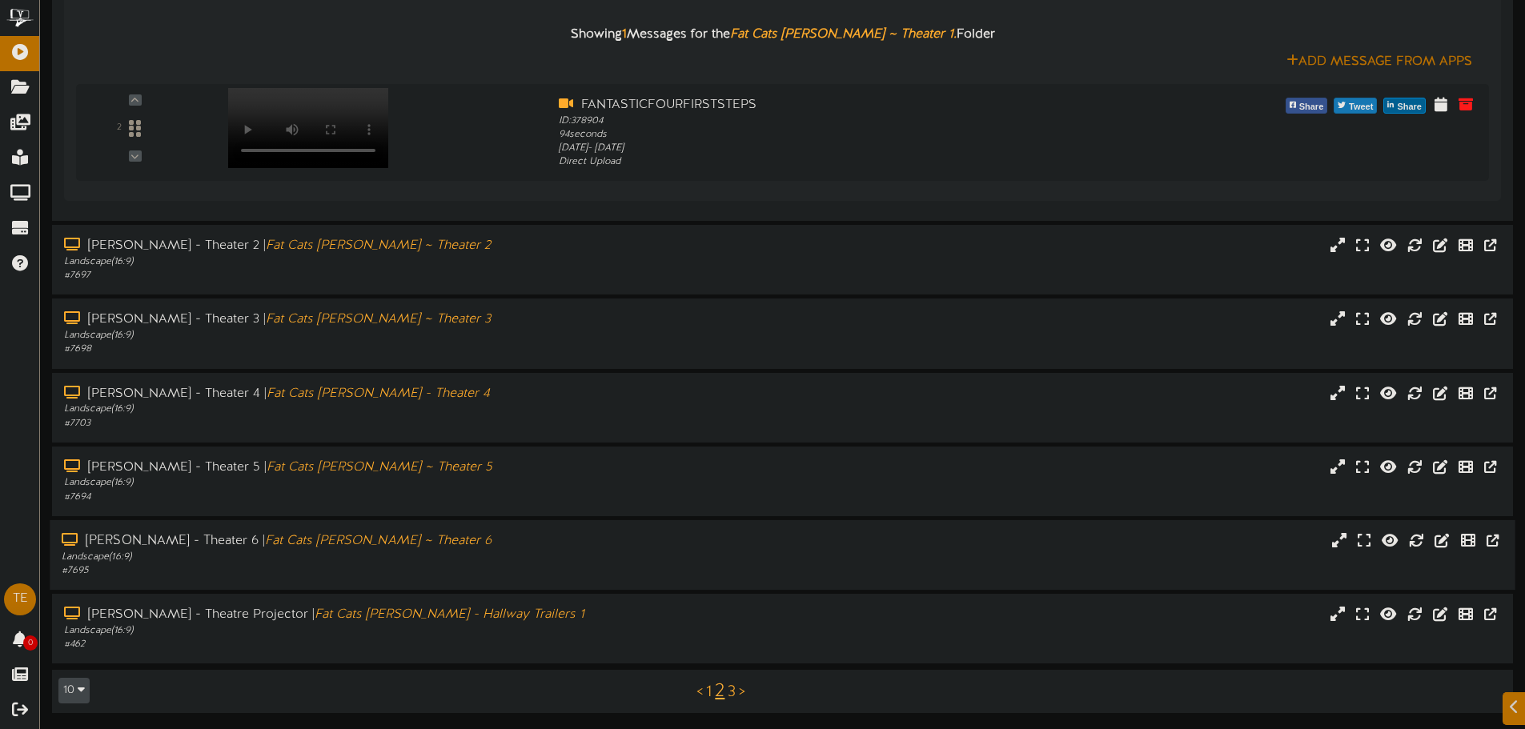
click at [402, 545] on div "[PERSON_NAME] - Theater 6 | Fat Cats [PERSON_NAME] ~ Theater 6" at bounding box center [355, 541] width 587 height 18
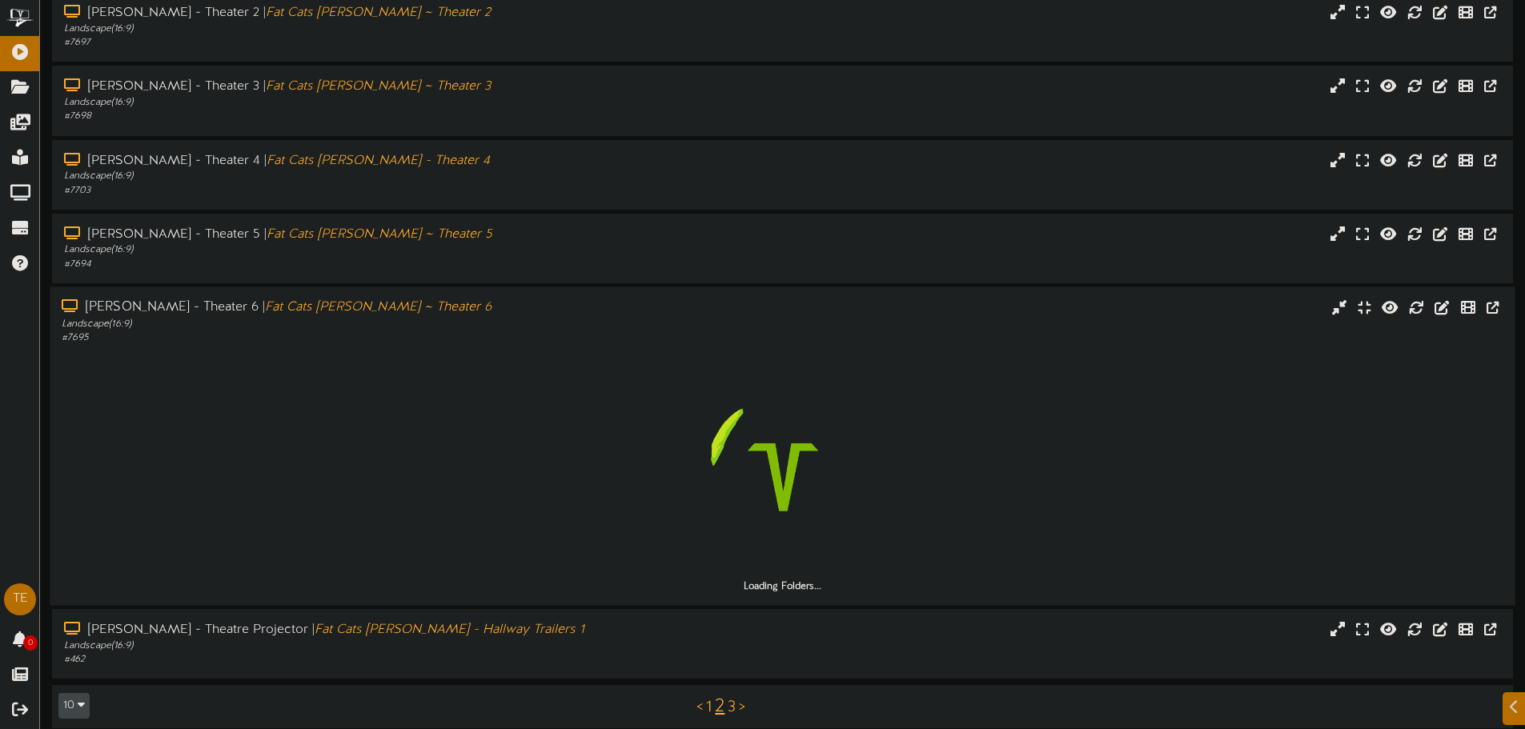
scroll to position [818, 0]
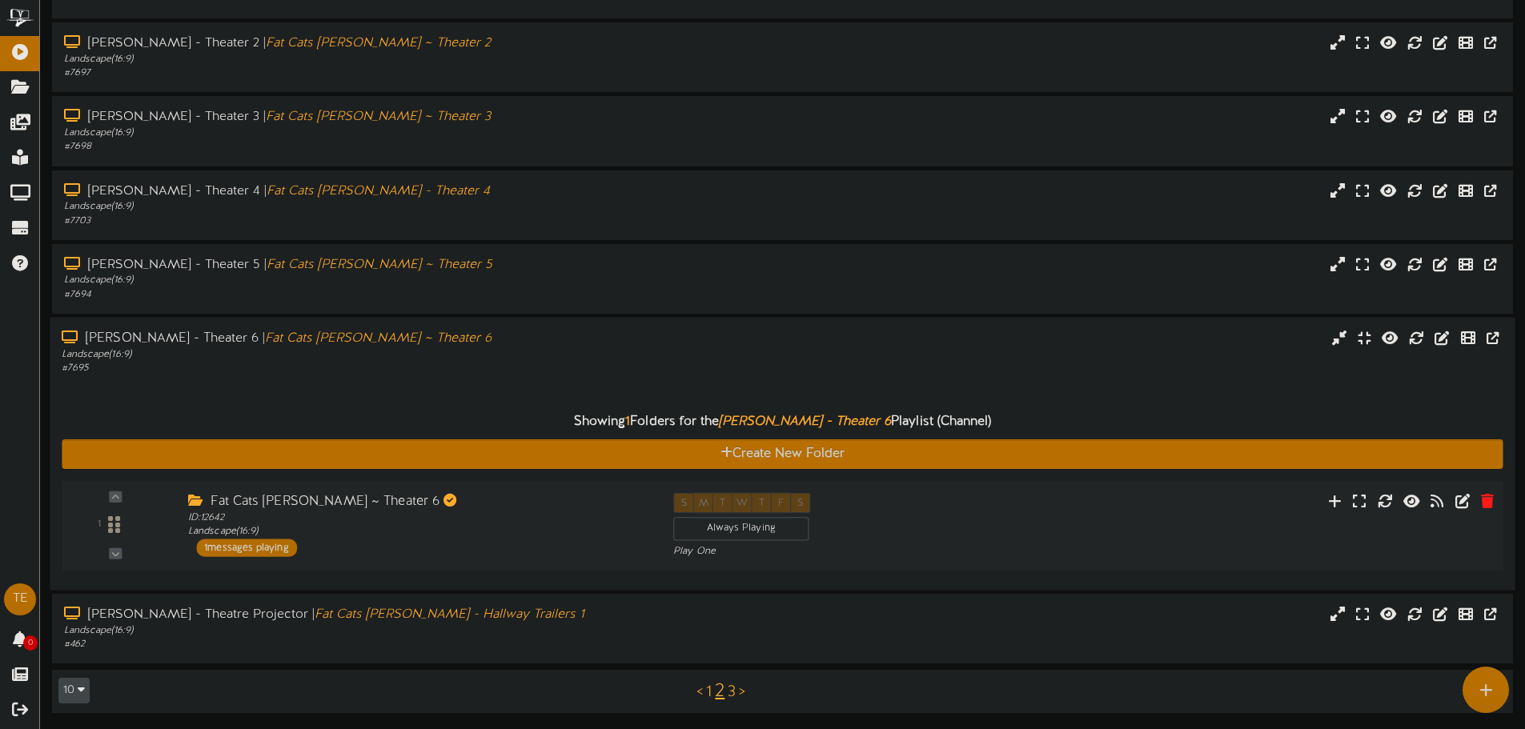
click at [317, 542] on div "Fat Cats [PERSON_NAME] ~ Theater 6 ID: 12642 Landscape ( 16:9 ) 1 messages play…" at bounding box center [418, 524] width 485 height 64
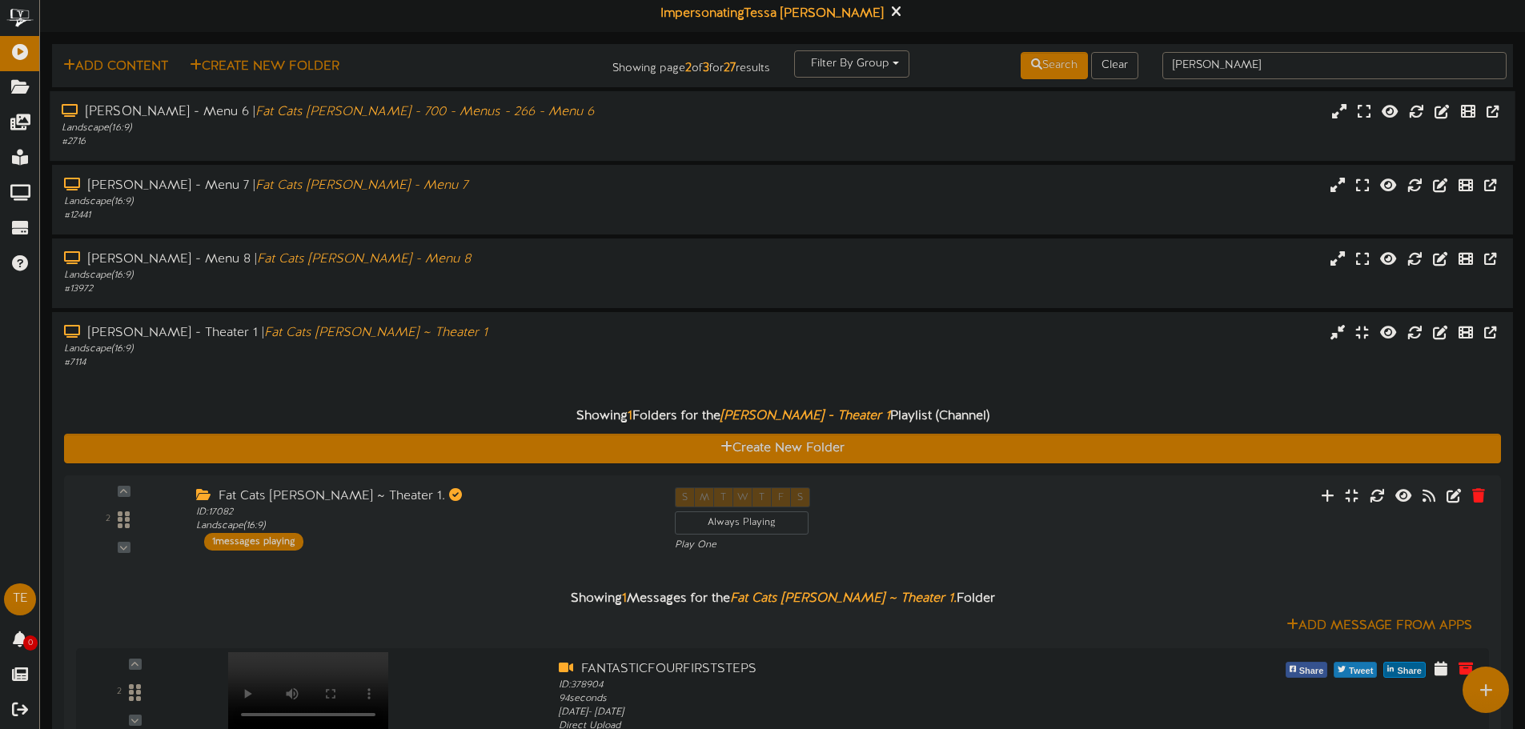
scroll to position [0, 0]
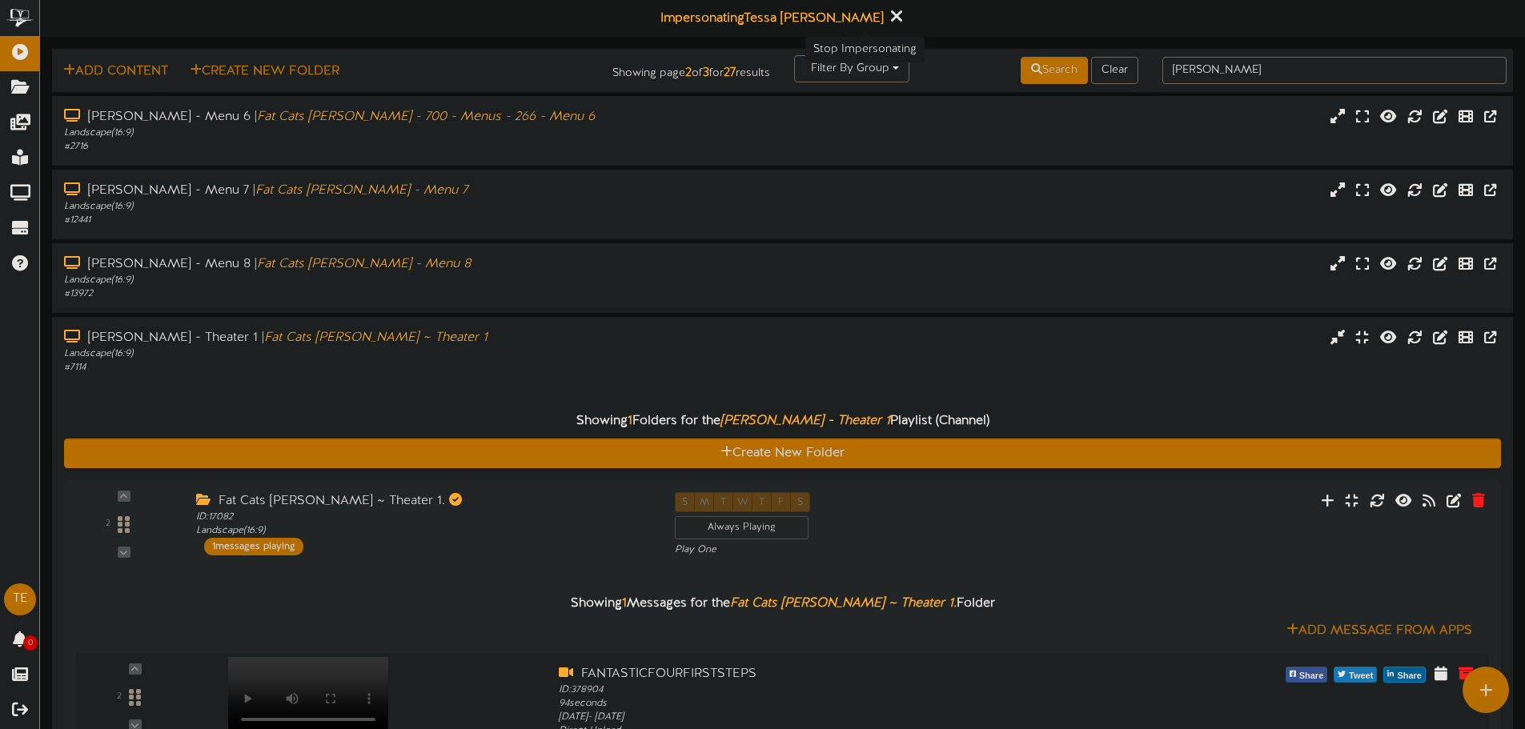
click at [886, 9] on button at bounding box center [896, 18] width 20 height 25
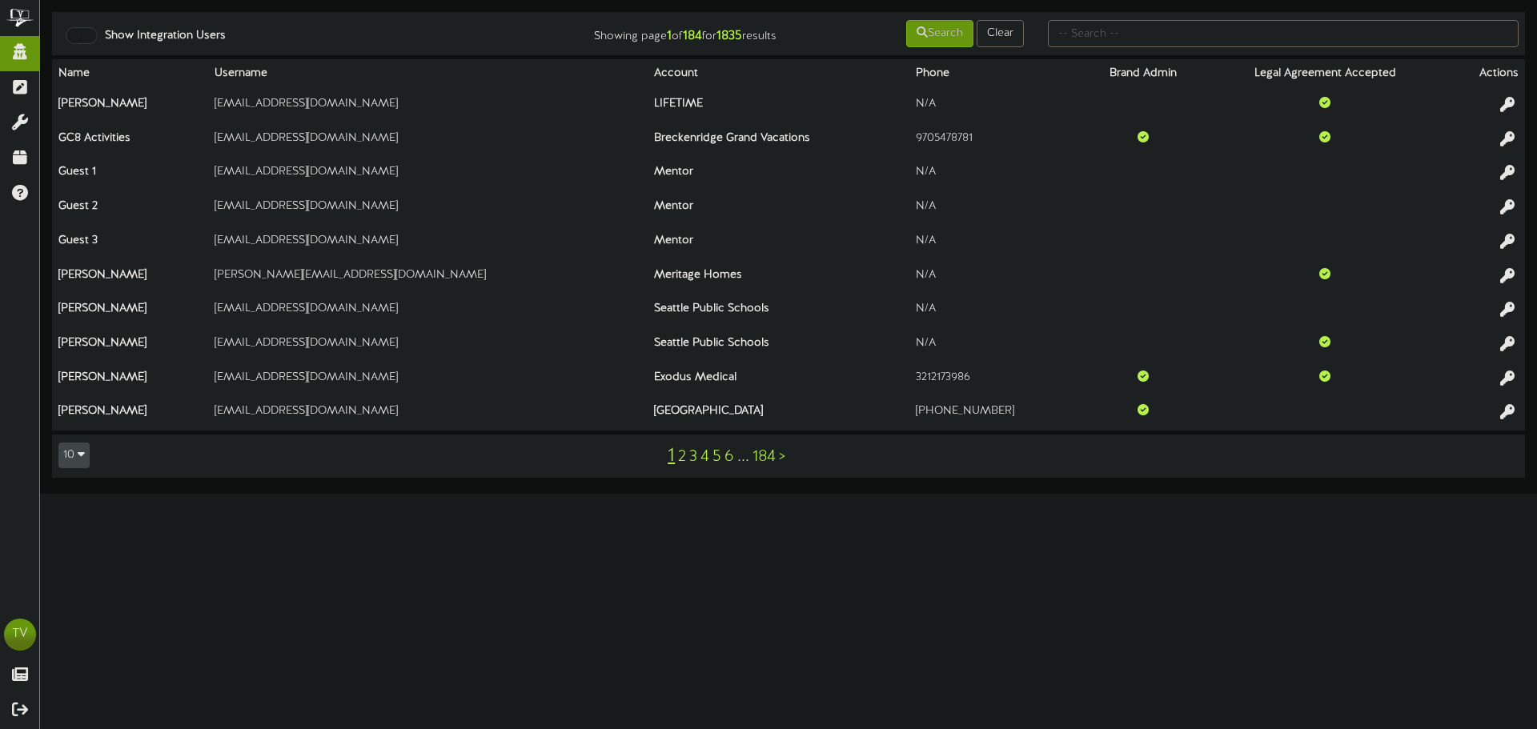
click at [1284, 15] on td "Show Integration Users Showing page 1 of 184 for 1835 results Search Clear" at bounding box center [788, 33] width 1473 height 43
click at [1240, 31] on input "text" at bounding box center [1283, 33] width 471 height 27
type input "fat cats"
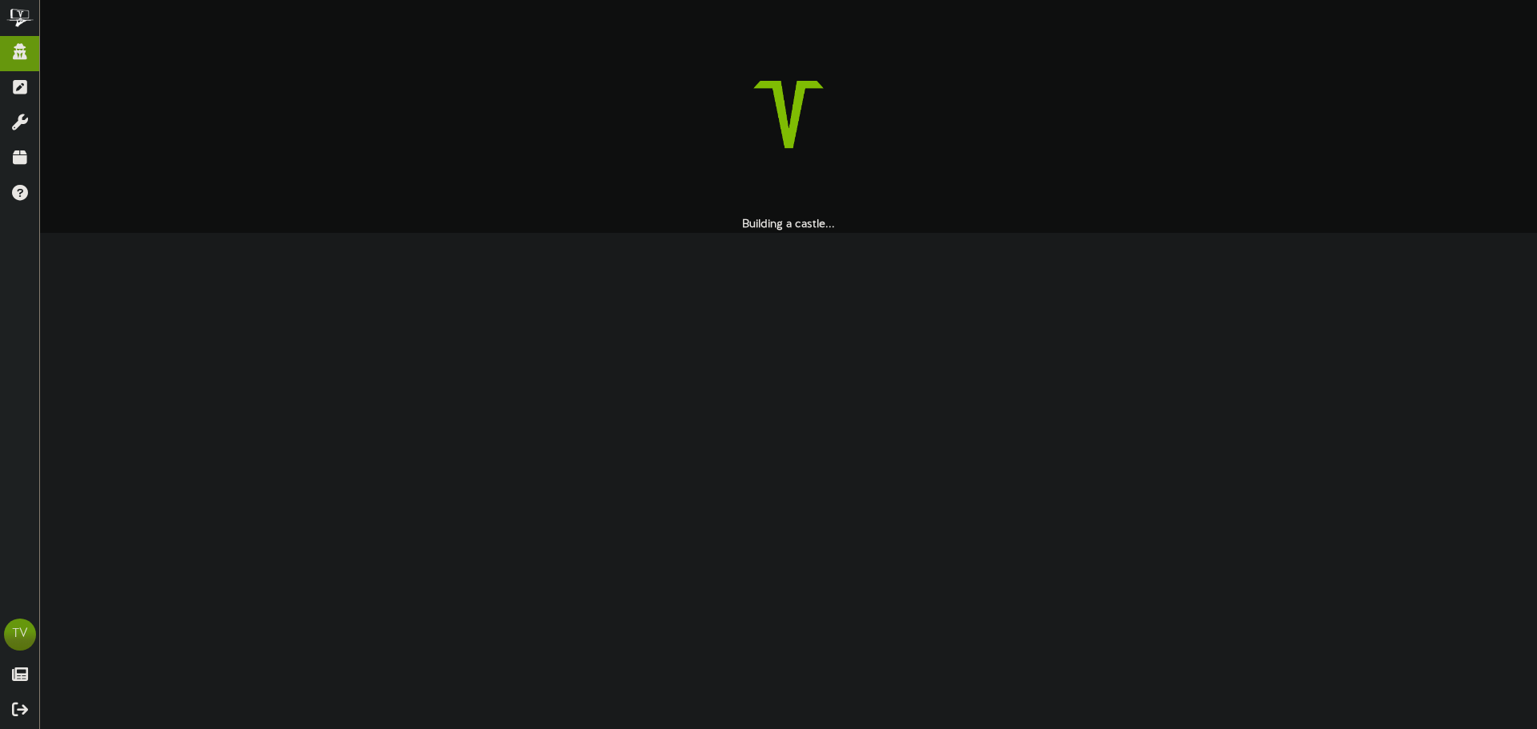
click at [1069, 38] on div at bounding box center [788, 114] width 1473 height 205
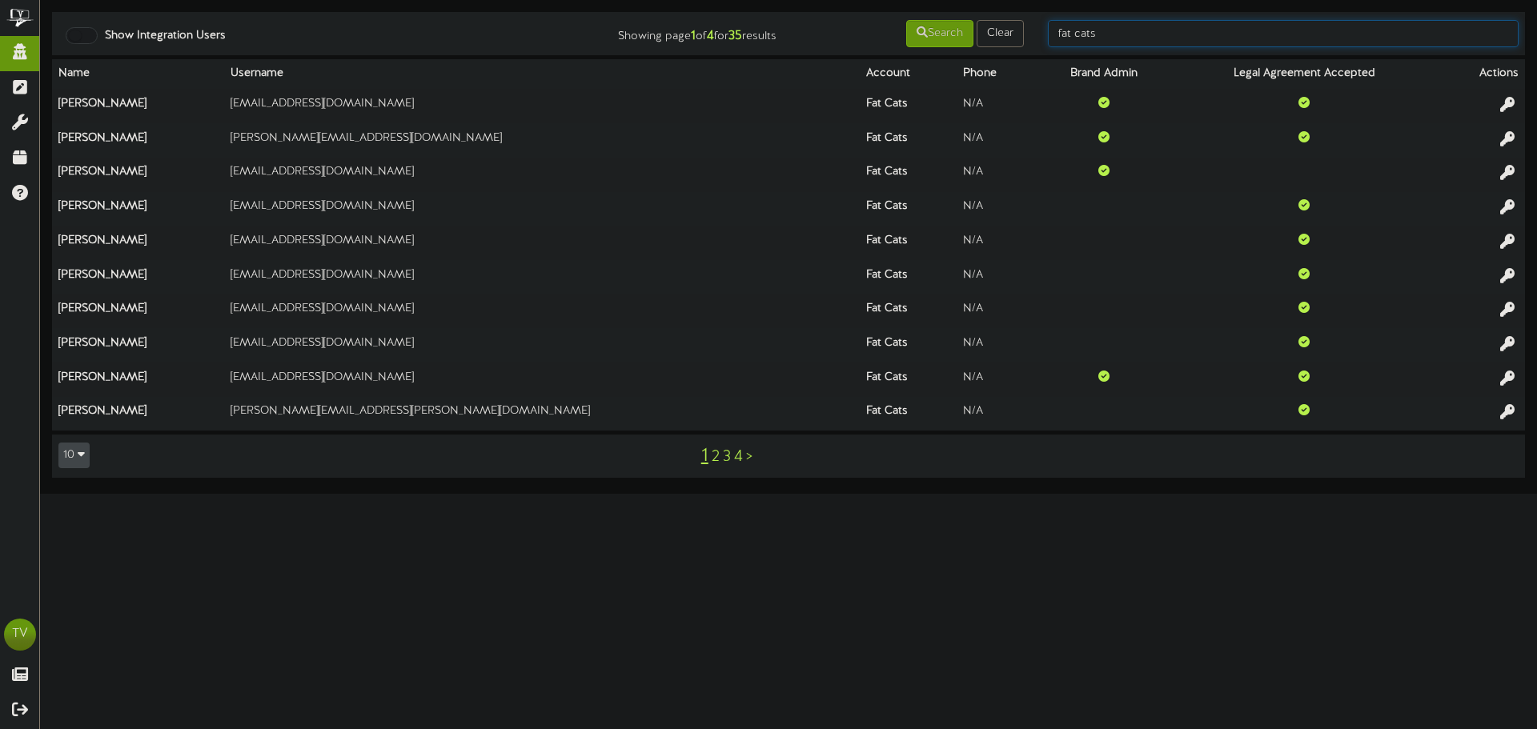
click at [1069, 34] on input "fat cats" at bounding box center [1283, 33] width 471 height 27
type input "client"
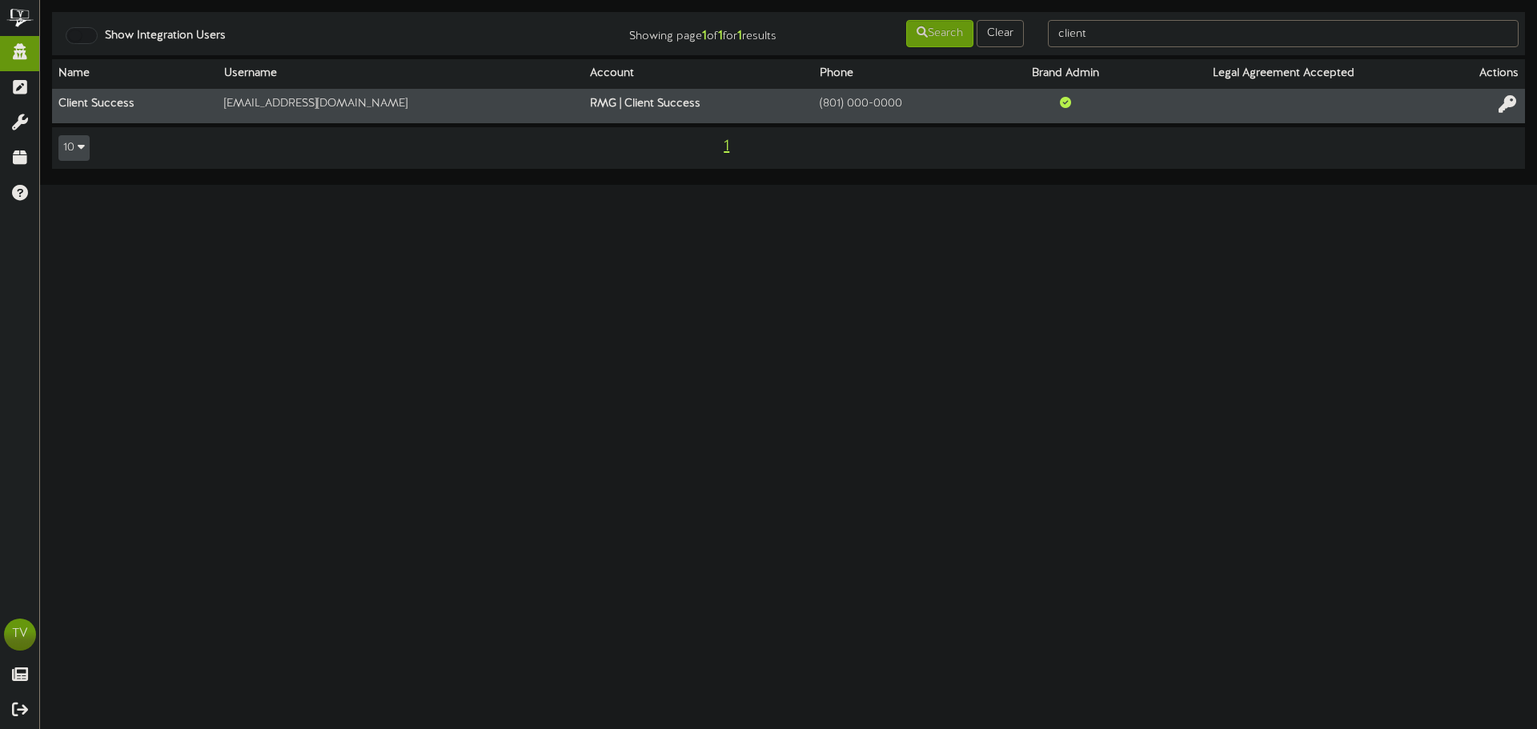
click at [1498, 102] on button at bounding box center [1507, 106] width 27 height 25
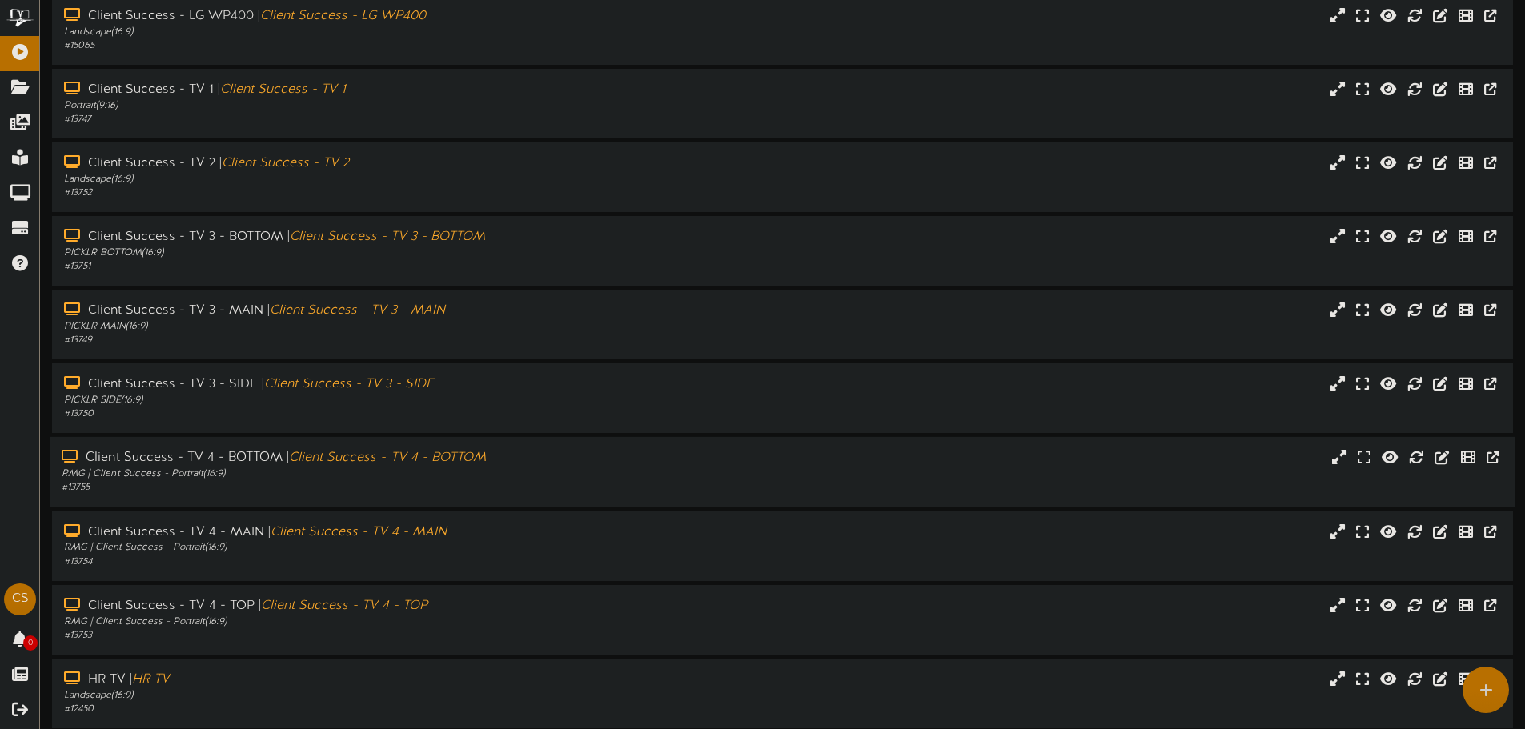
scroll to position [6, 0]
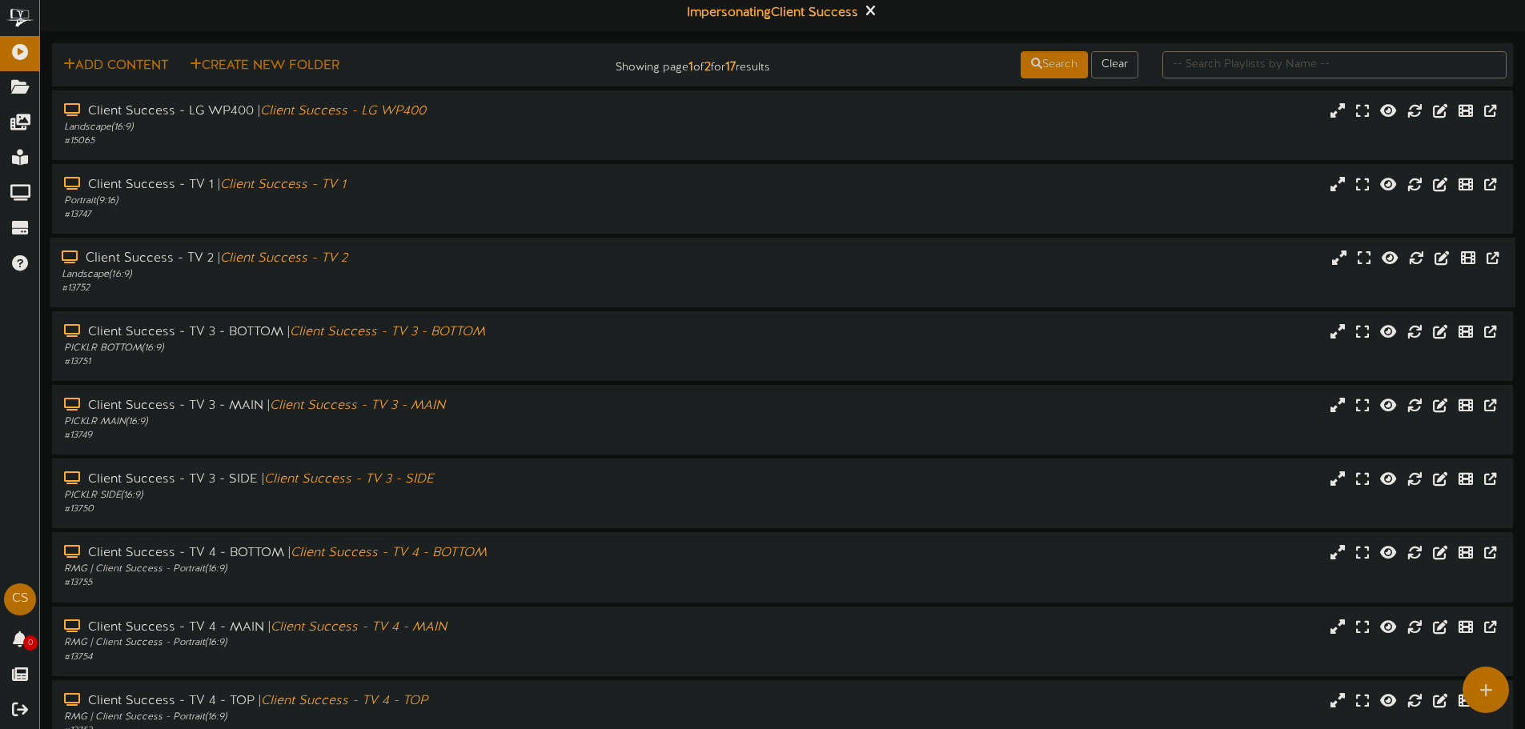
click at [330, 287] on div "# 13752" at bounding box center [355, 289] width 587 height 14
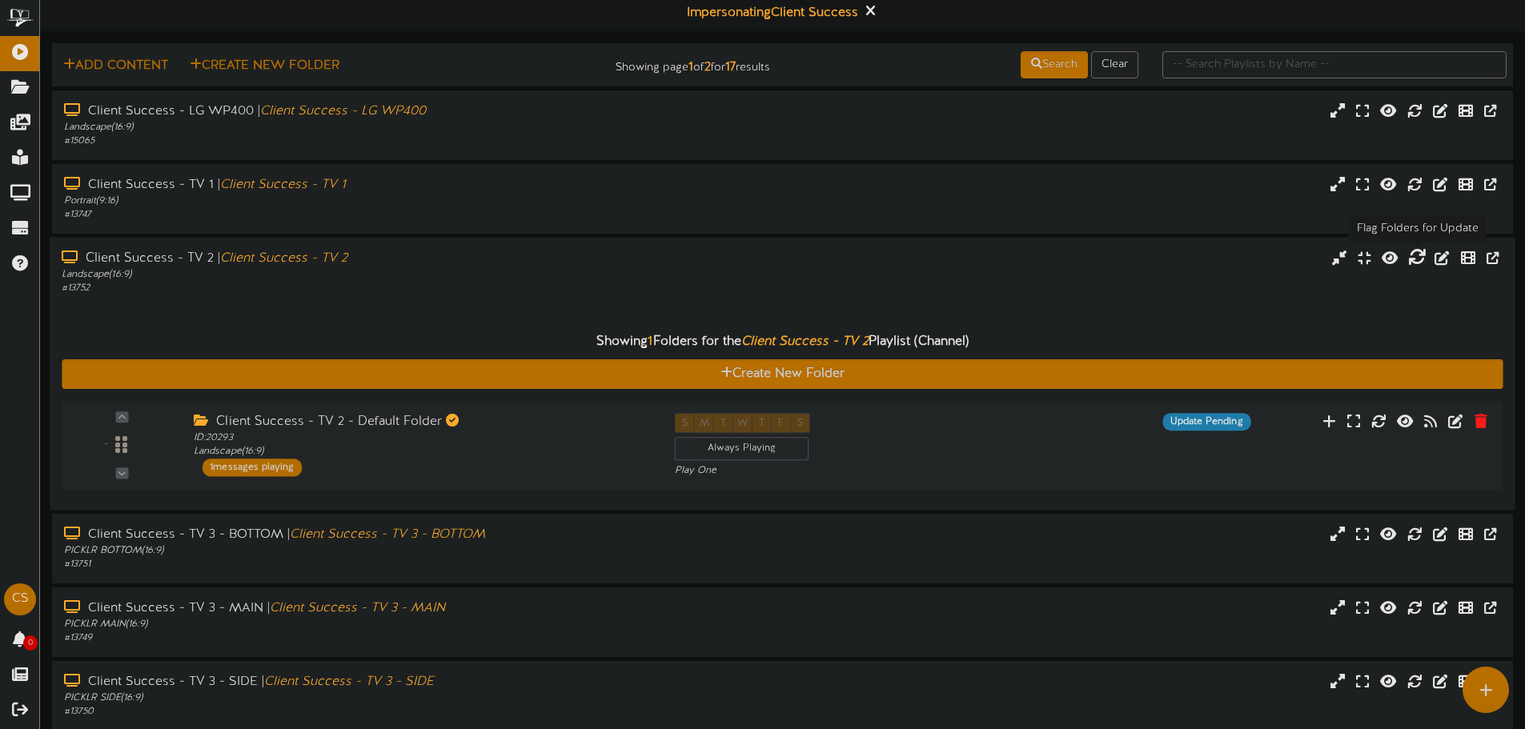
click at [1419, 265] on icon at bounding box center [1417, 257] width 18 height 18
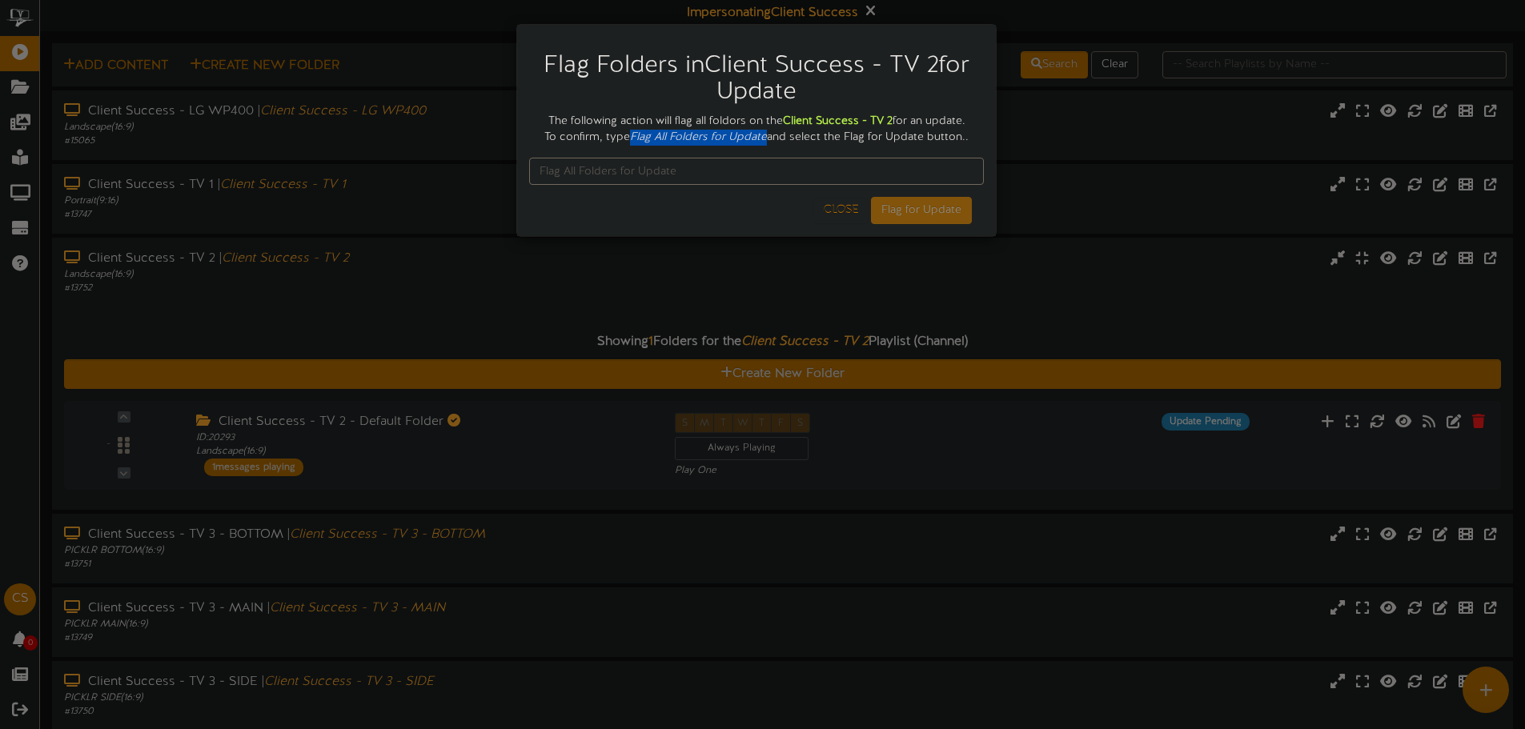
drag, startPoint x: 631, startPoint y: 138, endPoint x: 767, endPoint y: 142, distance: 136.1
click at [767, 142] on icon "Flag All Folders for Update" at bounding box center [698, 137] width 137 height 12
copy icon "Flag All Folders for Update"
paste input "Flag All Folders for Update"
type input "Flag All Folders for Update"
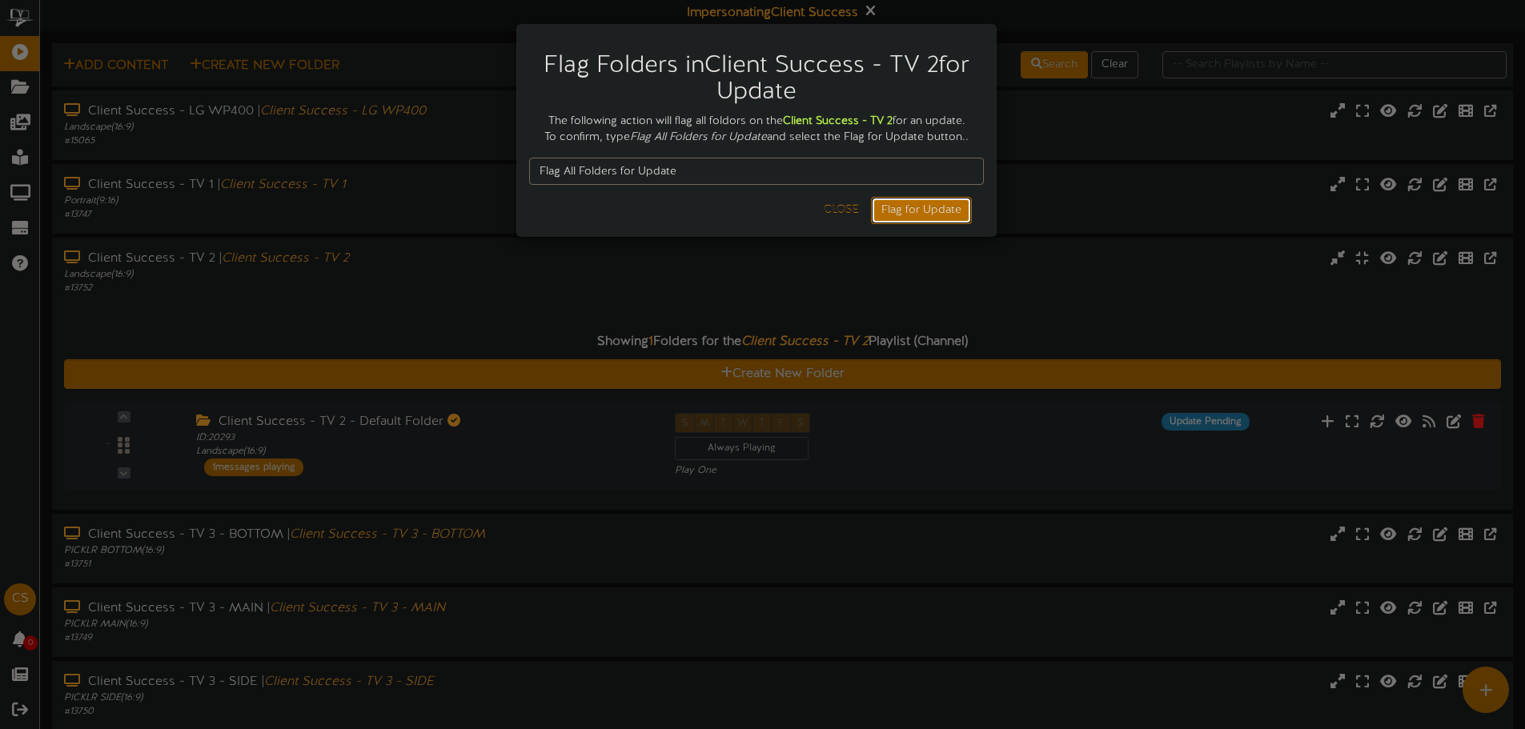
click at [913, 204] on button "Flag for Update" at bounding box center [921, 210] width 101 height 27
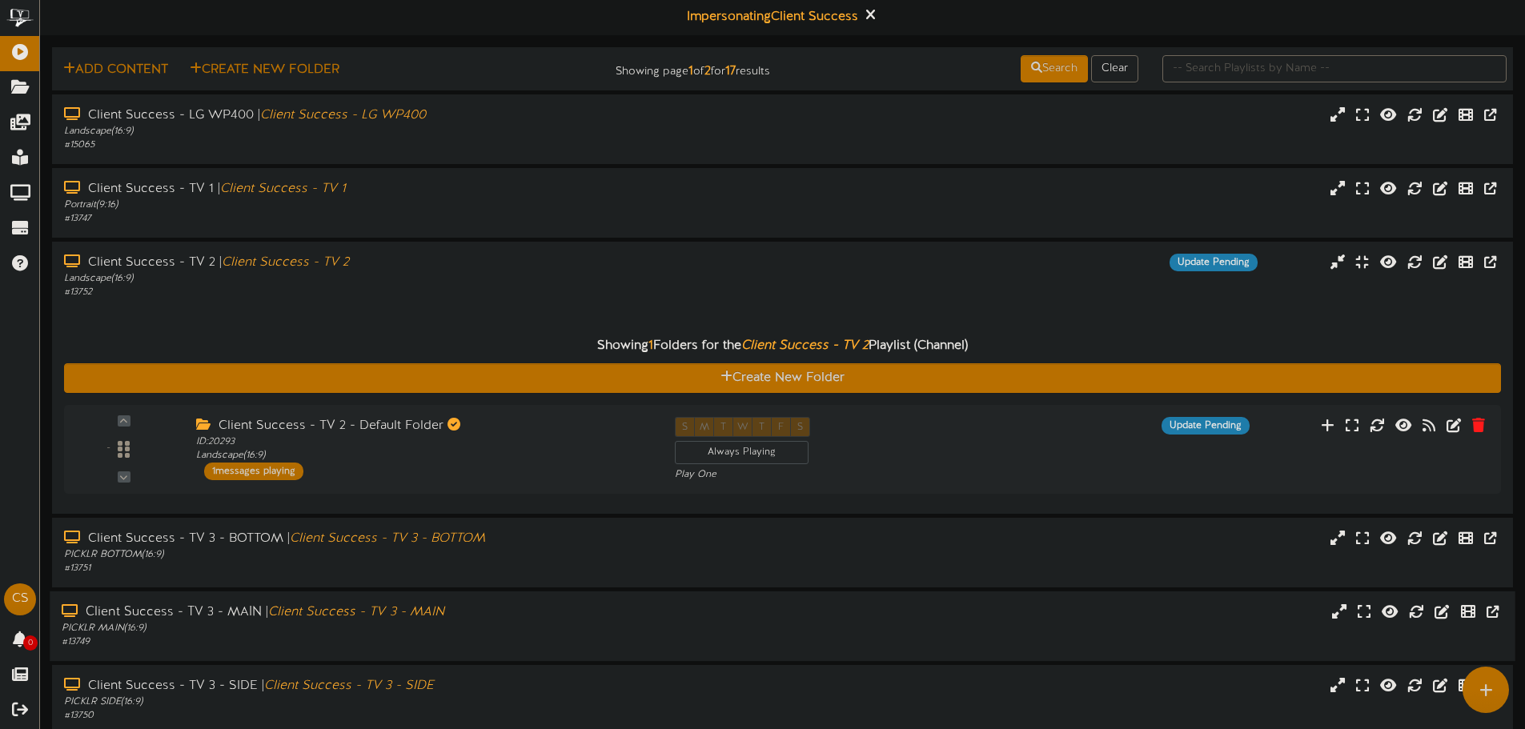
scroll to position [0, 0]
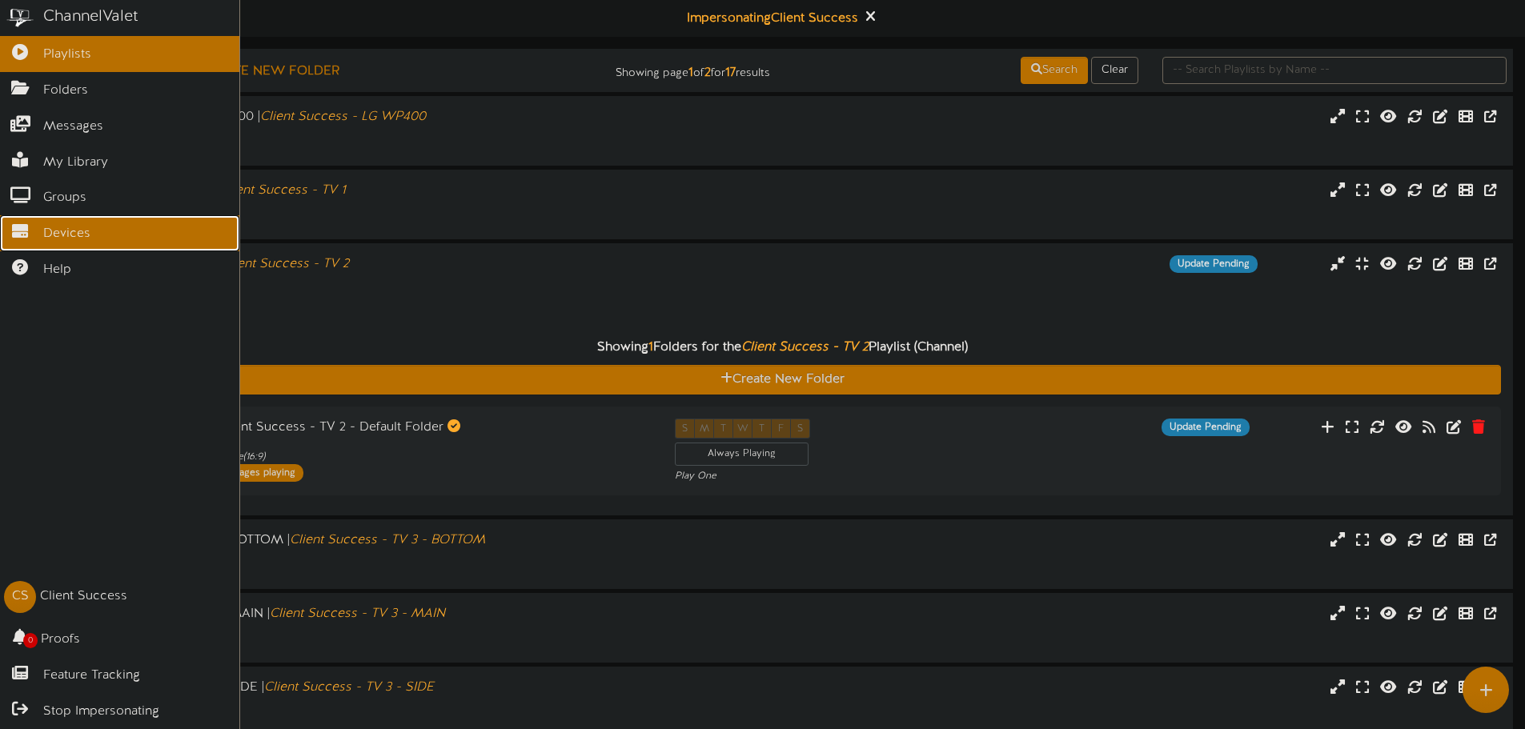
click at [34, 217] on link "Devices" at bounding box center [119, 233] width 239 height 36
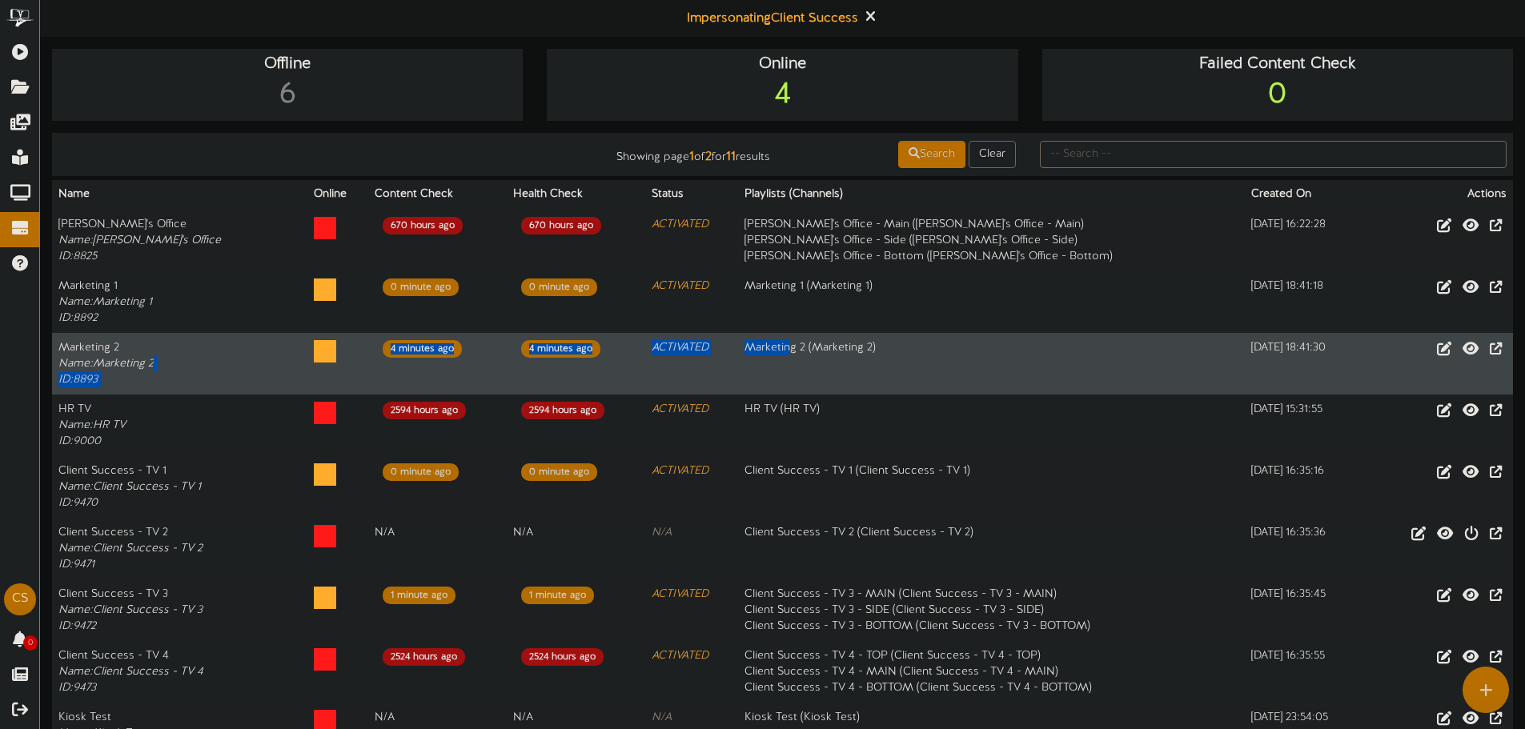
drag, startPoint x: 784, startPoint y: 345, endPoint x: 181, endPoint y: 362, distance: 603.8
click at [182, 363] on tr "Marketing 2 Name: Marketing 2 ID: 8893 4 minutes ago 4 minutes ago ACTIVATED Ma…" at bounding box center [782, 364] width 1461 height 62
click at [173, 381] on td "Marketing 2 Name: Marketing 2 ID: 8893" at bounding box center [179, 364] width 255 height 62
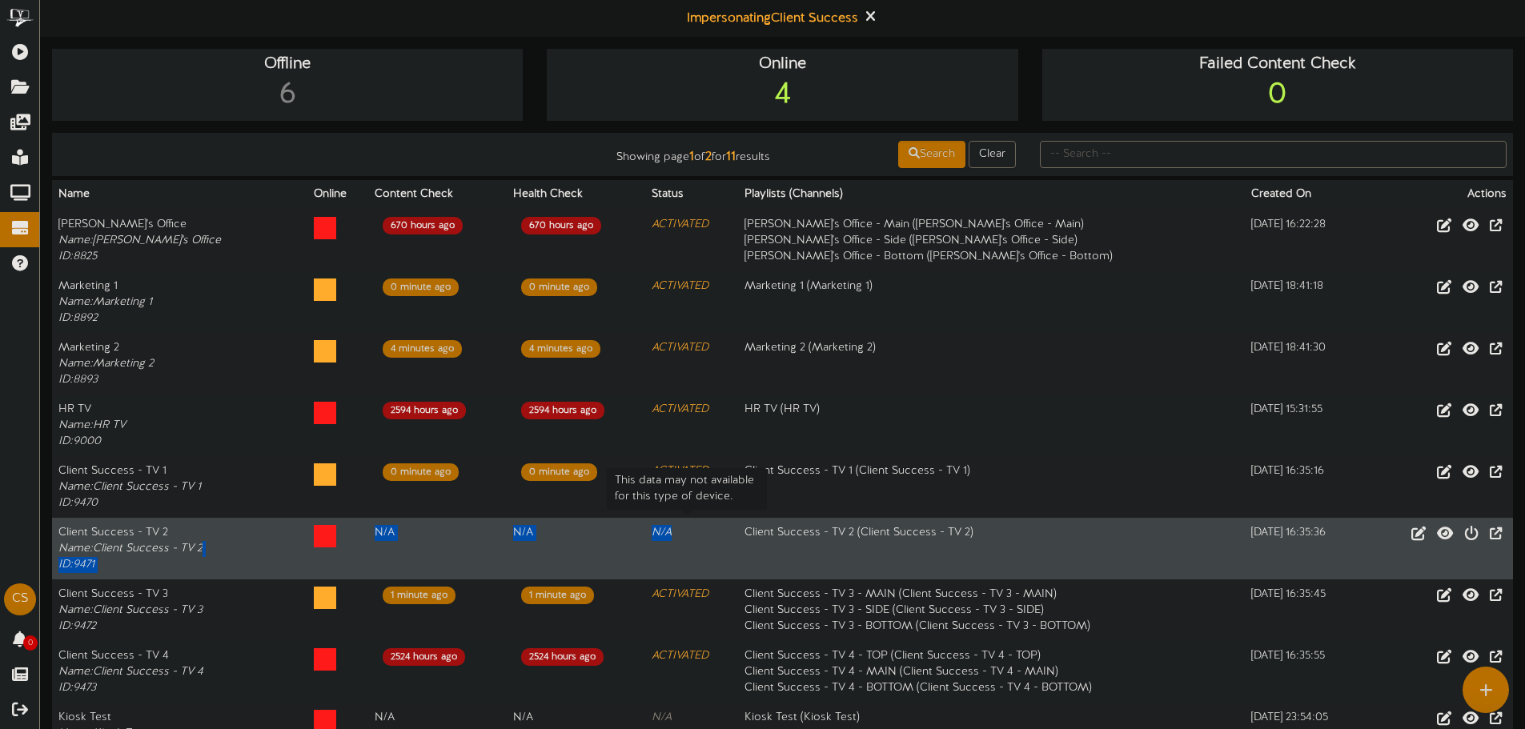
drag, startPoint x: 232, startPoint y: 552, endPoint x: 746, endPoint y: 558, distance: 514.0
click at [723, 553] on tr "Client Success - TV 2 Name: Client Success - TV 2 ID: 9471 N/A This data may no…" at bounding box center [782, 549] width 1461 height 62
click at [770, 552] on td "Client Success - TV 2 ( Client Success - TV 2 )" at bounding box center [991, 549] width 507 height 62
click at [1463, 532] on icon at bounding box center [1472, 533] width 18 height 18
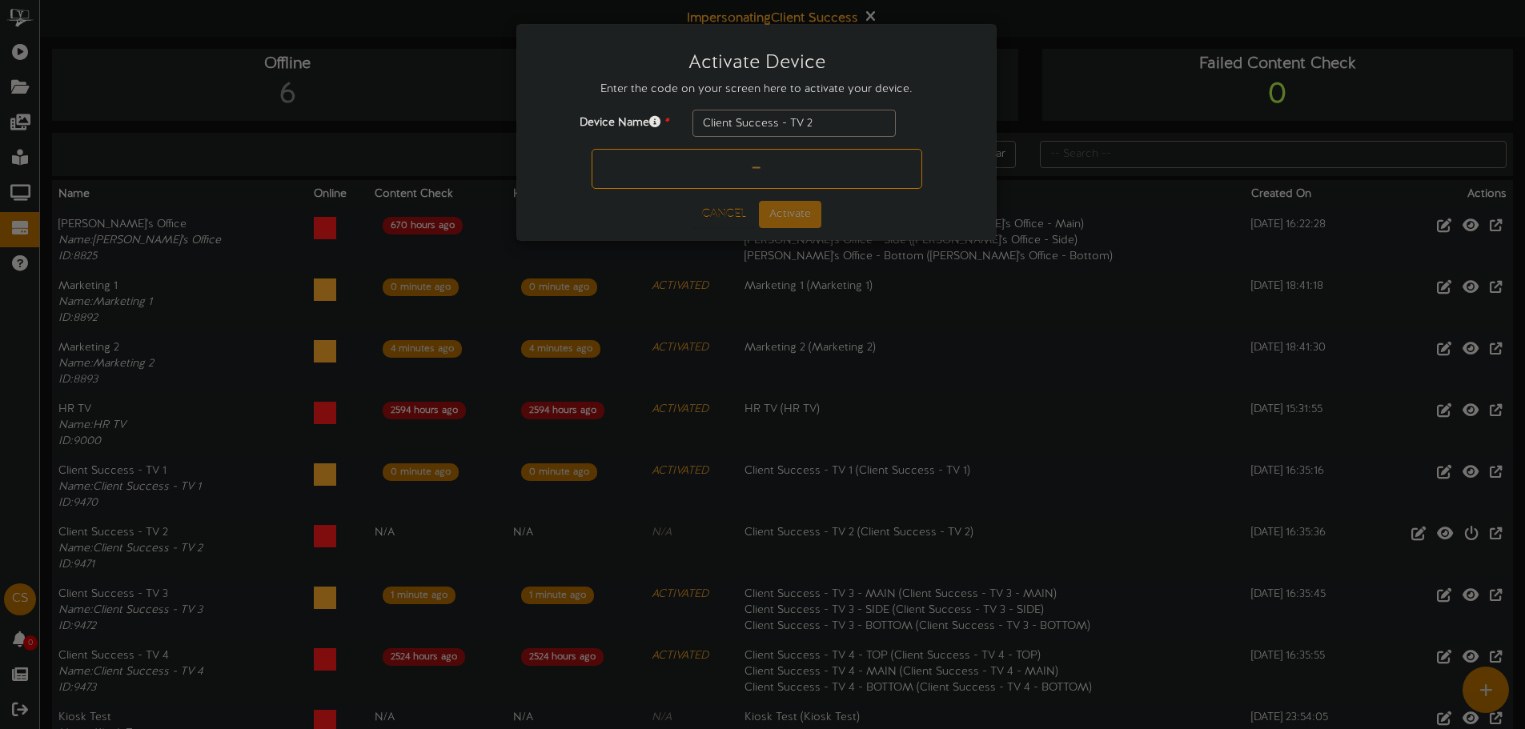
click at [724, 166] on input "text" at bounding box center [757, 169] width 331 height 40
paste input "GLJL3"
type input "GLJL3"
drag, startPoint x: 728, startPoint y: 211, endPoint x: 860, endPoint y: 260, distance: 140.1
click at [728, 212] on button "Cancel" at bounding box center [723, 215] width 63 height 26
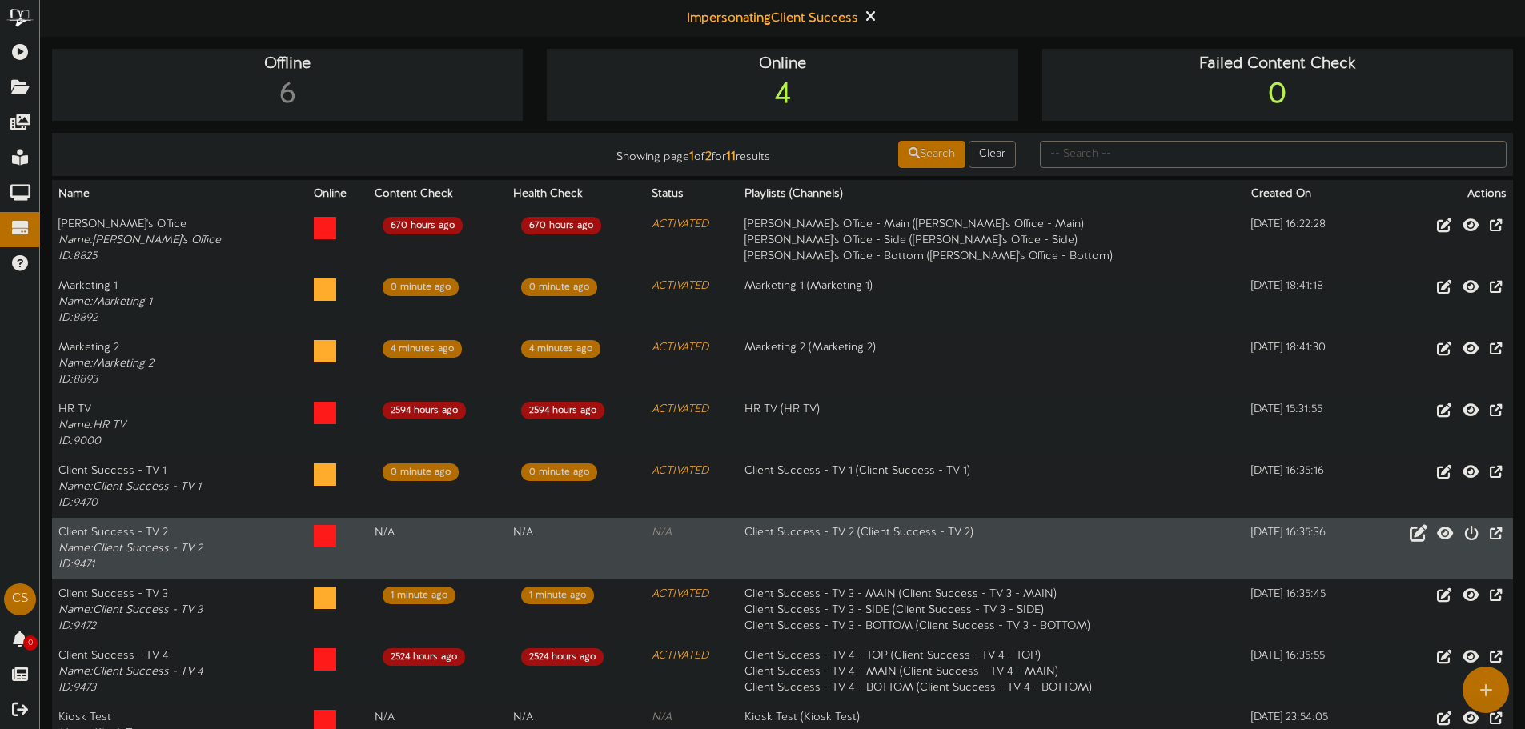
click at [1417, 532] on icon at bounding box center [1419, 533] width 18 height 18
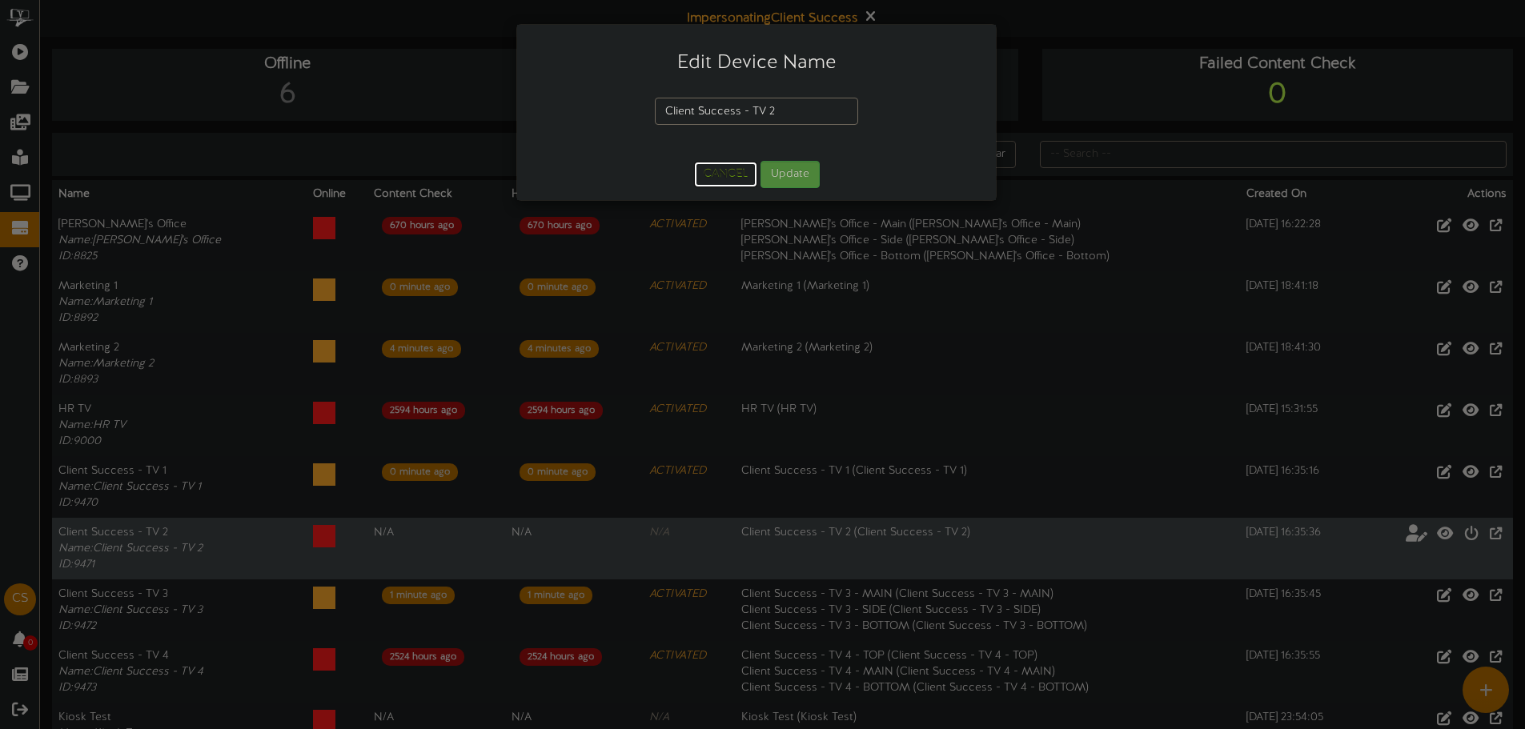
click at [754, 181] on button "Cancel" at bounding box center [725, 175] width 63 height 26
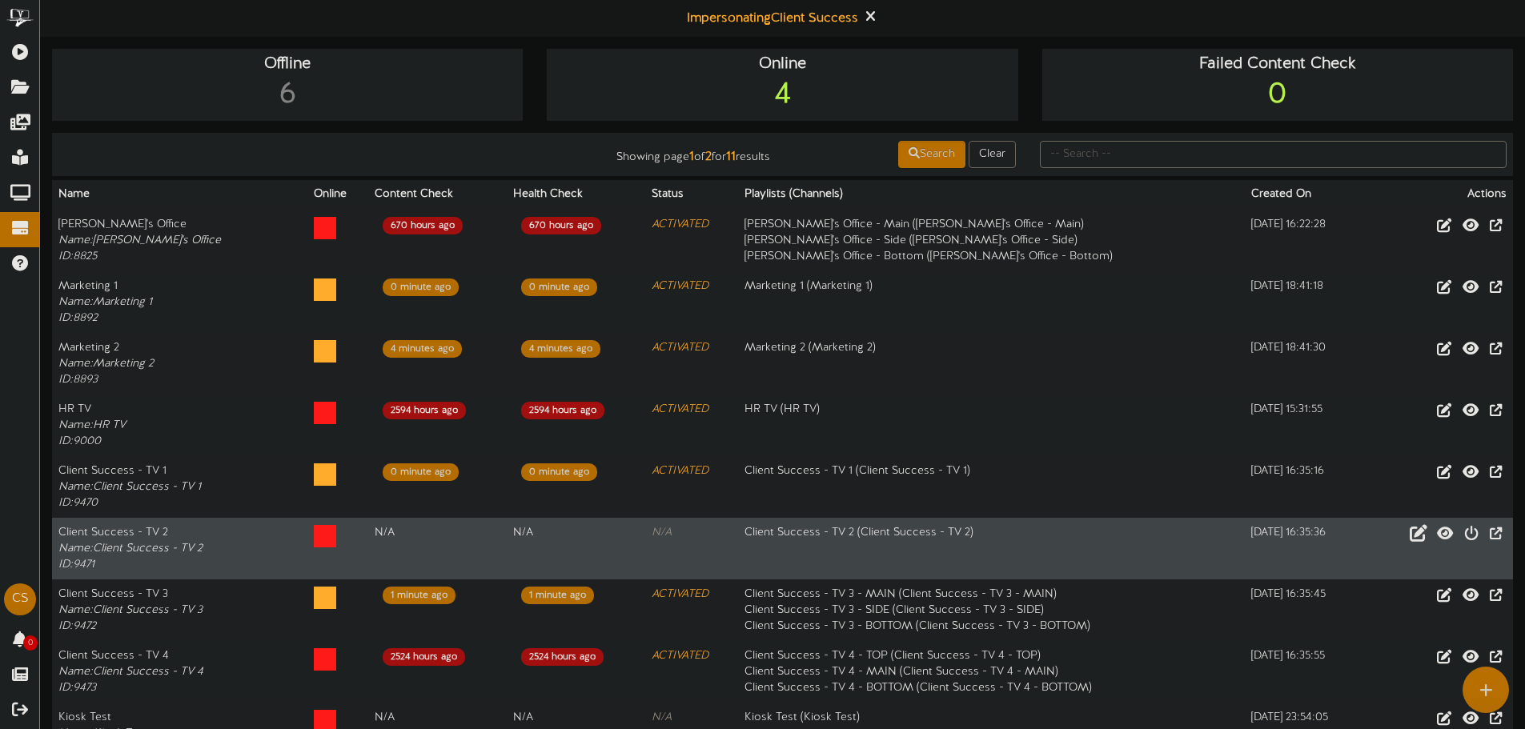
click at [327, 541] on icon at bounding box center [325, 536] width 22 height 22
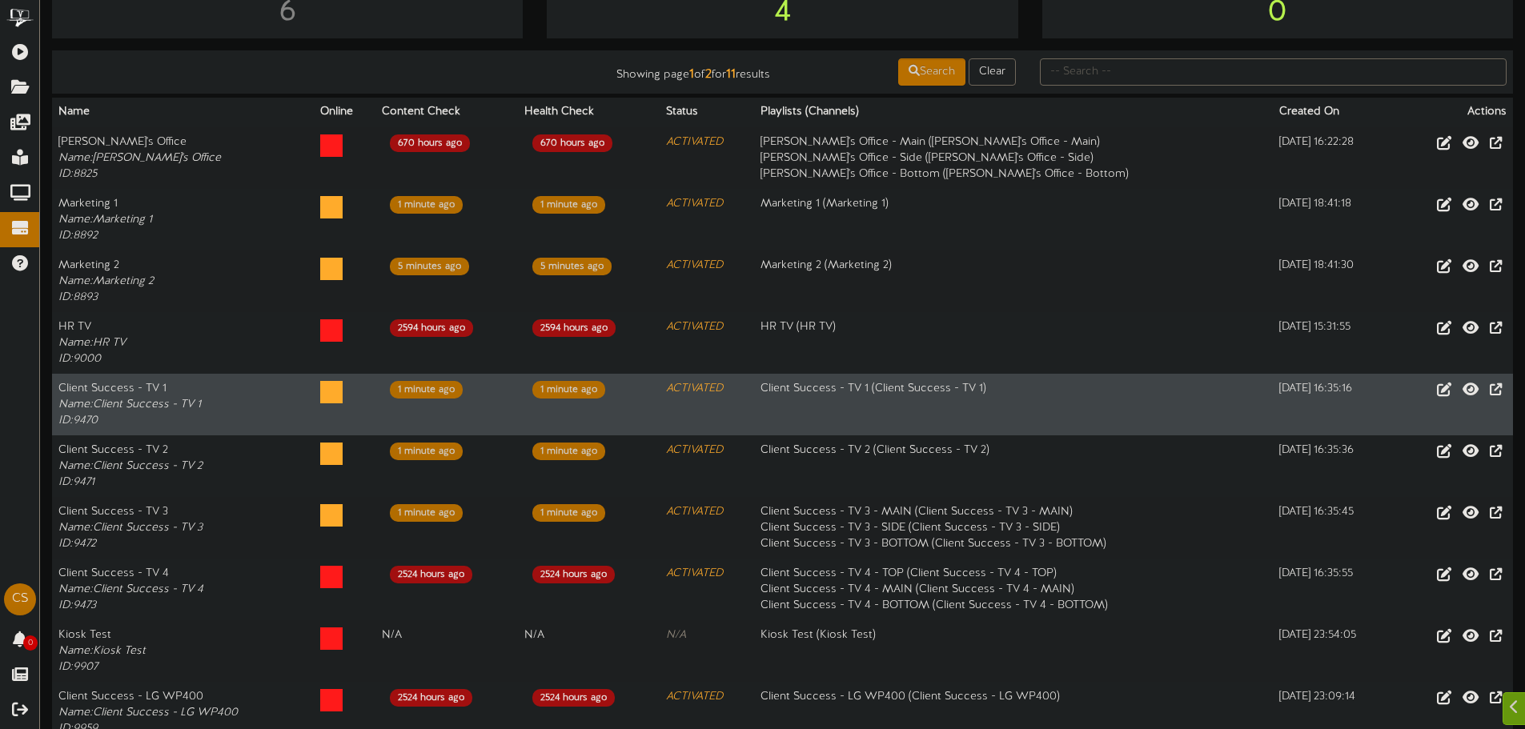
scroll to position [160, 0]
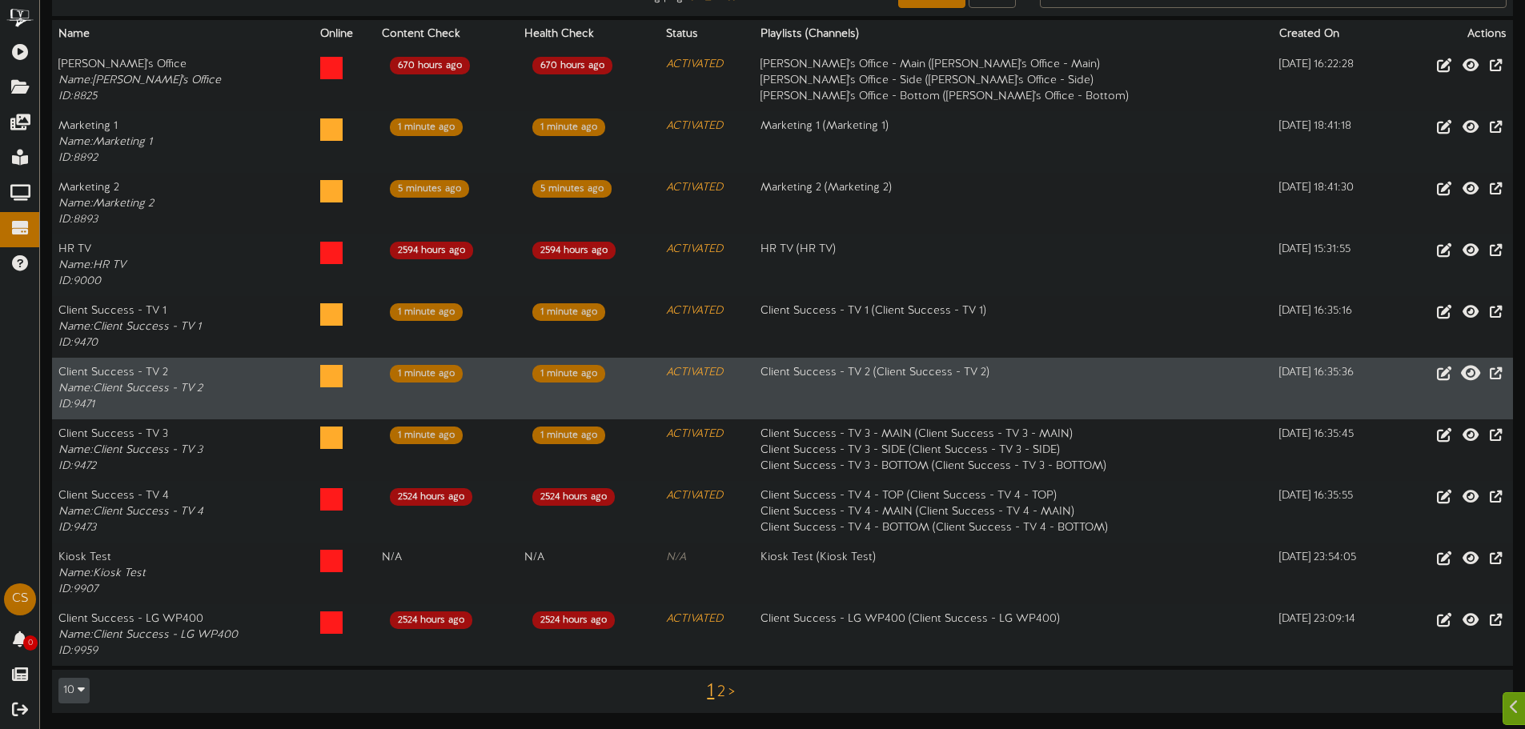
click at [1469, 371] on icon at bounding box center [1470, 372] width 19 height 18
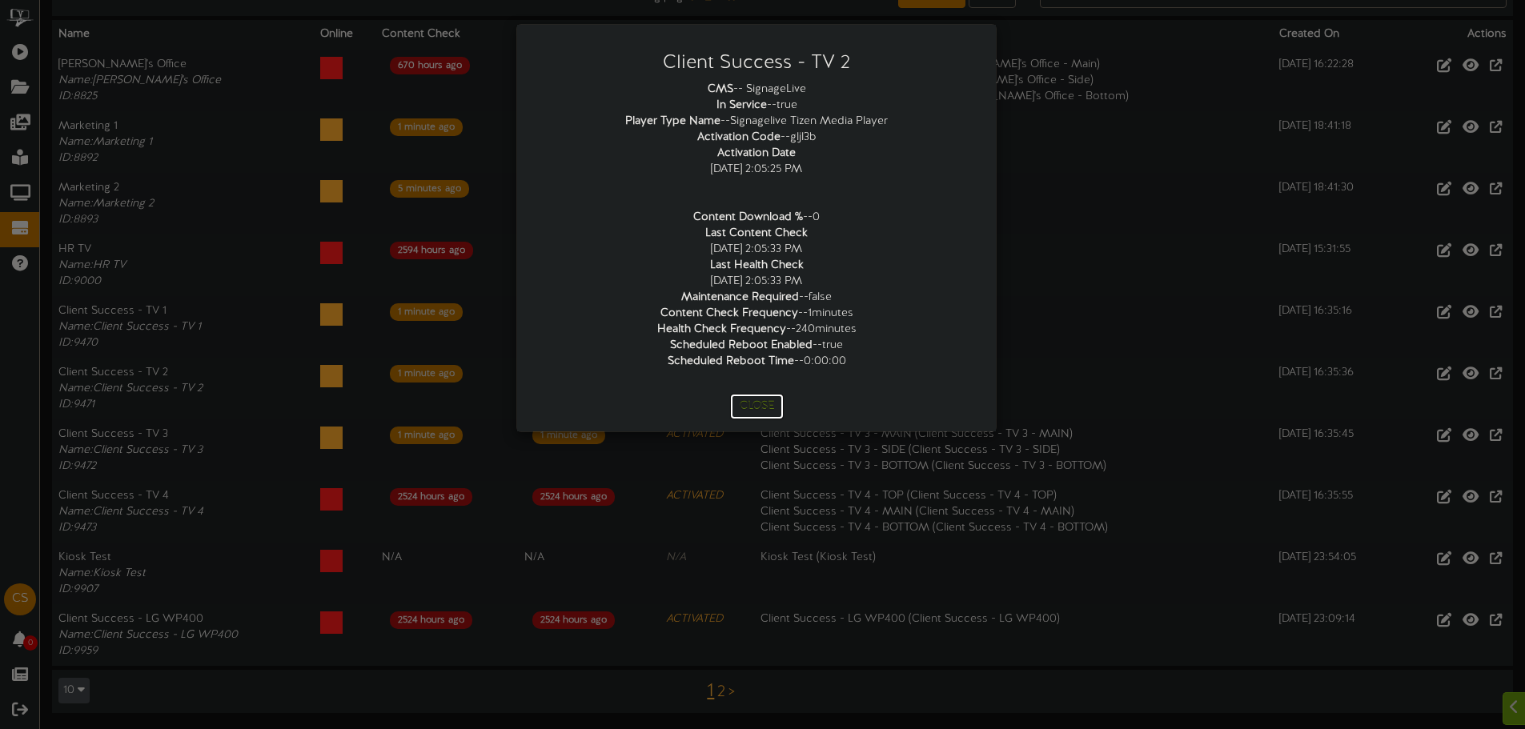
click at [756, 413] on button "Close" at bounding box center [757, 407] width 54 height 26
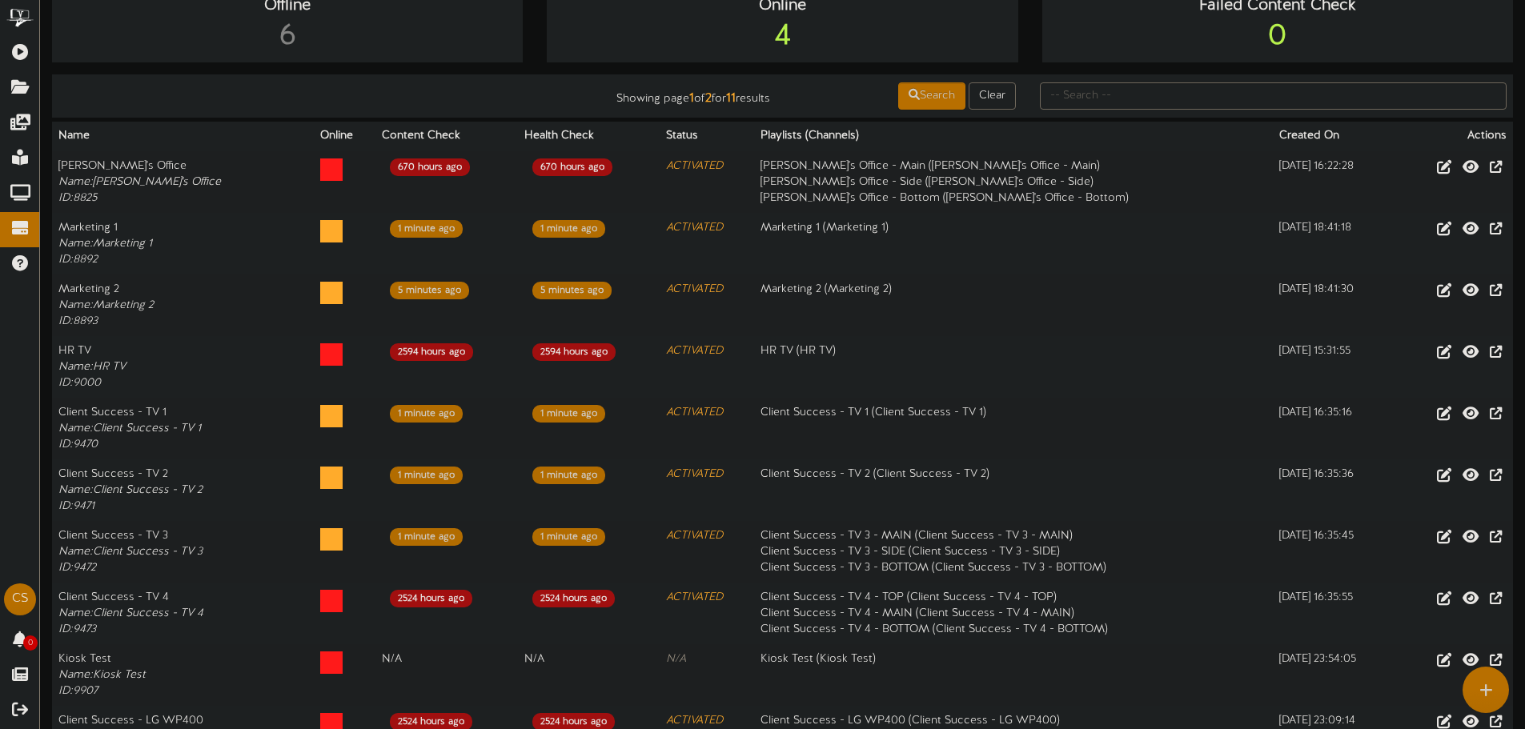
scroll to position [0, 0]
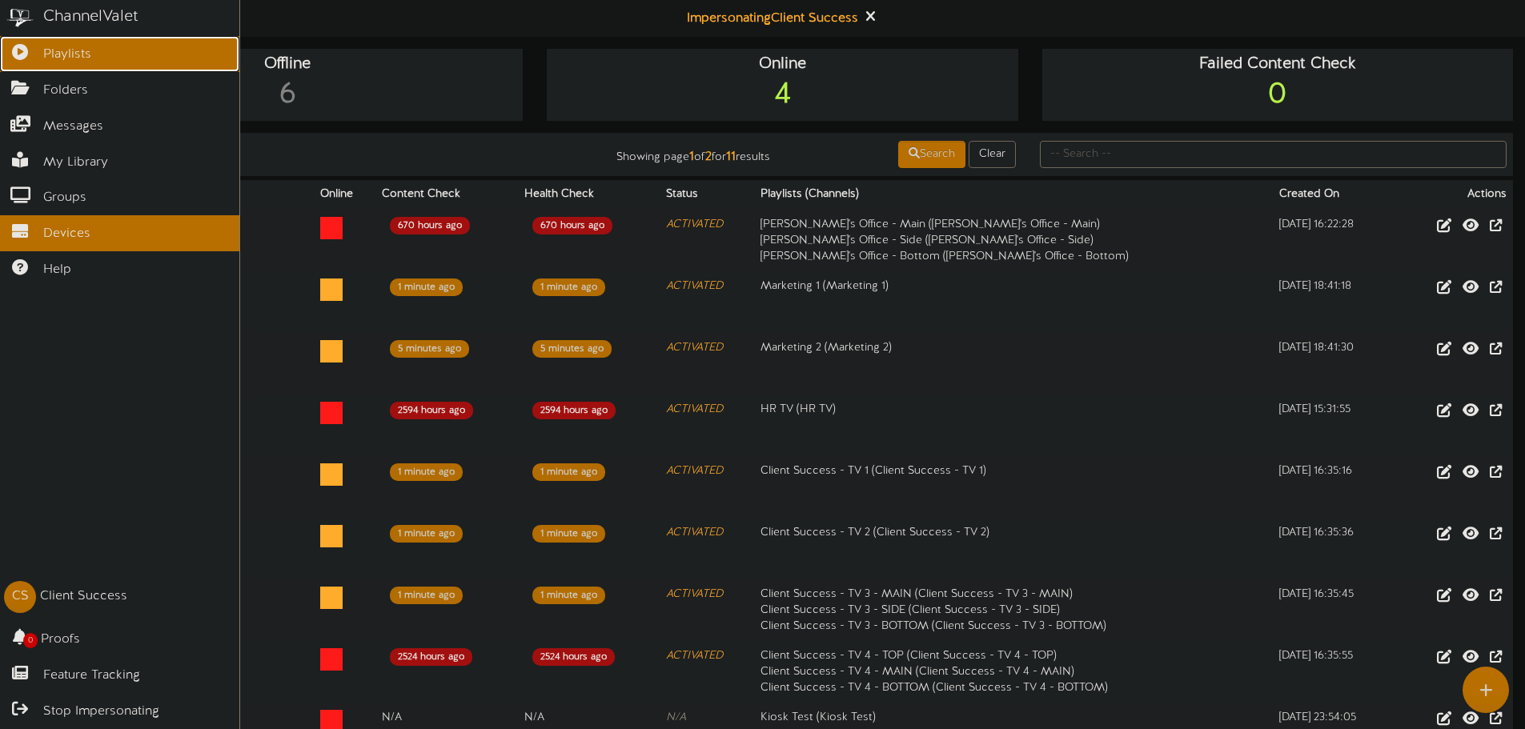
click at [35, 55] on icon at bounding box center [20, 50] width 40 height 12
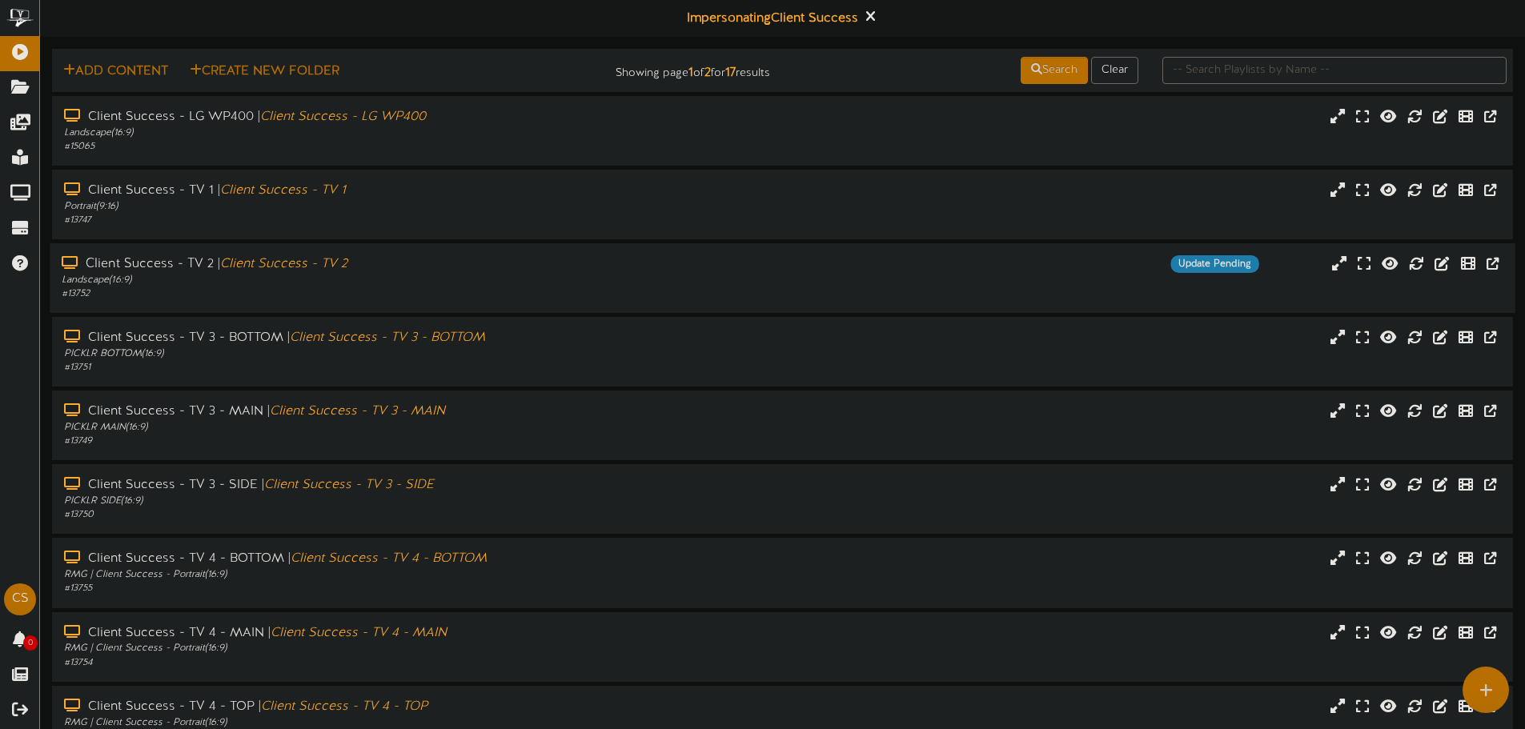
click at [112, 280] on div "Landscape ( 16:9 )" at bounding box center [355, 281] width 587 height 14
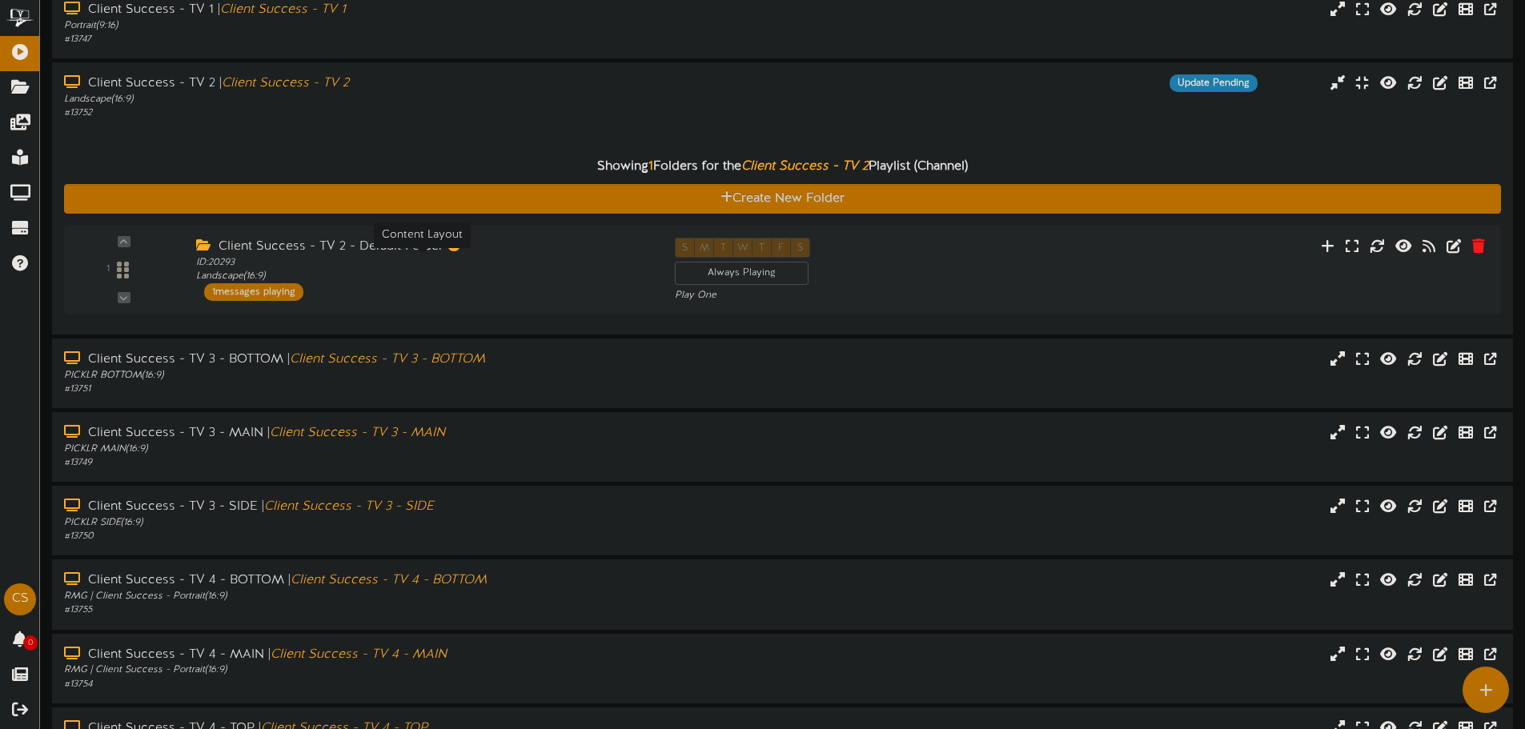
scroll to position [80, 0]
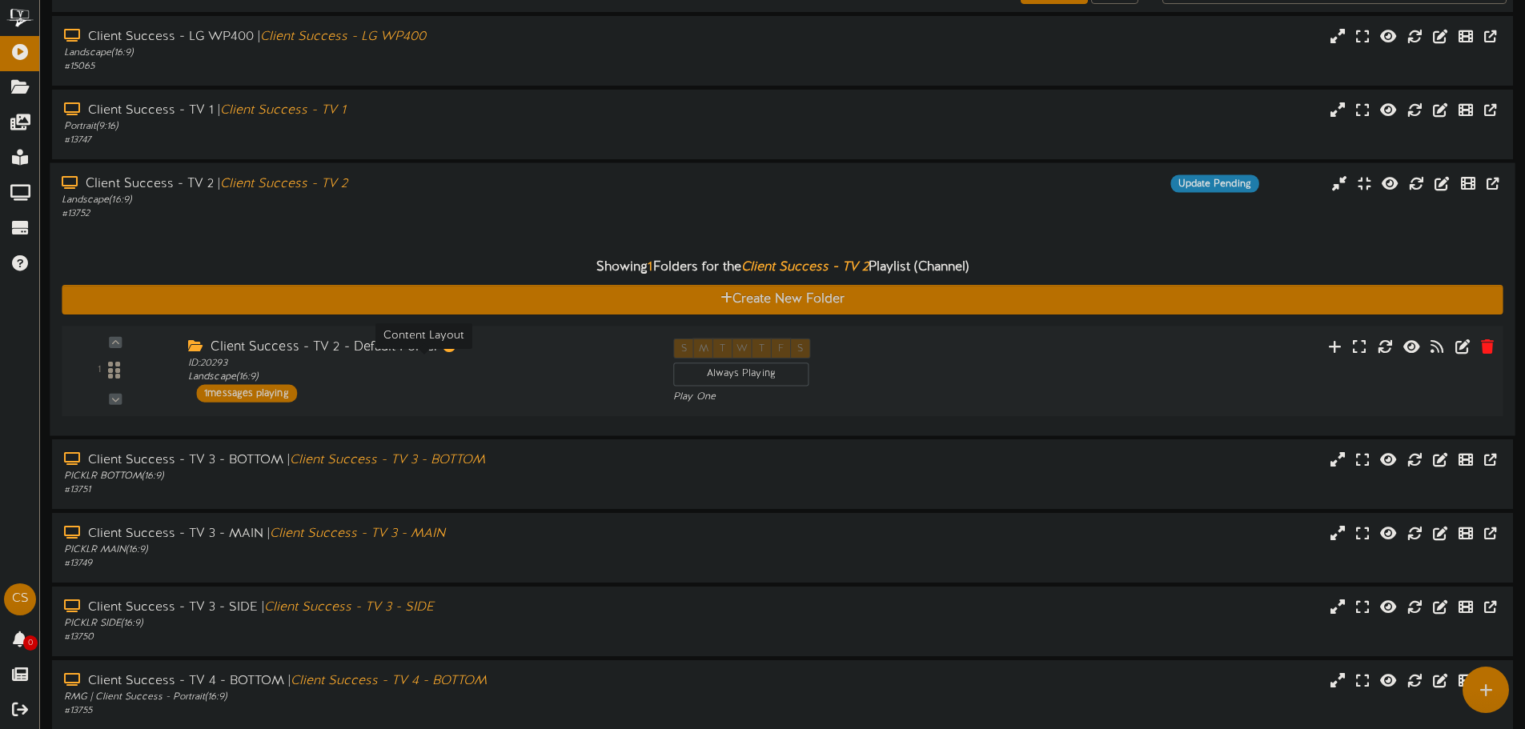
click at [323, 375] on div "ID: 20293 Landscape ( 16:9 )" at bounding box center [418, 371] width 461 height 28
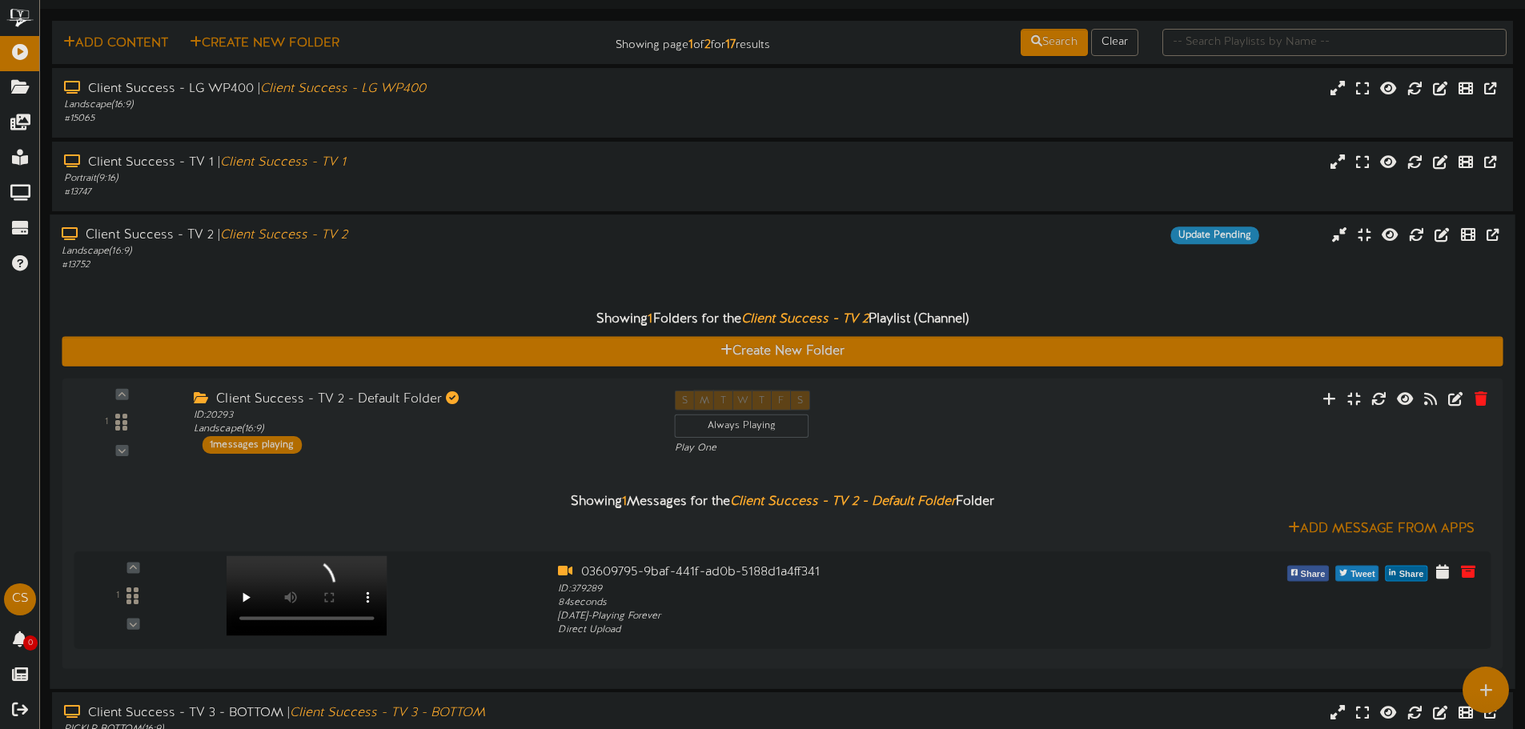
scroll to position [0, 0]
